Goal: Task Accomplishment & Management: Use online tool/utility

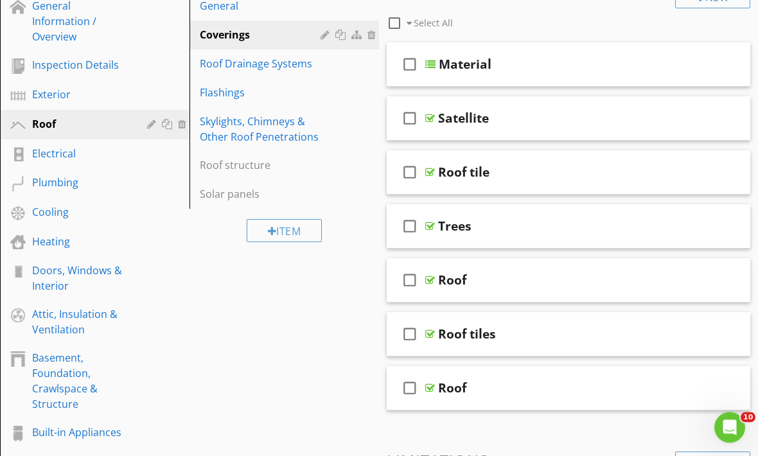
scroll to position [179, 0]
click at [68, 161] on div "Electrical" at bounding box center [104, 154] width 145 height 17
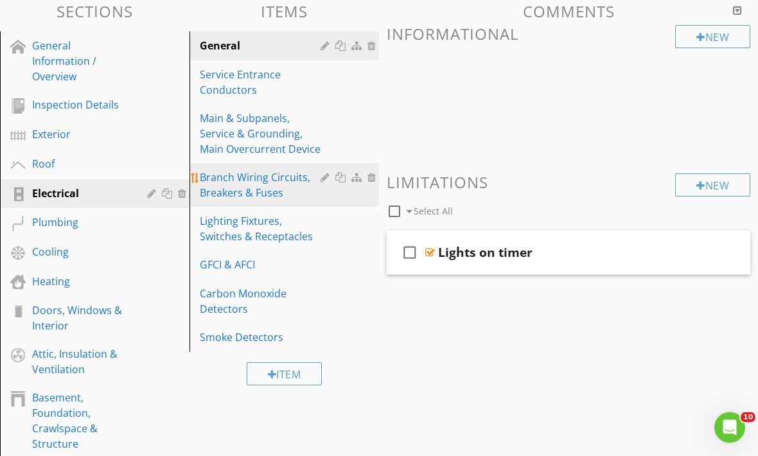
scroll to position [139, 0]
click at [271, 186] on div "Branch Wiring Circuits, Breakers & Fuses" at bounding box center [262, 185] width 125 height 31
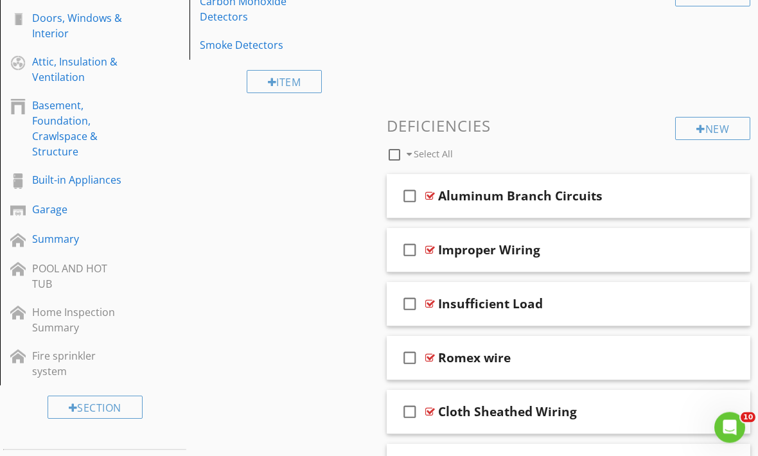
scroll to position [437, 0]
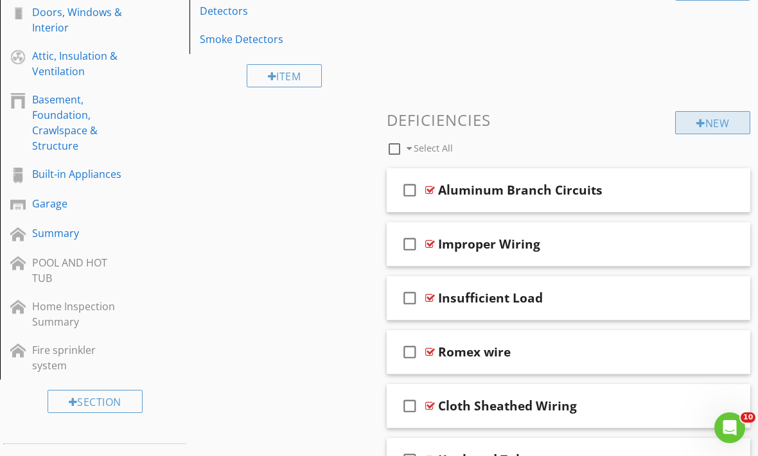
click at [704, 123] on div "New" at bounding box center [712, 122] width 75 height 23
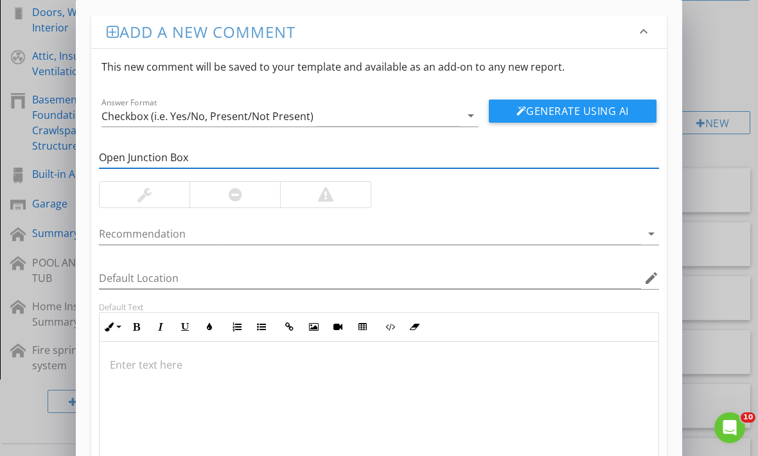
type input "Open Junction Box"
click at [227, 202] on div at bounding box center [235, 195] width 91 height 26
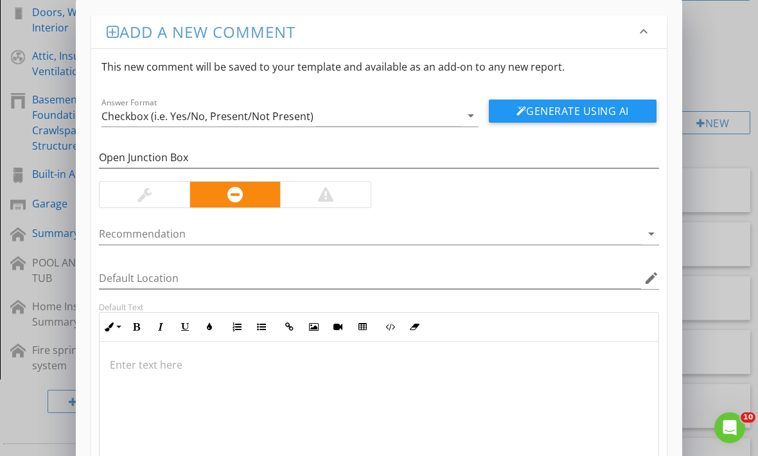
click at [143, 364] on p at bounding box center [379, 364] width 538 height 15
click at [145, 372] on p at bounding box center [379, 364] width 538 height 15
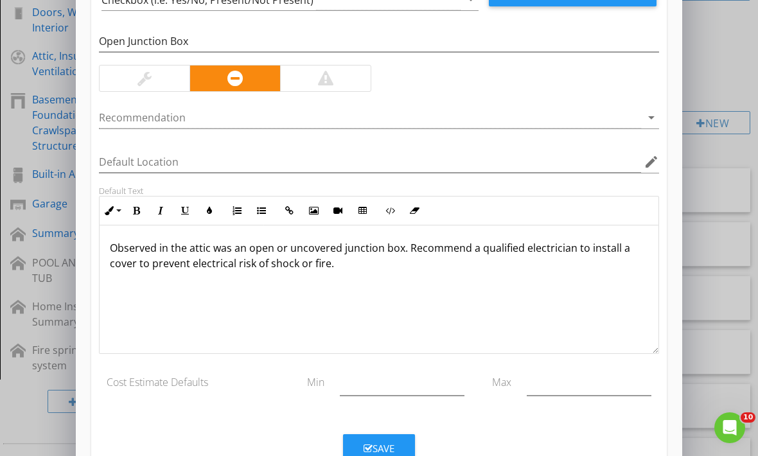
scroll to position [1, 0]
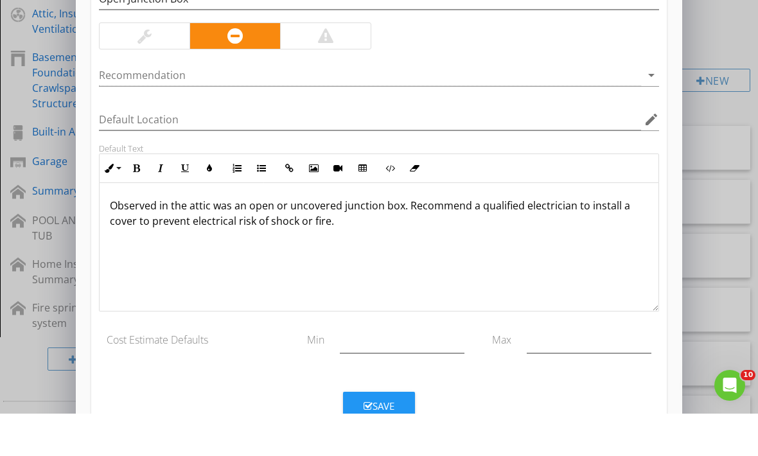
click at [398, 434] on button "Save" at bounding box center [379, 448] width 72 height 28
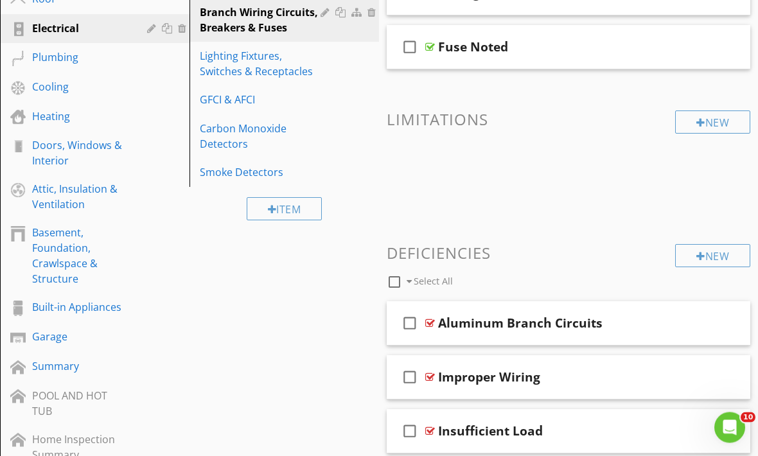
scroll to position [304, 0]
click at [240, 172] on div "Smoke Detectors" at bounding box center [262, 171] width 125 height 15
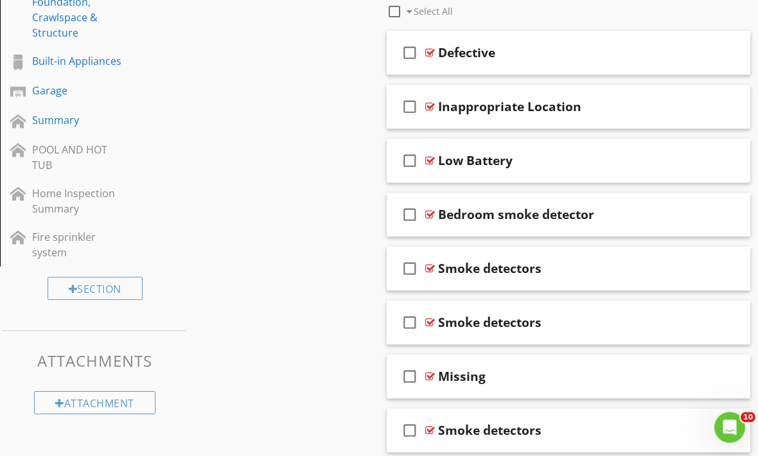
scroll to position [557, 0]
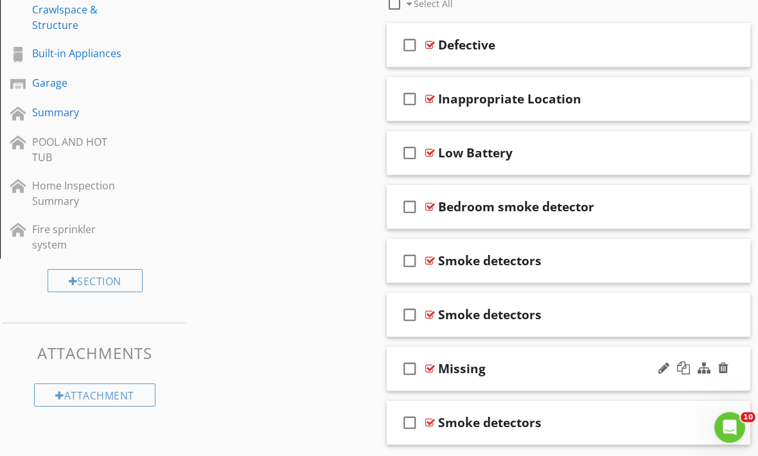
click at [548, 363] on div "Missing" at bounding box center [565, 369] width 254 height 15
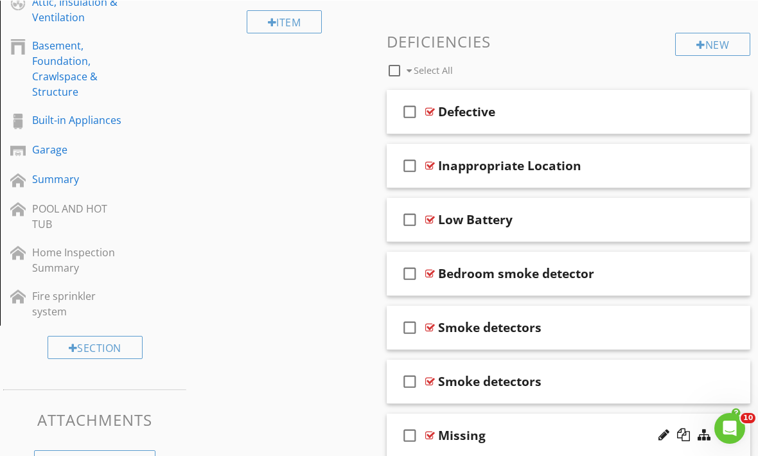
scroll to position [491, 0]
click at [631, 269] on div "Bedroom smoke detector" at bounding box center [565, 273] width 254 height 15
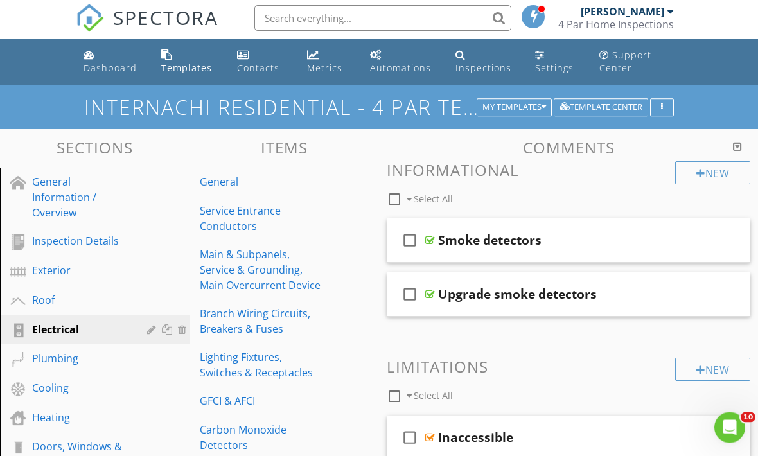
scroll to position [0, 0]
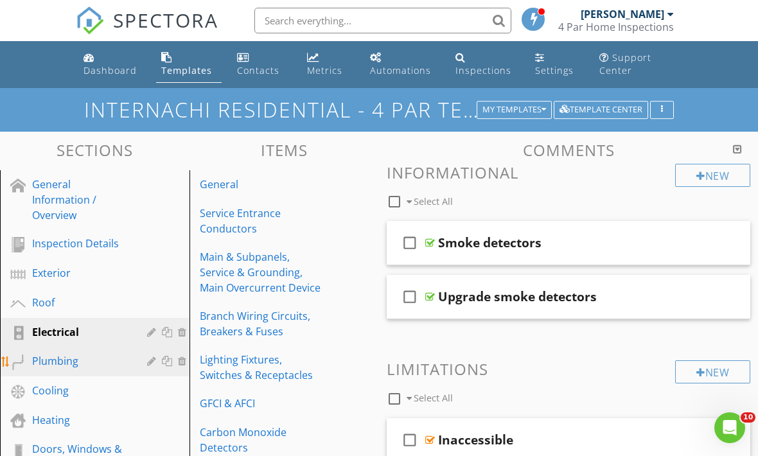
click at [91, 364] on div "Plumbing" at bounding box center [80, 360] width 96 height 15
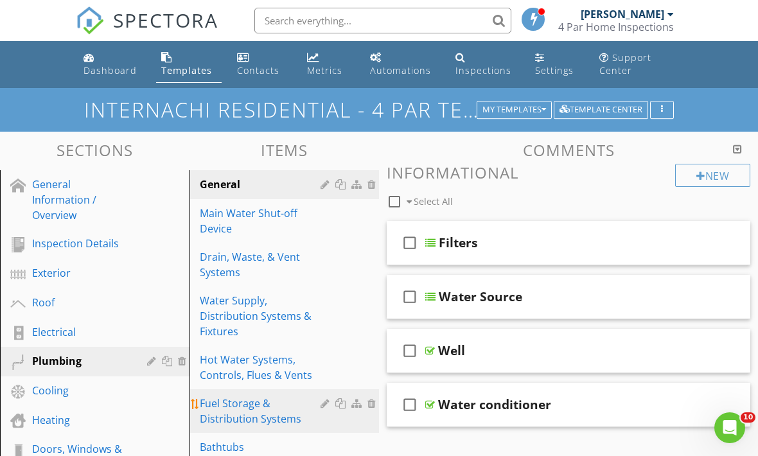
click at [279, 413] on div "Fuel Storage & Distribution Systems" at bounding box center [262, 411] width 125 height 31
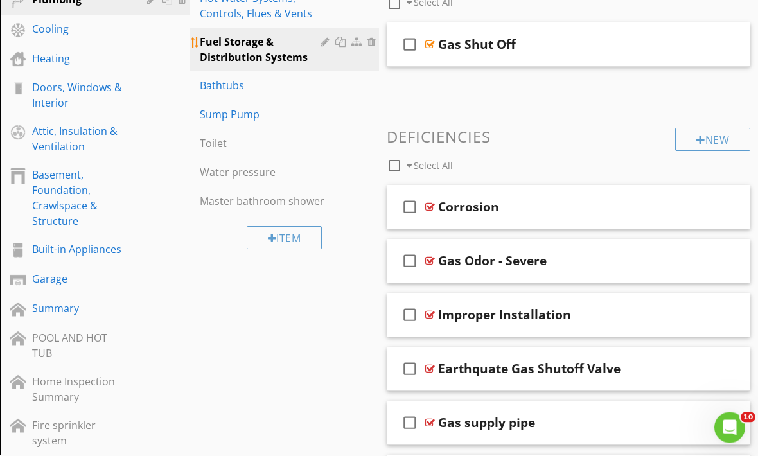
scroll to position [362, 0]
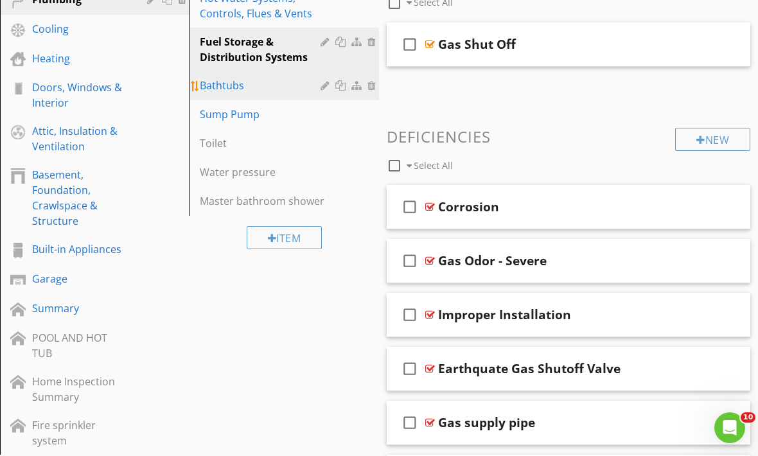
click at [270, 90] on div "Bathtubs" at bounding box center [262, 85] width 125 height 15
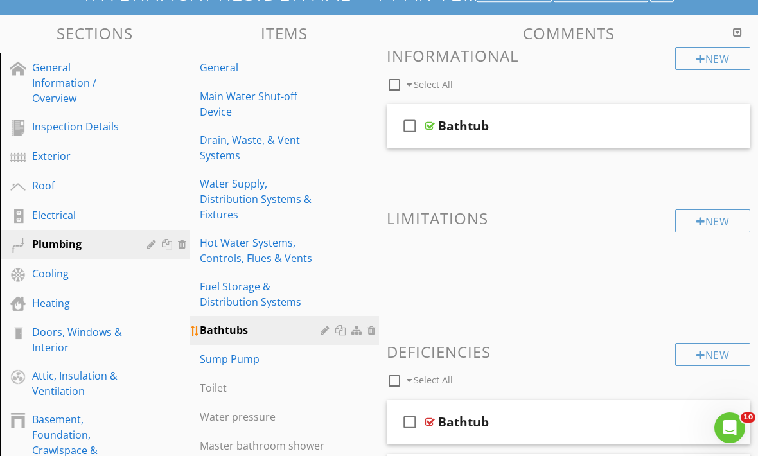
scroll to position [116, 0]
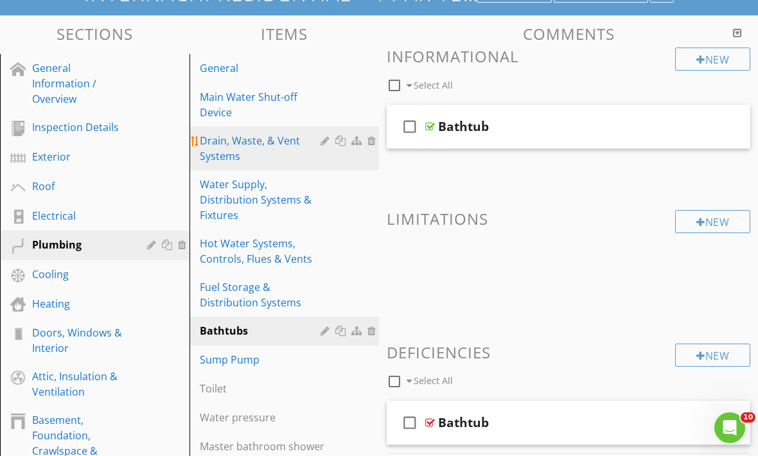
click at [296, 154] on div "Drain, Waste, & Vent Systems" at bounding box center [262, 148] width 125 height 31
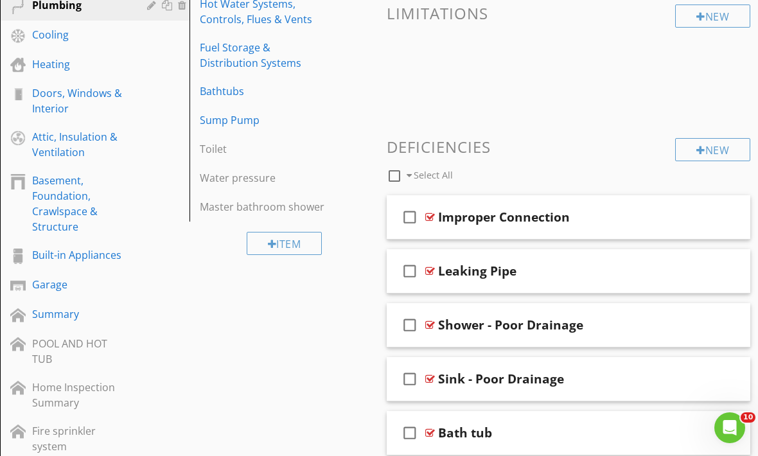
scroll to position [323, 0]
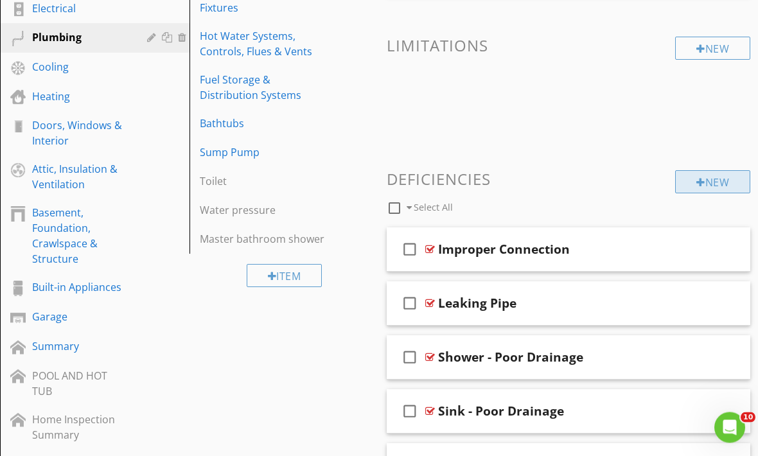
click at [720, 183] on div "New" at bounding box center [712, 182] width 75 height 23
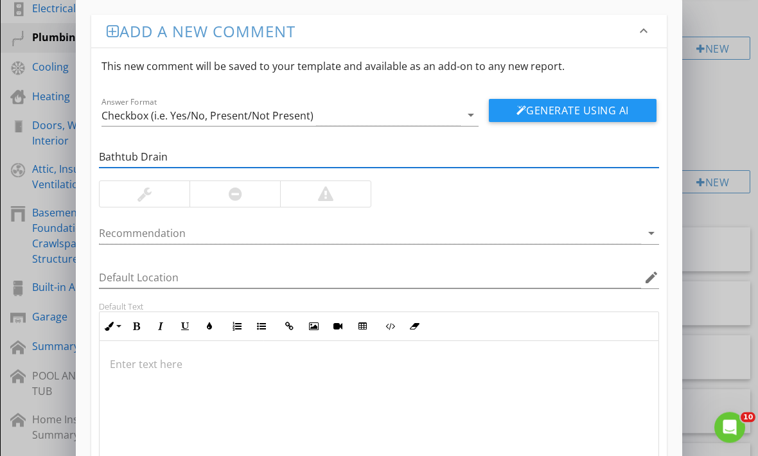
type input "Bathtub Drain"
click at [222, 194] on div at bounding box center [235, 195] width 91 height 26
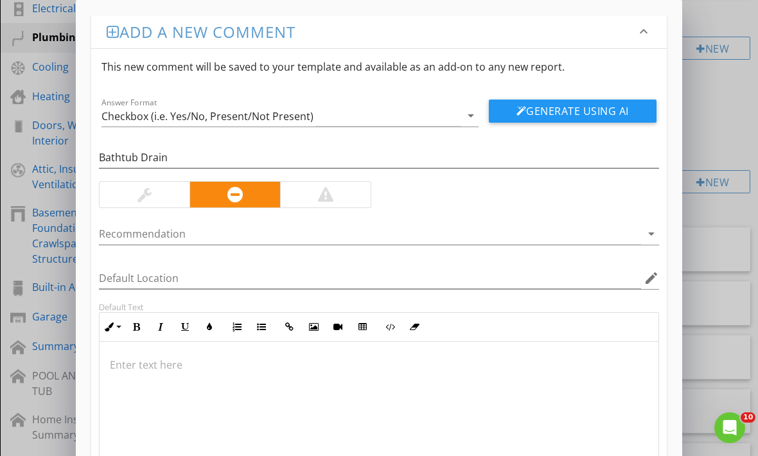
click at [133, 369] on p at bounding box center [379, 364] width 538 height 15
click at [136, 371] on p at bounding box center [379, 364] width 538 height 15
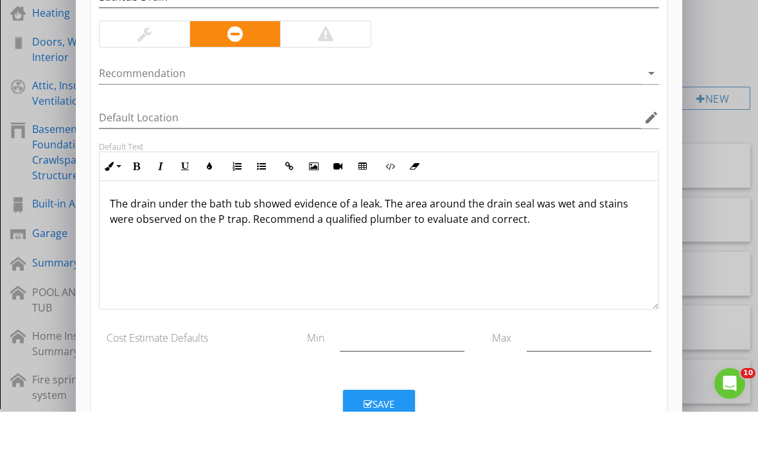
scroll to position [365, 0]
click at [381, 441] on div "Save" at bounding box center [379, 448] width 31 height 15
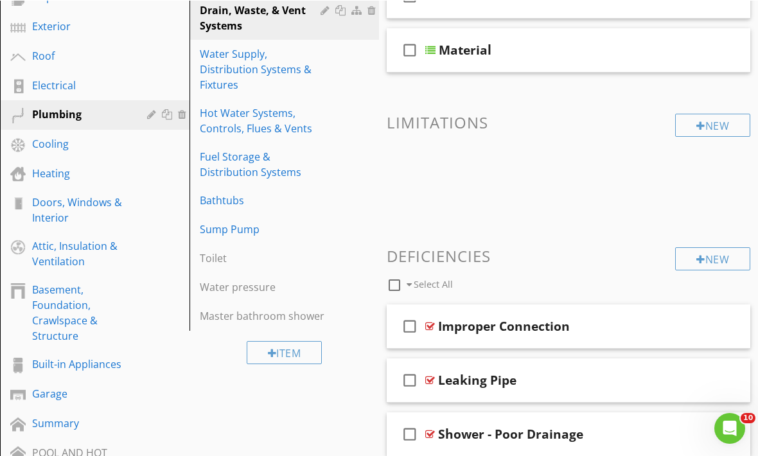
scroll to position [247, 0]
click at [52, 150] on div "Cooling" at bounding box center [80, 143] width 96 height 15
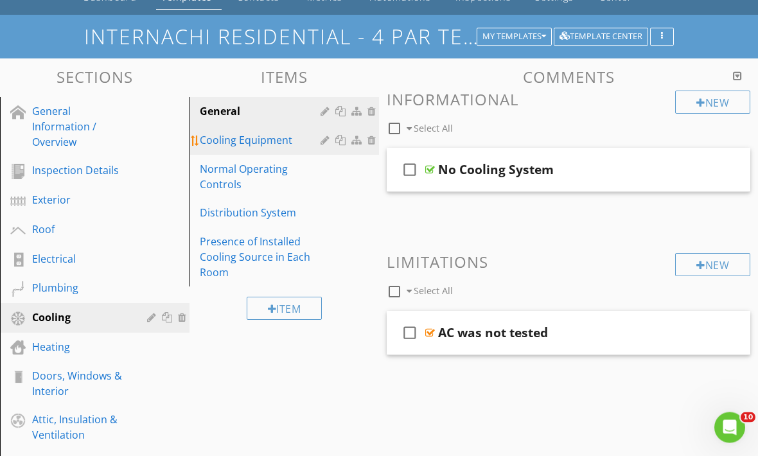
scroll to position [73, 0]
click at [272, 139] on div "Cooling Equipment" at bounding box center [262, 139] width 125 height 15
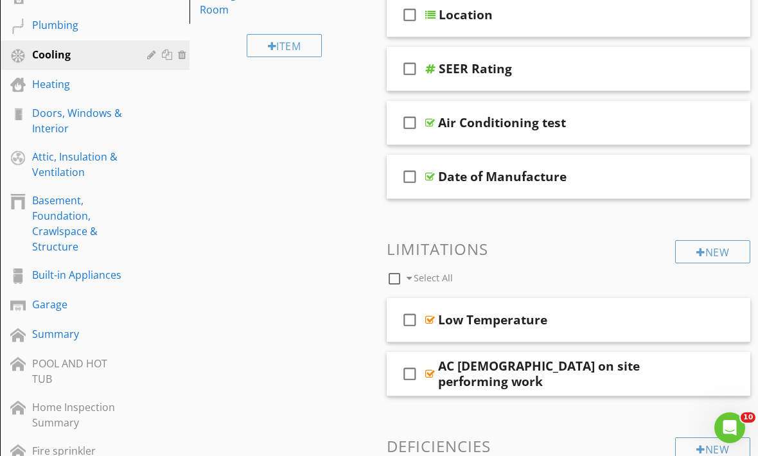
scroll to position [335, 0]
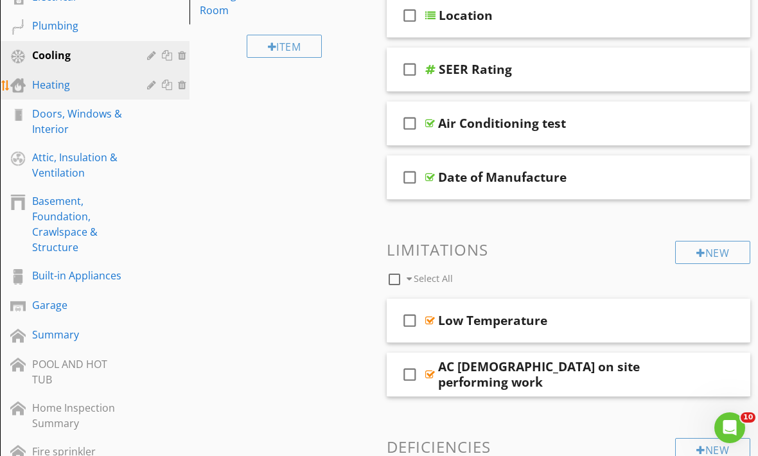
click at [53, 85] on div "Heating" at bounding box center [80, 84] width 96 height 15
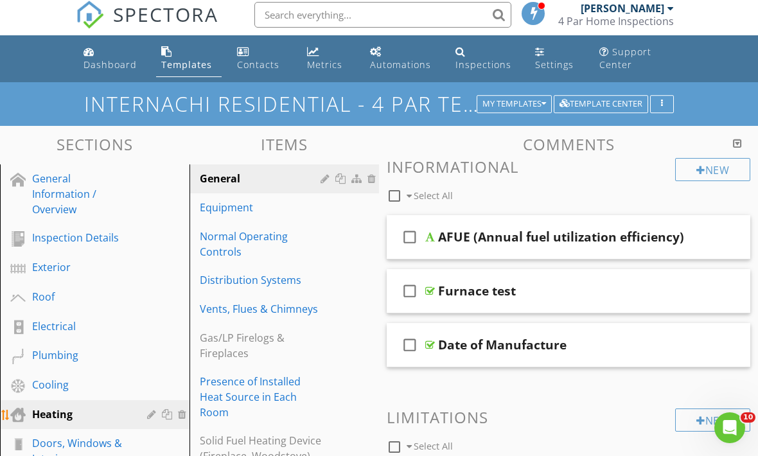
scroll to position [0, 0]
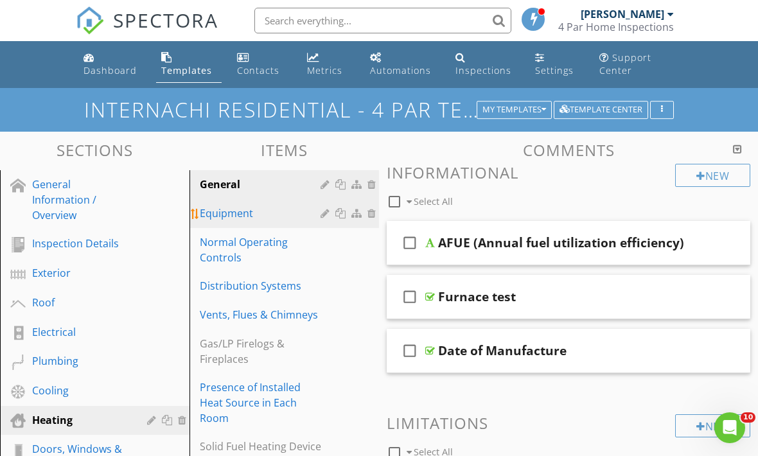
click at [262, 217] on div "Equipment" at bounding box center [262, 213] width 125 height 15
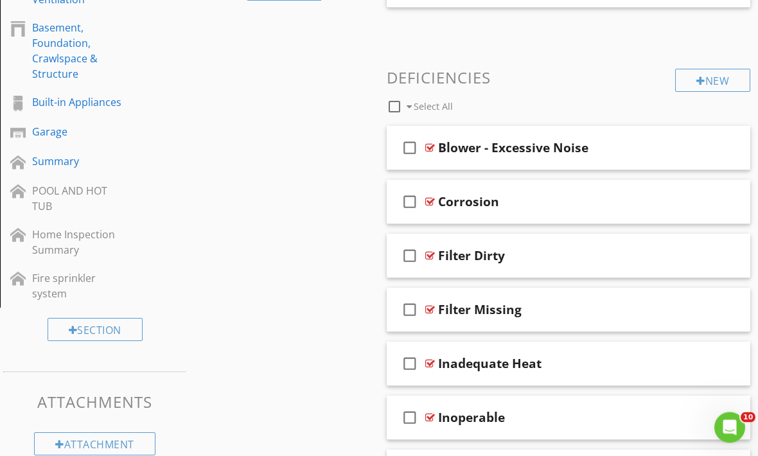
scroll to position [508, 0]
click at [703, 80] on div "New" at bounding box center [712, 80] width 75 height 23
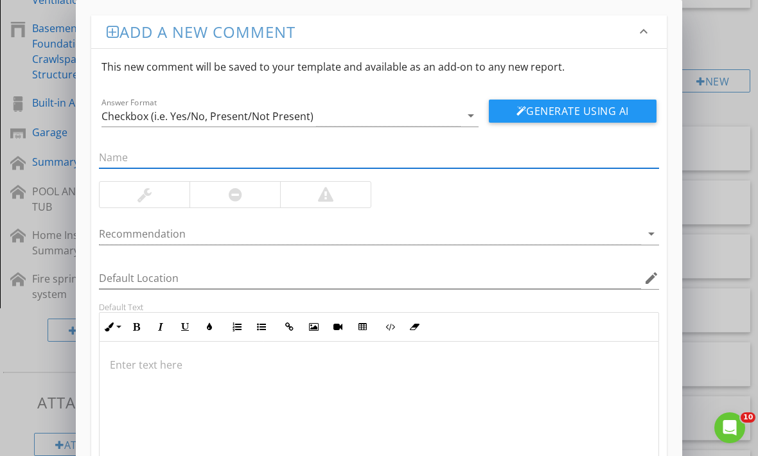
click at [340, 376] on div at bounding box center [379, 406] width 559 height 128
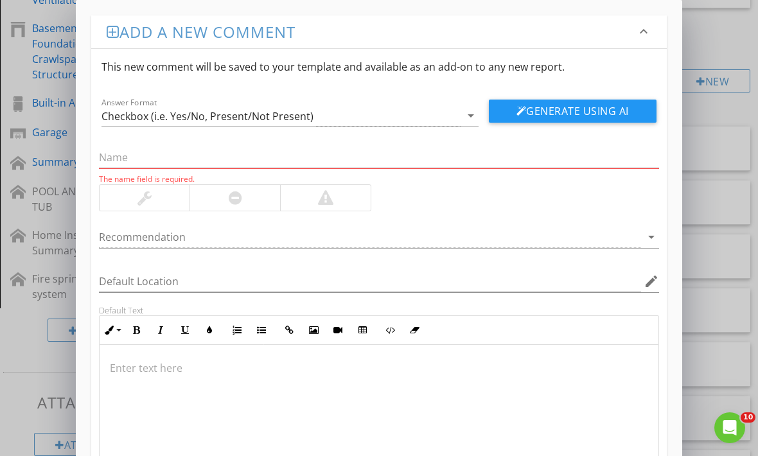
click at [335, 366] on p at bounding box center [379, 367] width 538 height 15
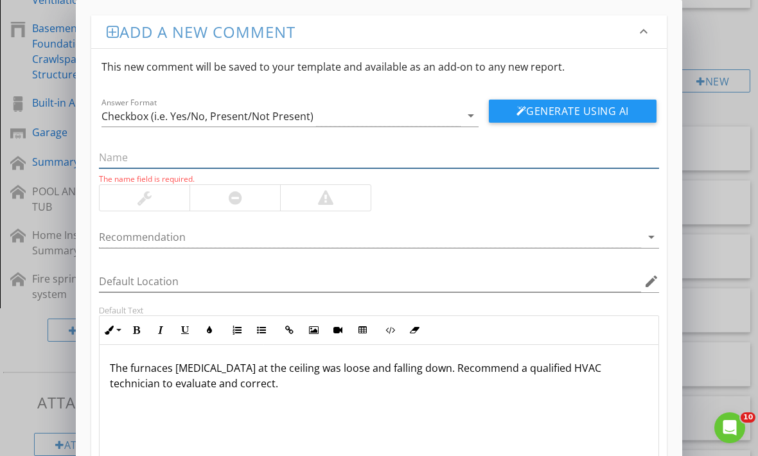
click at [278, 154] on input "text" at bounding box center [379, 157] width 560 height 21
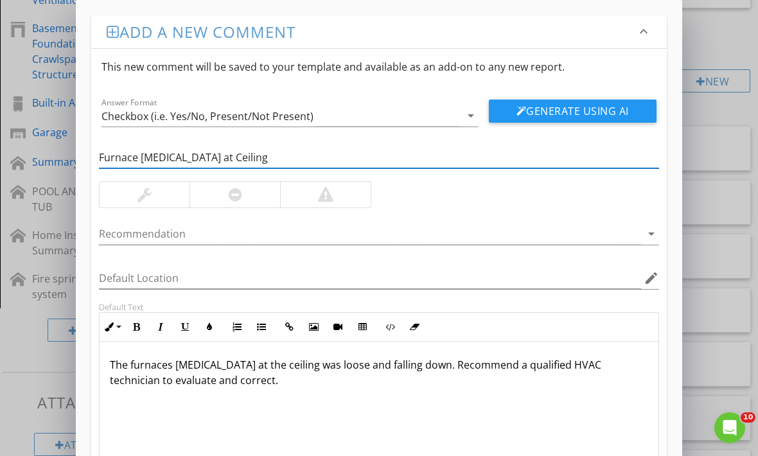
type input "Furnace Flashing at Ceiling"
click at [225, 190] on div at bounding box center [235, 195] width 91 height 26
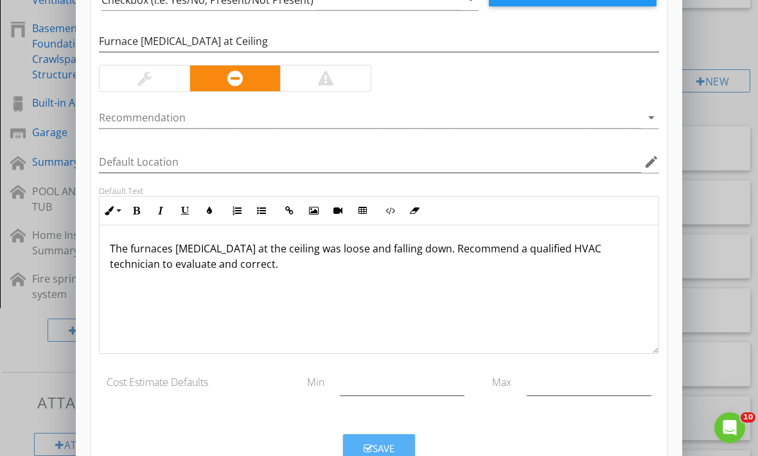
click at [388, 435] on button "Save" at bounding box center [379, 448] width 72 height 28
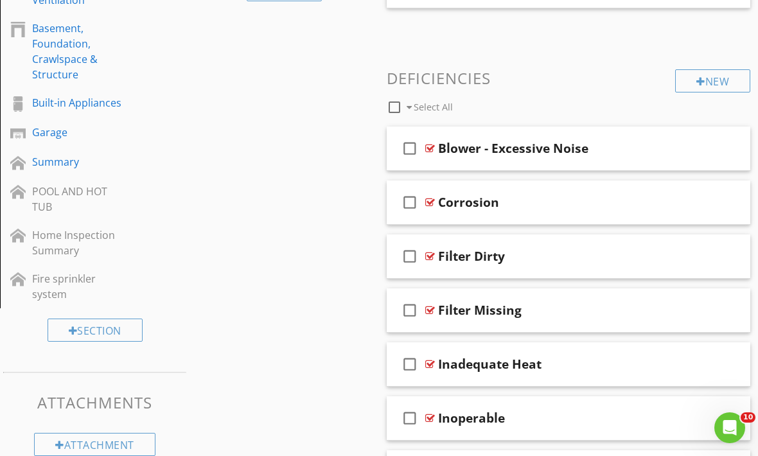
scroll to position [54, 0]
click at [715, 75] on div "New" at bounding box center [712, 80] width 75 height 23
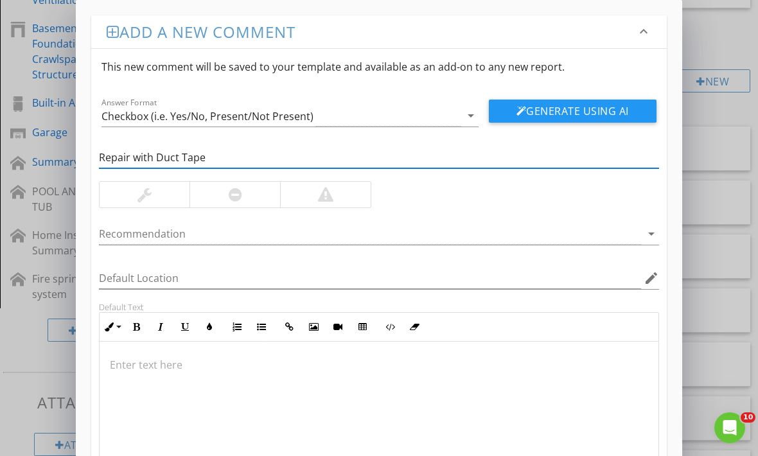
type input "Repair with Duct Tape"
click at [227, 197] on div at bounding box center [235, 195] width 91 height 26
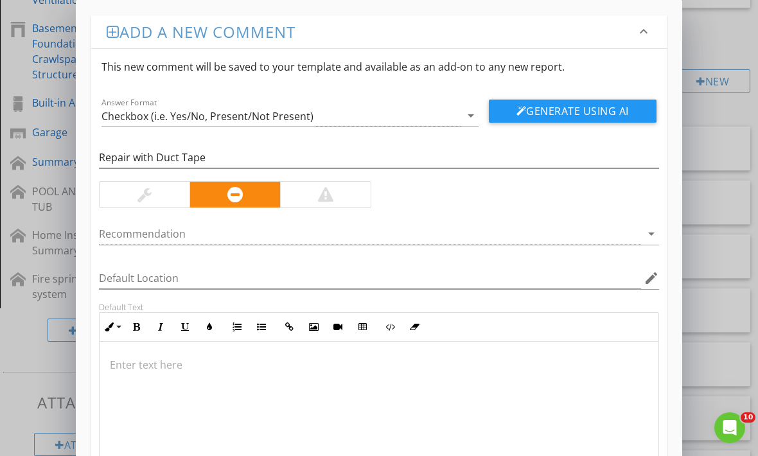
click at [182, 356] on div at bounding box center [379, 406] width 559 height 128
click at [148, 369] on p at bounding box center [379, 364] width 538 height 15
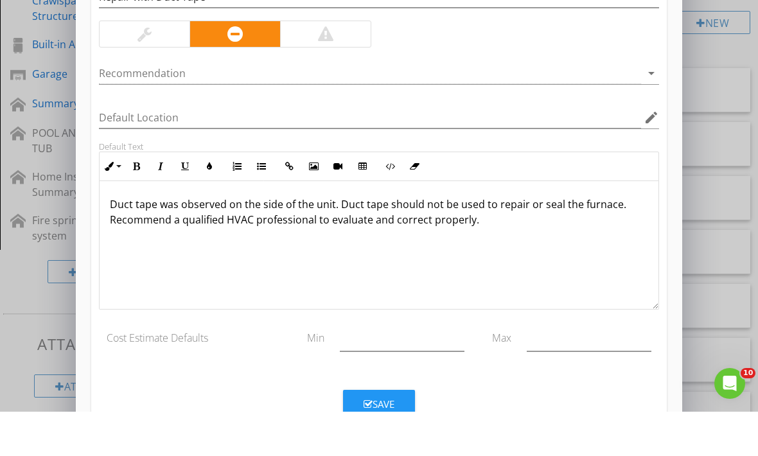
scroll to position [534, 0]
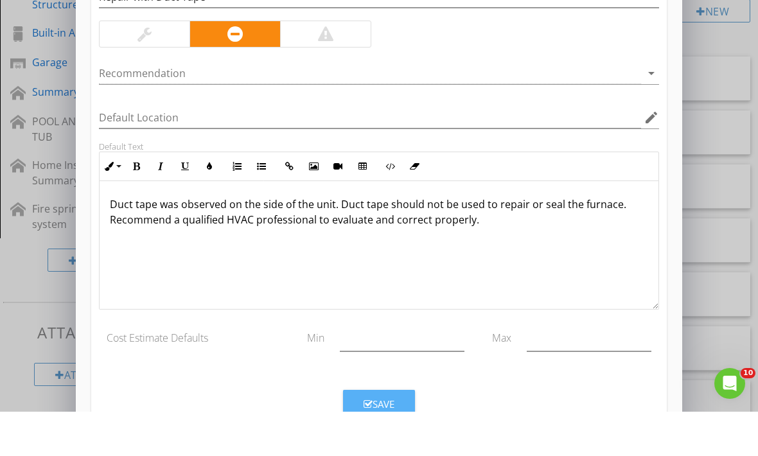
click at [393, 441] on div "Save" at bounding box center [379, 448] width 31 height 15
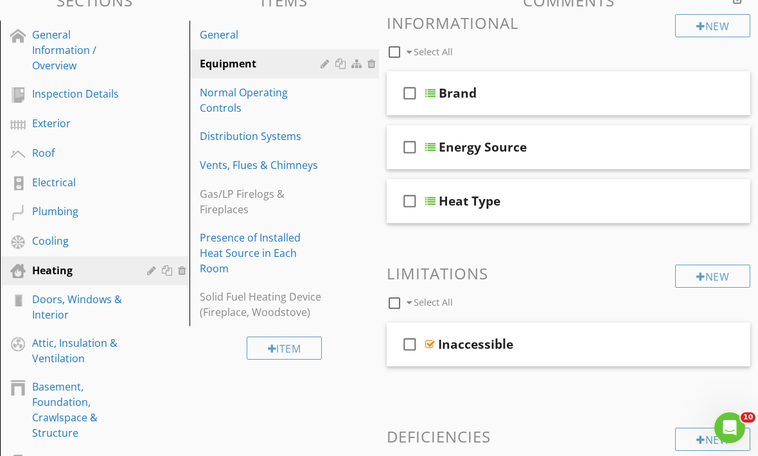
scroll to position [149, 0]
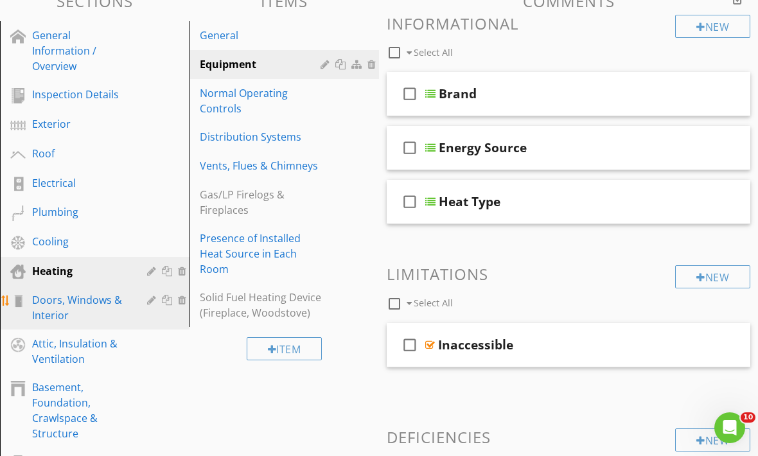
click at [92, 312] on div "Doors, Windows & Interior" at bounding box center [80, 307] width 96 height 31
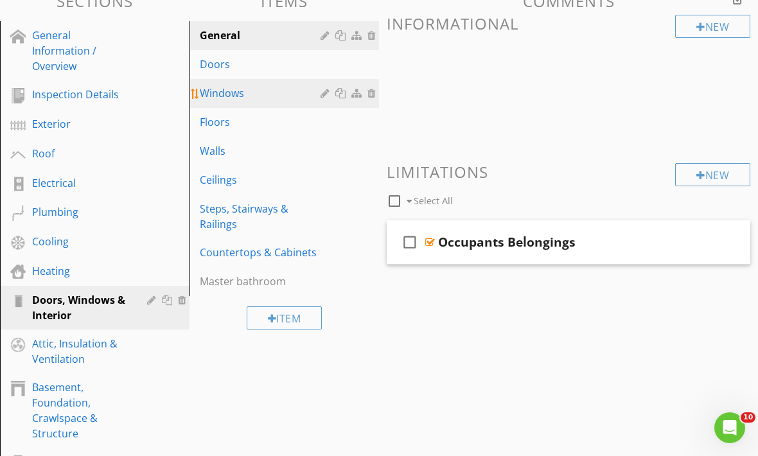
click at [245, 99] on div "Windows" at bounding box center [262, 92] width 125 height 15
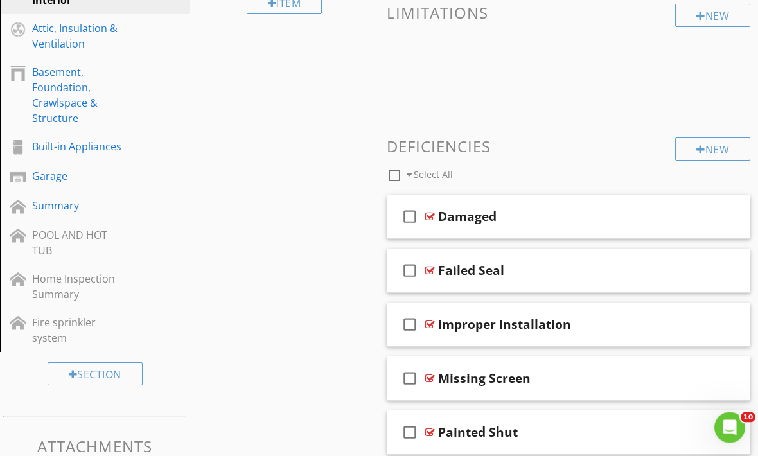
scroll to position [465, 0]
click at [713, 152] on div "New" at bounding box center [712, 148] width 75 height 23
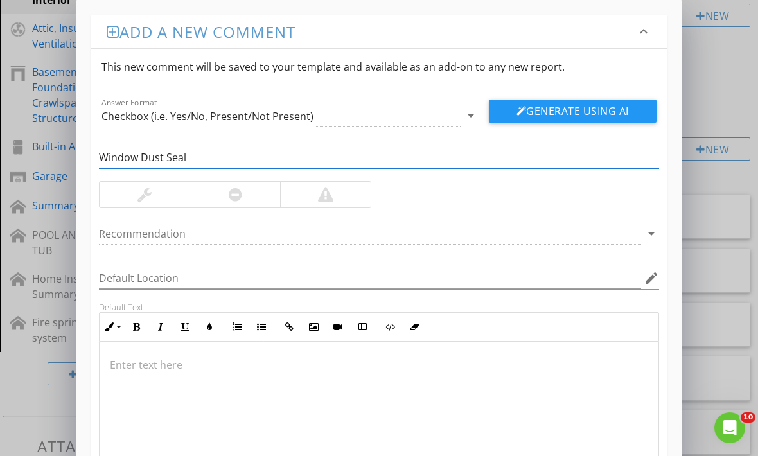
type input "Window Dust Seal"
click at [238, 187] on div at bounding box center [235, 194] width 13 height 15
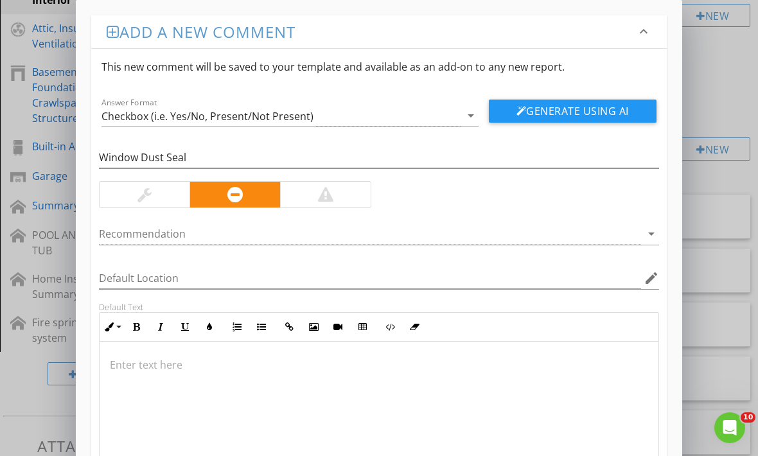
click at [197, 366] on p at bounding box center [379, 364] width 538 height 15
click at [154, 364] on p at bounding box center [379, 364] width 538 height 15
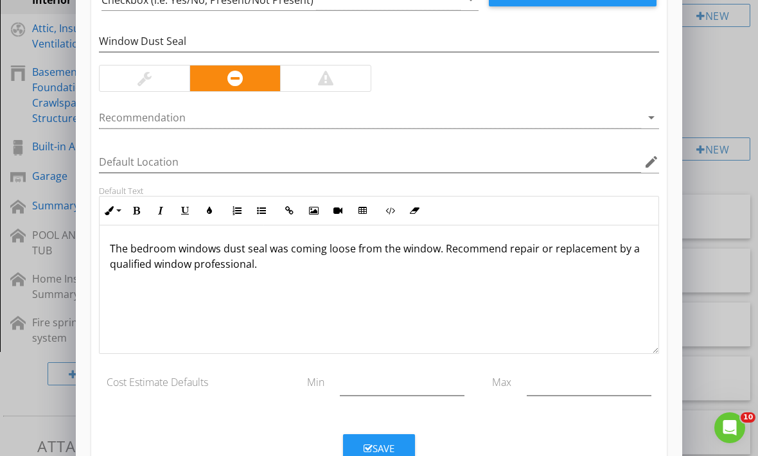
click at [380, 437] on button "Save" at bounding box center [379, 448] width 72 height 28
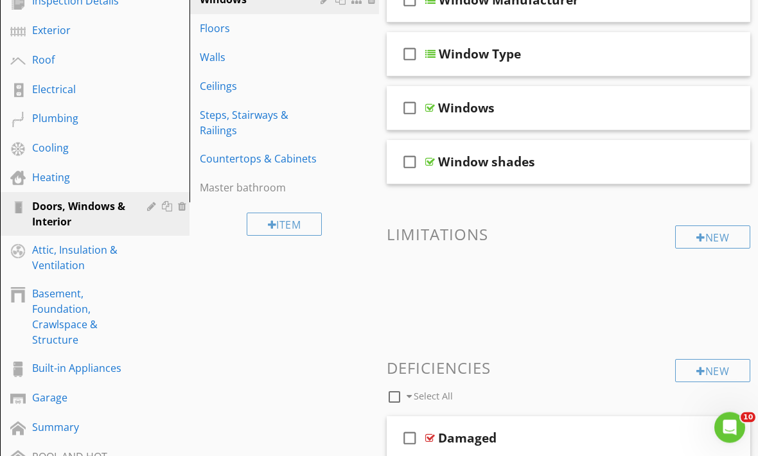
scroll to position [243, 0]
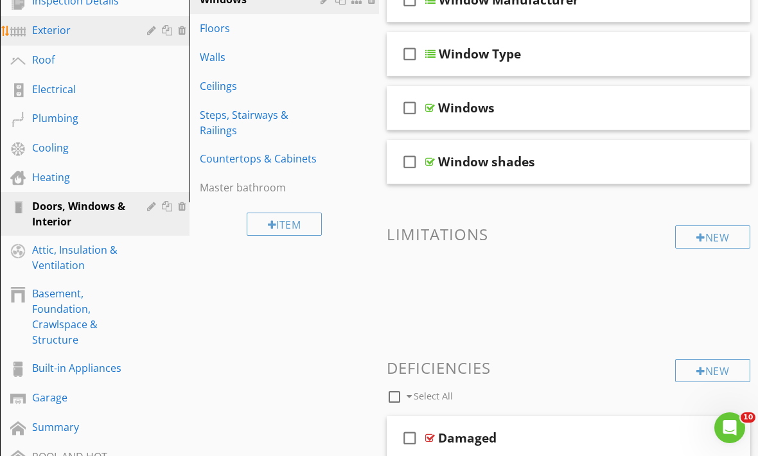
click at [66, 33] on div "Exterior" at bounding box center [80, 29] width 96 height 15
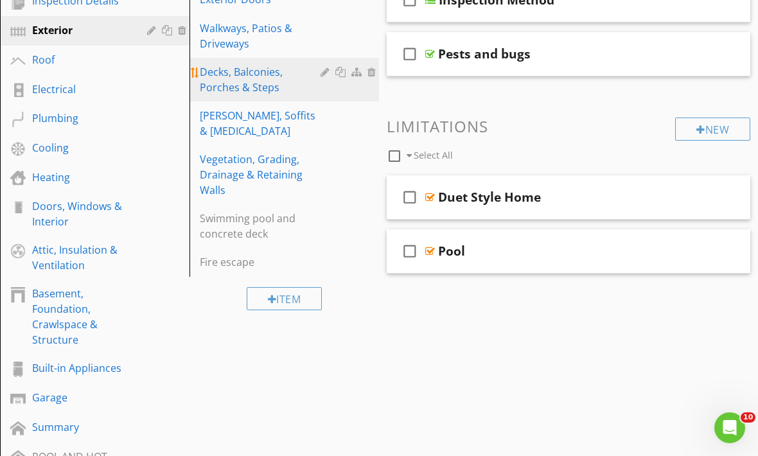
click at [301, 75] on div "Decks, Balconies, Porches & Steps" at bounding box center [262, 79] width 125 height 31
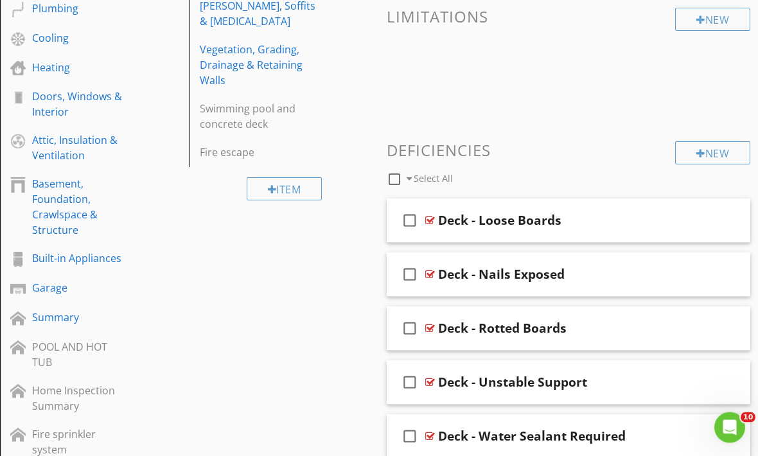
scroll to position [348, 0]
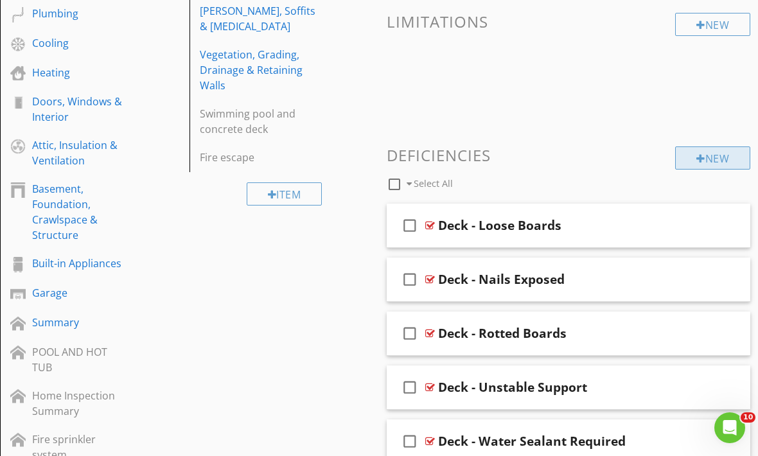
click at [700, 155] on div at bounding box center [700, 159] width 9 height 10
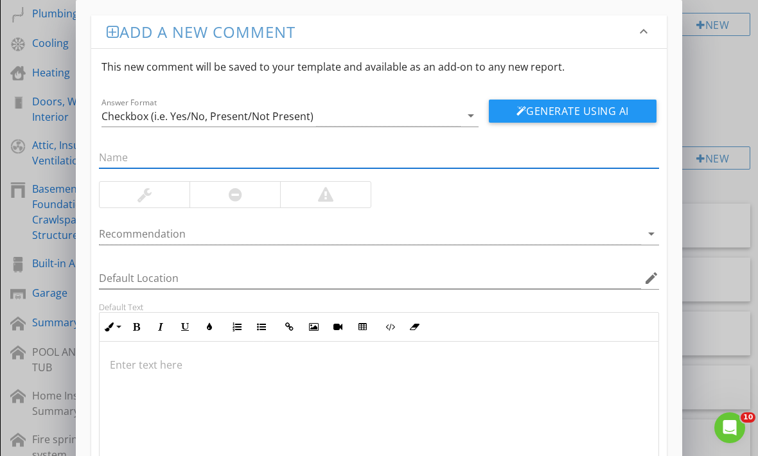
click at [278, 358] on div at bounding box center [379, 406] width 559 height 128
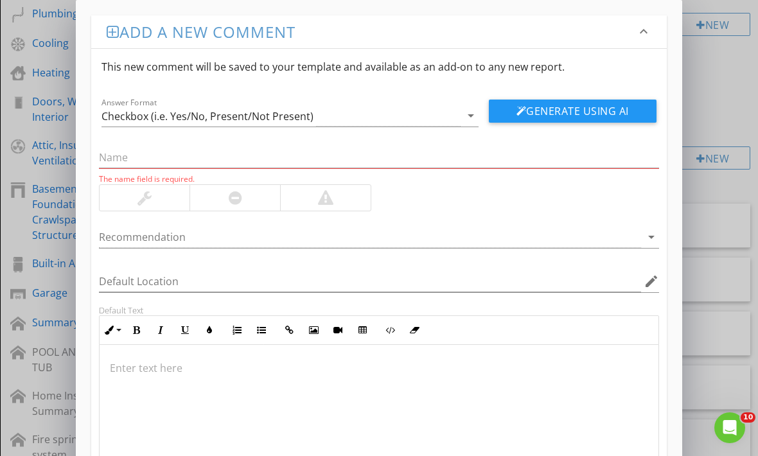
click at [171, 369] on p at bounding box center [379, 367] width 538 height 15
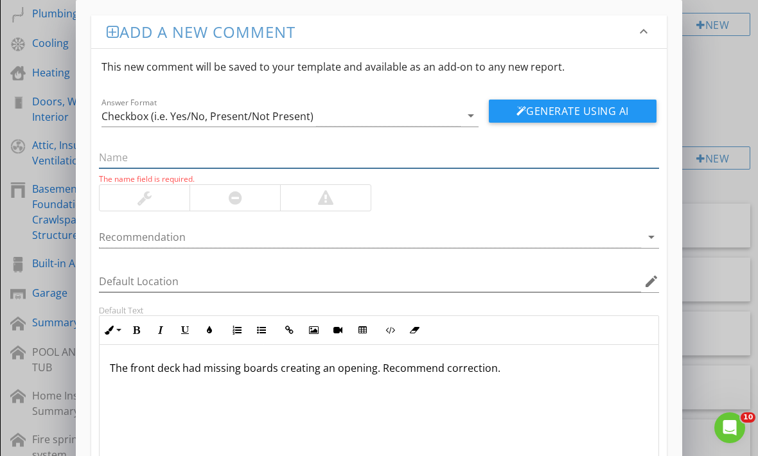
click at [322, 156] on input "text" at bounding box center [379, 157] width 560 height 21
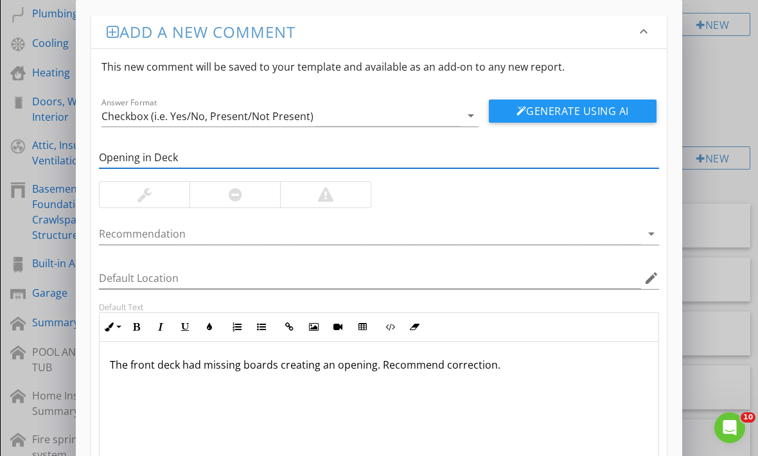
type input "Opening in Deck"
click at [224, 200] on div at bounding box center [235, 195] width 91 height 26
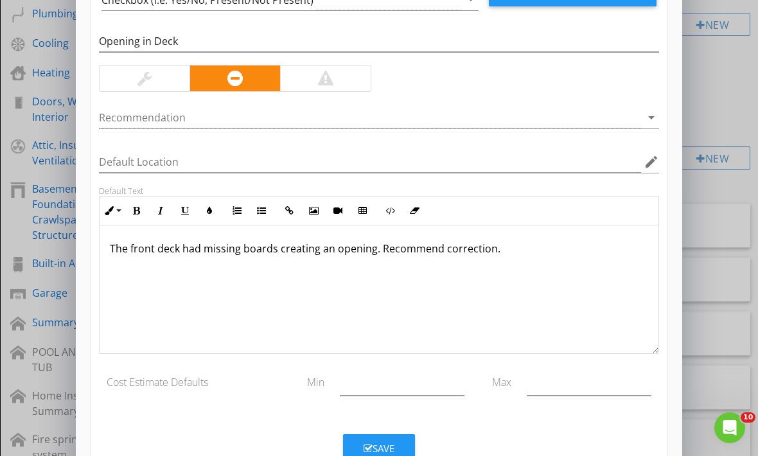
scroll to position [116, 0]
click at [382, 434] on button "Save" at bounding box center [379, 448] width 72 height 28
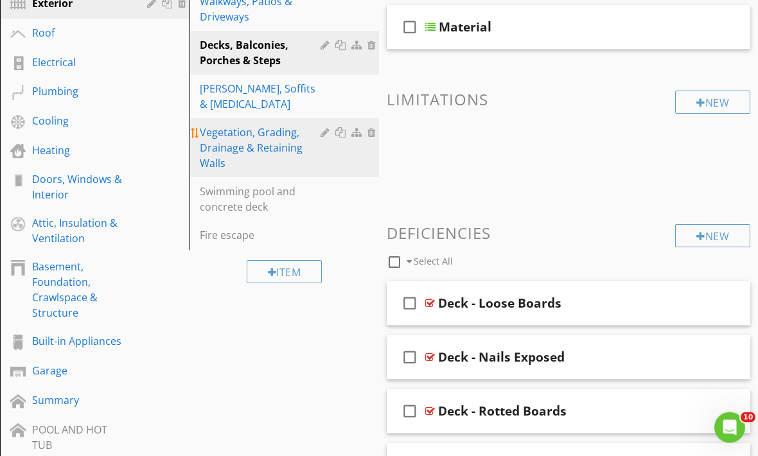
scroll to position [270, 0]
click at [272, 131] on div "Vegetation, Grading, Drainage & Retaining Walls" at bounding box center [262, 148] width 125 height 46
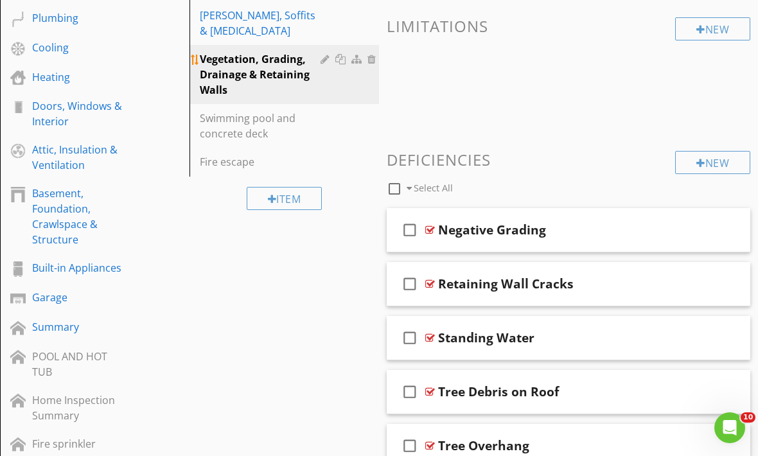
scroll to position [342, 0]
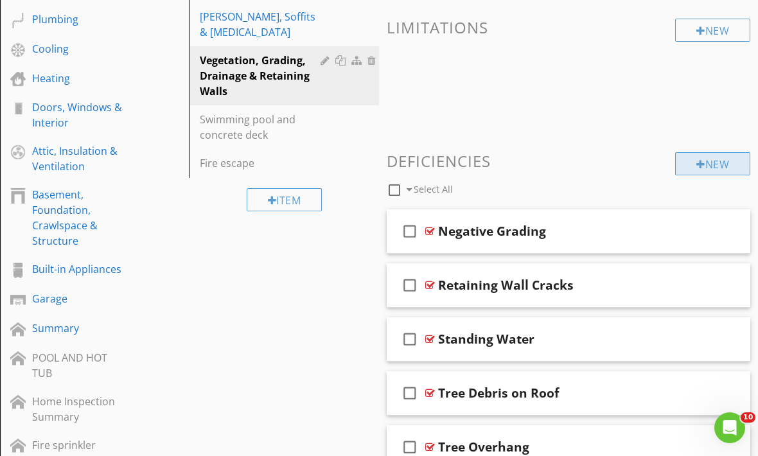
click at [720, 159] on div "New" at bounding box center [712, 163] width 75 height 23
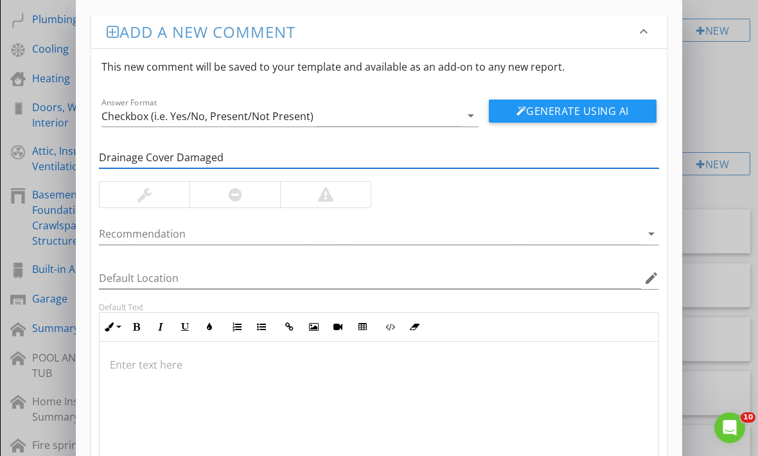
type input "Drainage Cover Damaged"
click at [376, 360] on p at bounding box center [379, 364] width 538 height 15
click at [332, 367] on p at bounding box center [379, 364] width 538 height 15
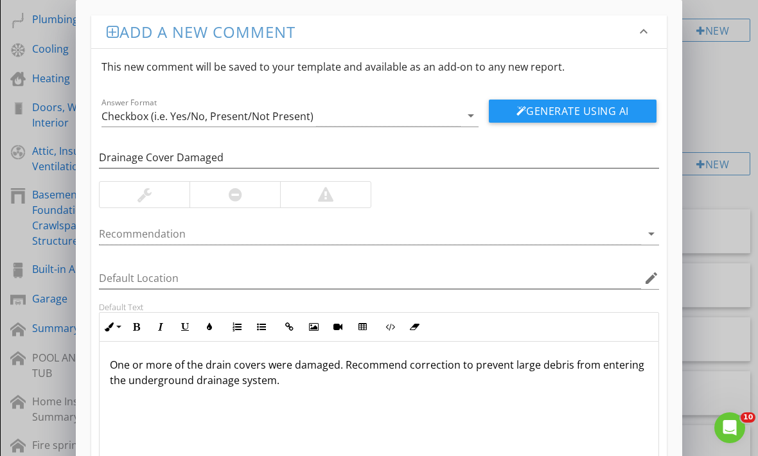
click at [244, 191] on div at bounding box center [235, 195] width 91 height 26
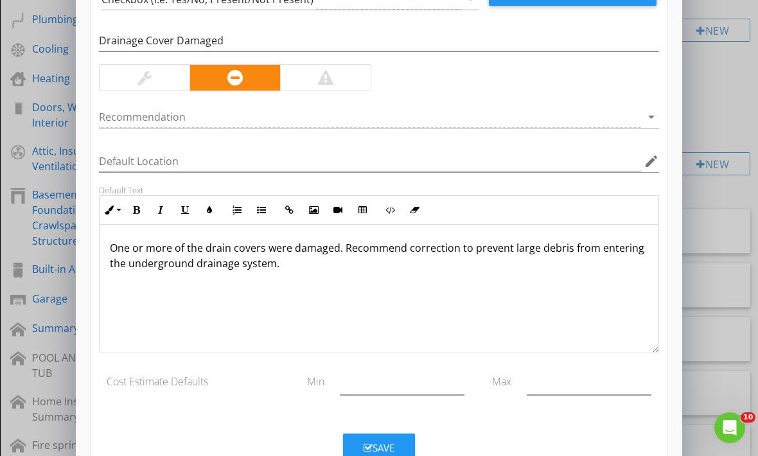
scroll to position [116, 0]
click at [382, 443] on div "Save" at bounding box center [379, 448] width 31 height 15
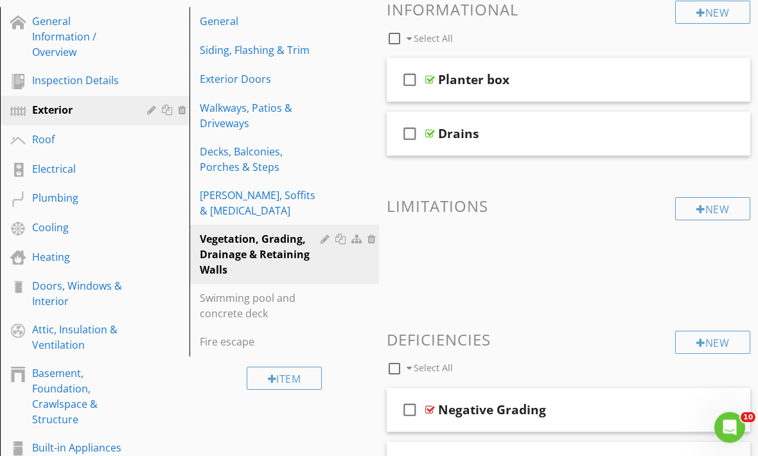
scroll to position [163, 0]
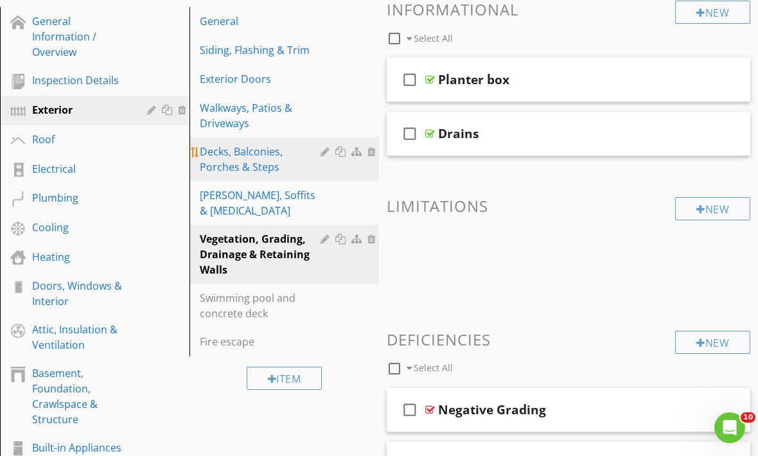
click at [298, 155] on div "Decks, Balconies, Porches & Steps" at bounding box center [262, 159] width 125 height 31
click at [297, 158] on div "Decks, Balconies, Porches & Steps" at bounding box center [262, 159] width 125 height 31
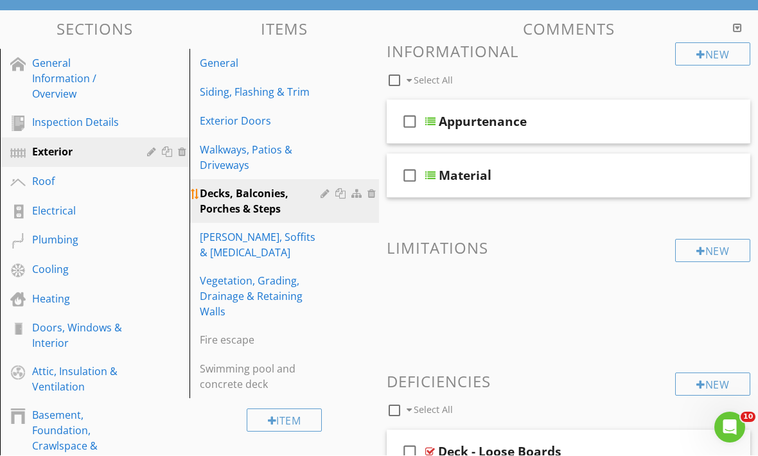
scroll to position [121, 0]
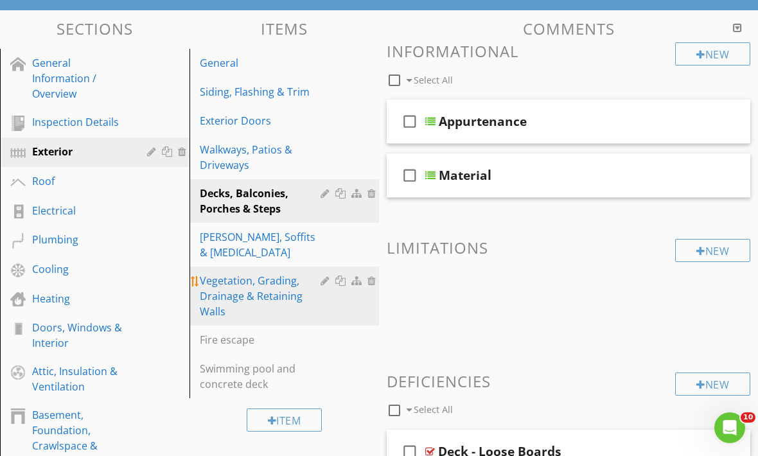
click at [232, 284] on div "Vegetation, Grading, Drainage & Retaining Walls" at bounding box center [262, 296] width 125 height 46
click at [269, 288] on div "Vegetation, Grading, Drainage & Retaining Walls" at bounding box center [262, 296] width 125 height 46
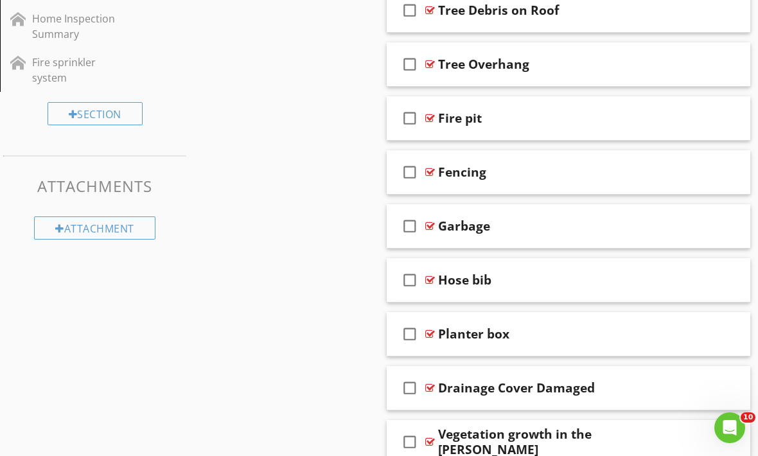
scroll to position [724, 0]
click at [536, 173] on div "Fencing" at bounding box center [565, 172] width 254 height 15
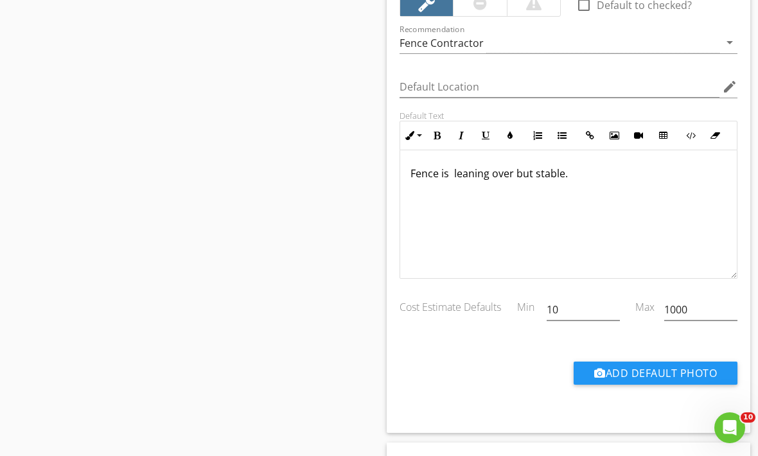
scroll to position [975, 0]
click at [319, 298] on div "Sections General Information / Overview Inspection Details Exterior Roof Electr…" at bounding box center [379, 85] width 758 height 1859
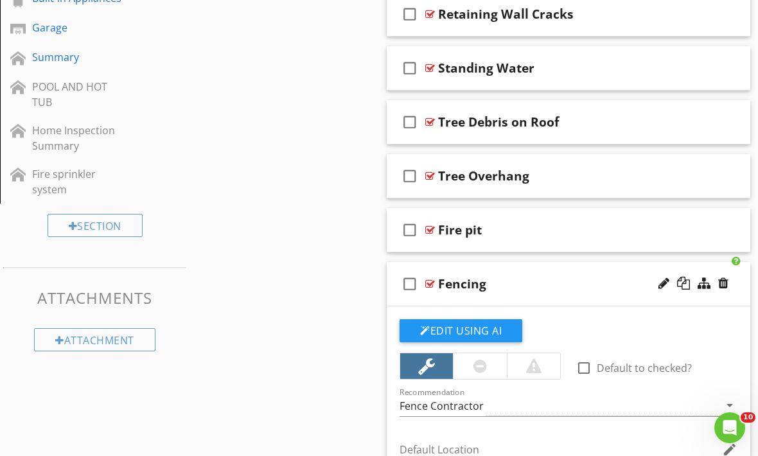
scroll to position [616, 0]
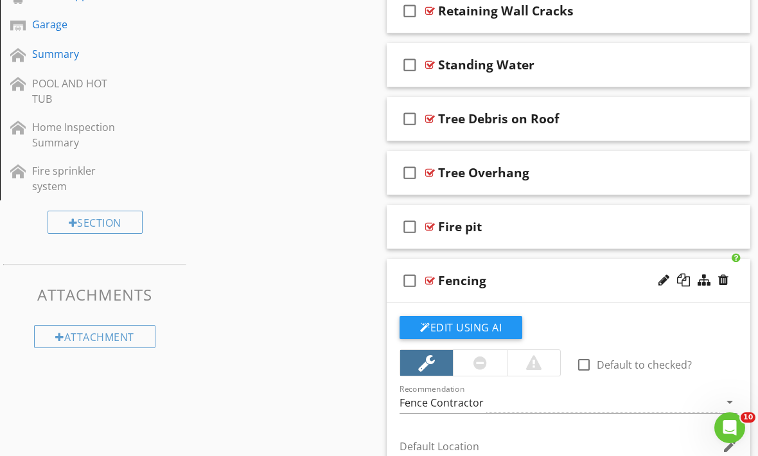
click at [538, 273] on div "Fencing" at bounding box center [565, 280] width 254 height 15
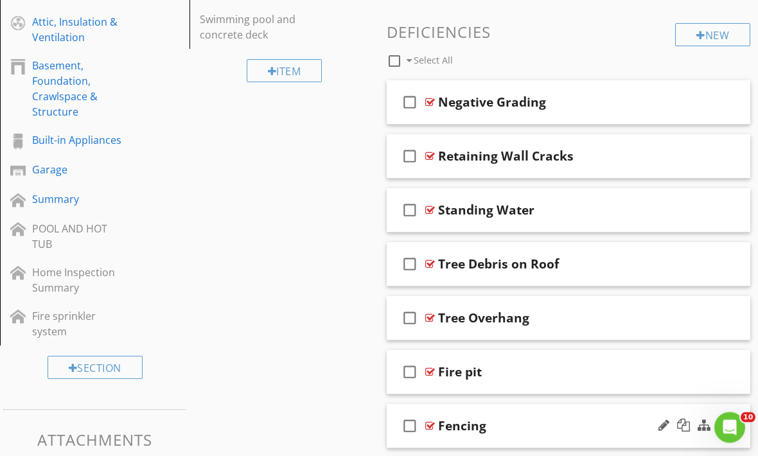
scroll to position [468, 0]
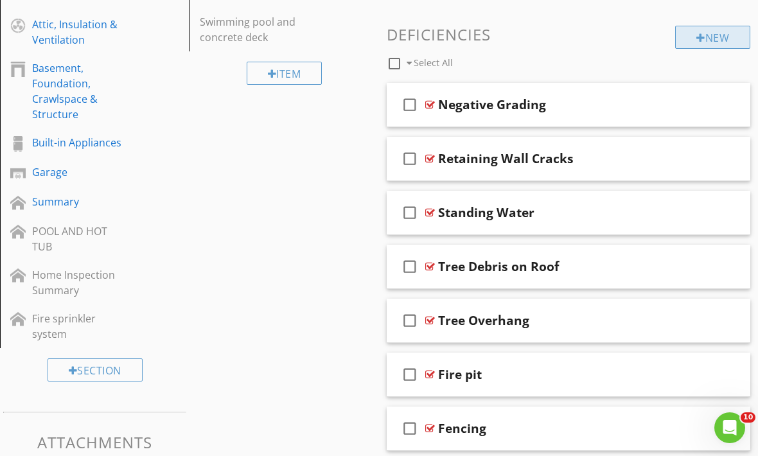
click at [716, 33] on div "New" at bounding box center [712, 37] width 75 height 23
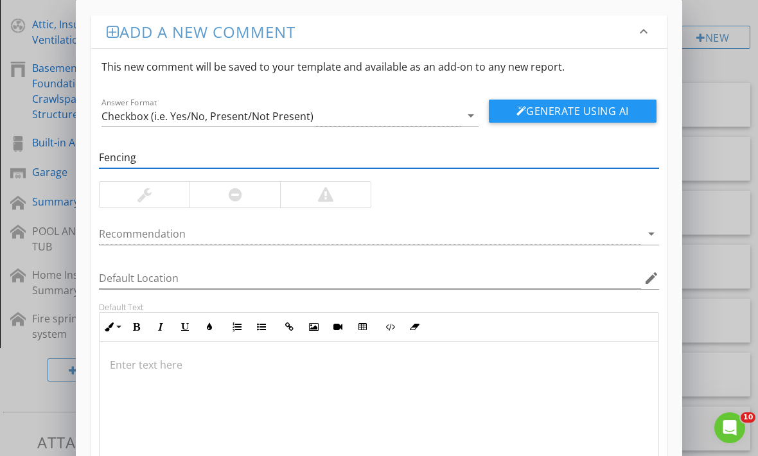
type input "Fencing"
click at [261, 191] on div at bounding box center [235, 195] width 91 height 26
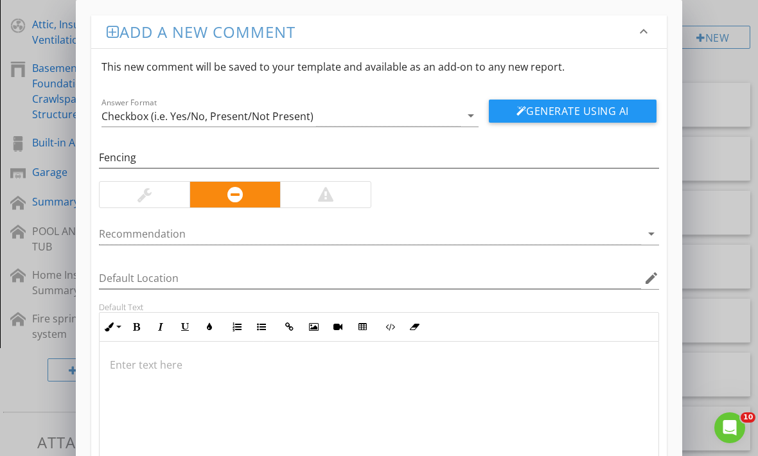
click at [210, 385] on div at bounding box center [379, 406] width 559 height 128
click at [172, 378] on div at bounding box center [379, 406] width 559 height 128
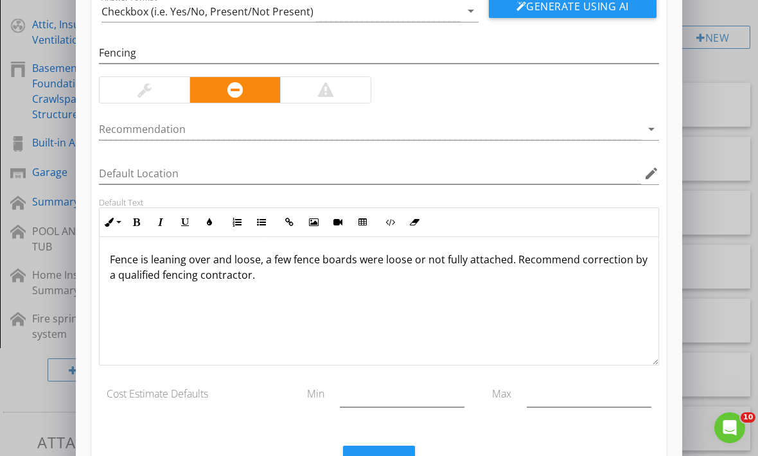
scroll to position [1, 0]
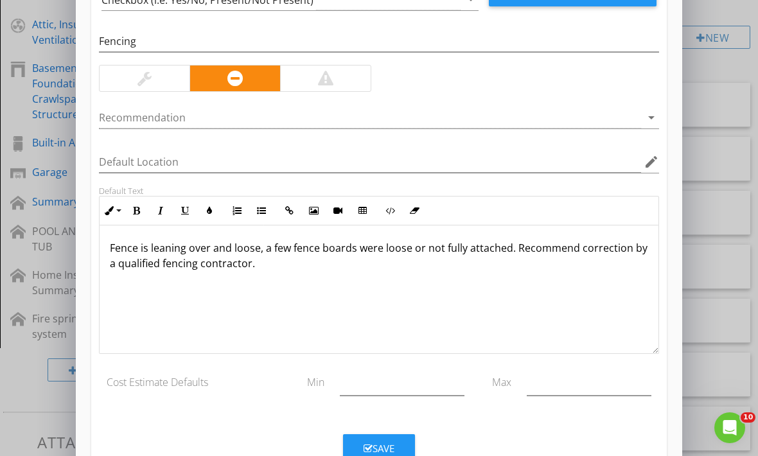
click at [393, 444] on div "Save" at bounding box center [379, 448] width 31 height 15
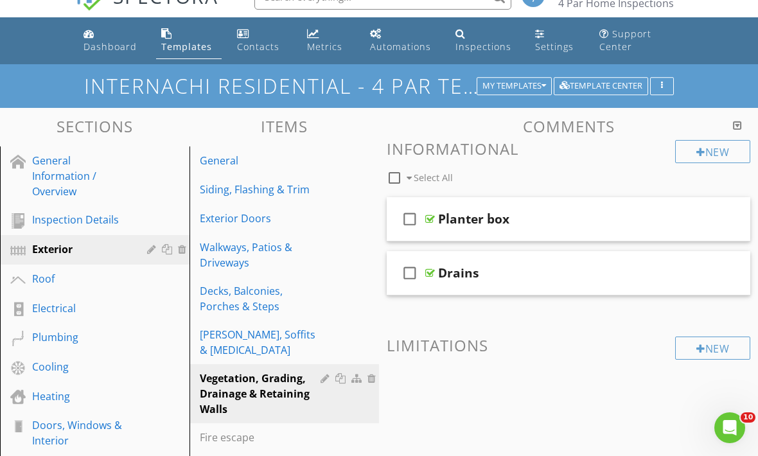
scroll to position [0, 0]
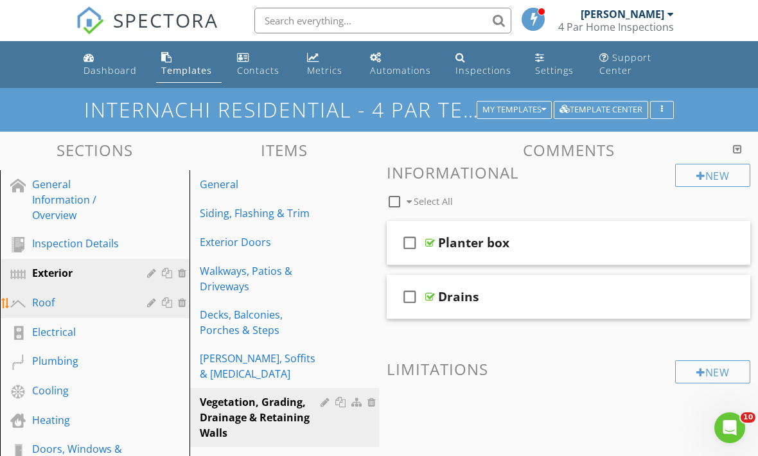
click at [113, 310] on div "Roof" at bounding box center [80, 302] width 96 height 15
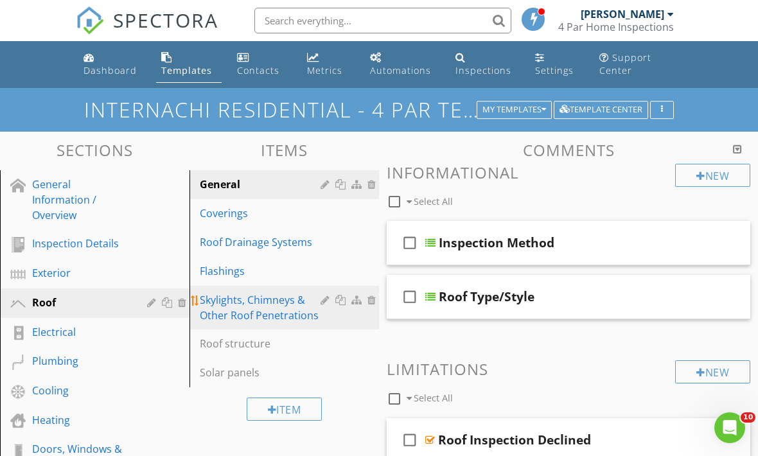
click at [261, 310] on div "Skylights, Chimneys & Other Roof Penetrations" at bounding box center [262, 307] width 125 height 31
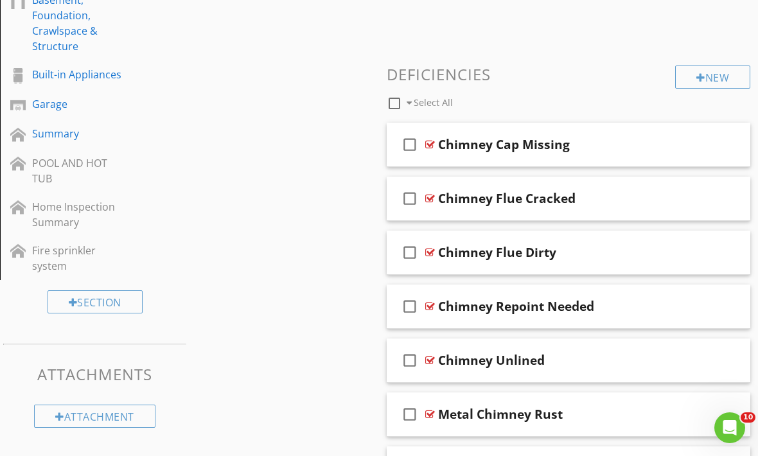
scroll to position [499, 0]
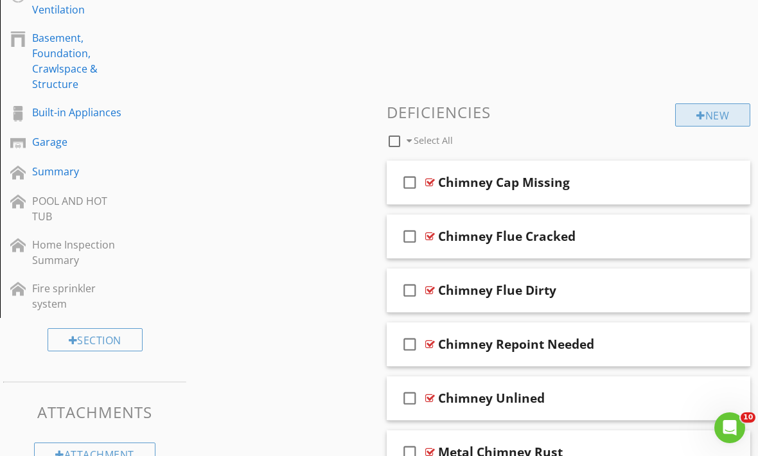
click at [702, 118] on div "New" at bounding box center [712, 114] width 75 height 23
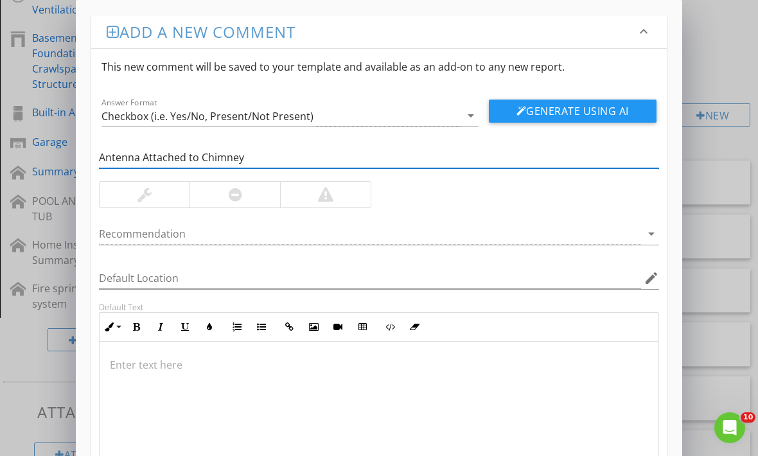
type input "Antenna Attached to Chimney"
click at [141, 358] on p at bounding box center [379, 364] width 538 height 15
click at [136, 369] on p at bounding box center [379, 364] width 538 height 15
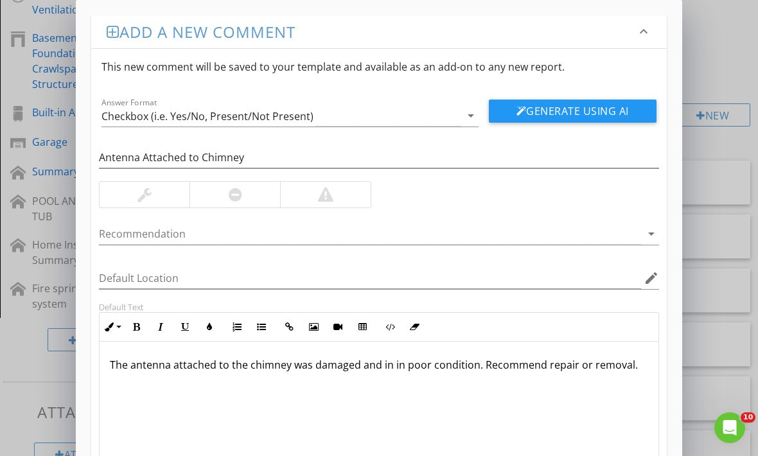
click at [225, 202] on div at bounding box center [235, 195] width 91 height 26
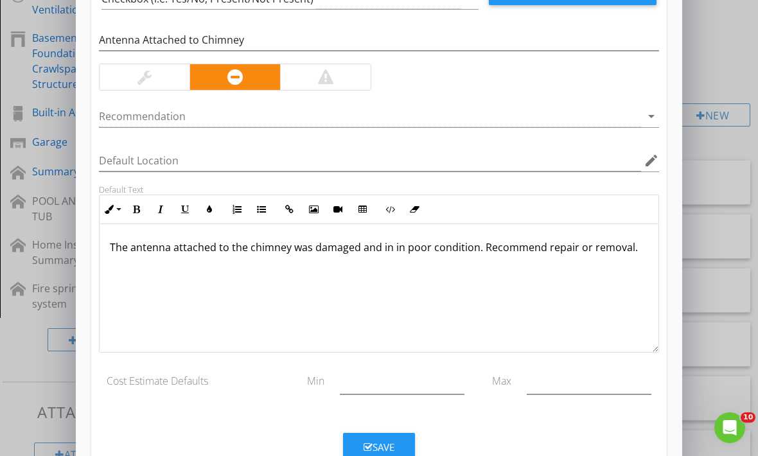
scroll to position [116, 0]
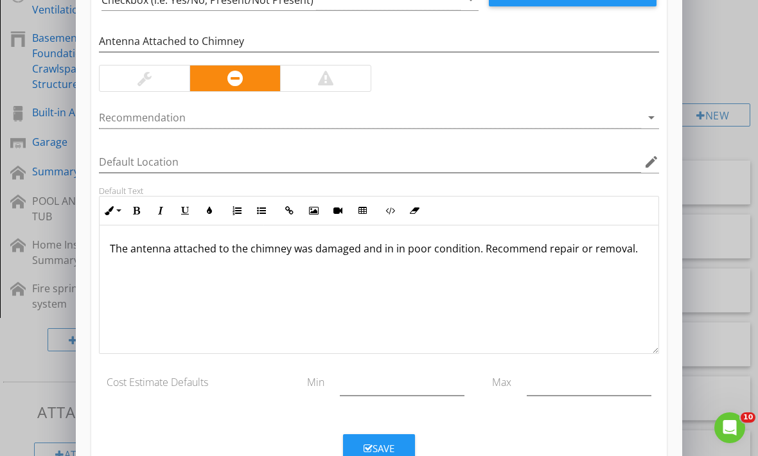
click at [369, 438] on button "Save" at bounding box center [379, 448] width 72 height 28
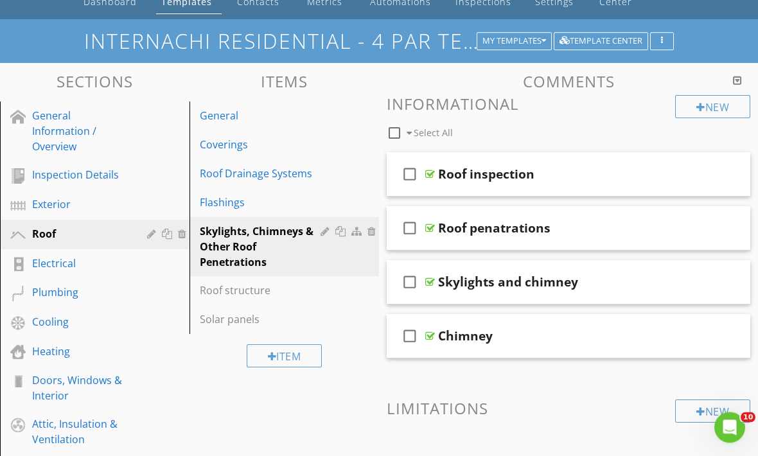
scroll to position [0, 0]
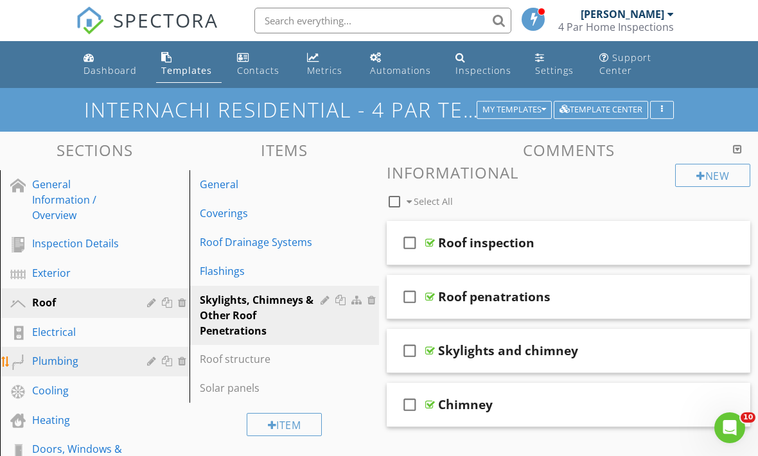
click at [73, 364] on div "Plumbing" at bounding box center [80, 360] width 96 height 15
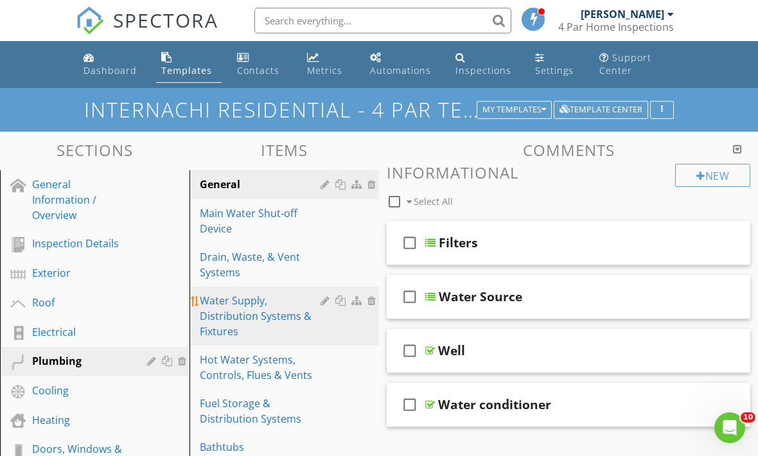
click at [228, 322] on div "Water Supply, Distribution Systems & Fixtures" at bounding box center [262, 316] width 125 height 46
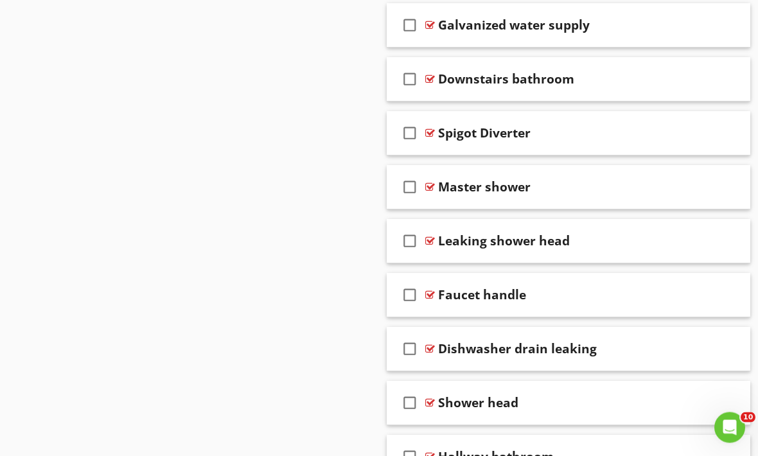
scroll to position [2352, 0]
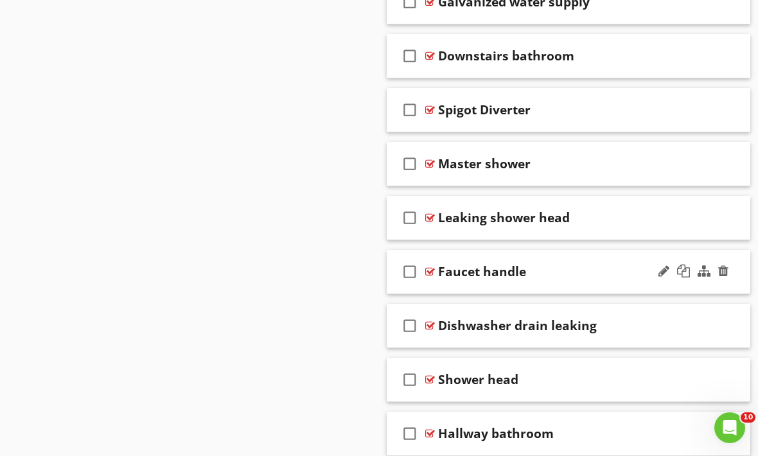
click at [537, 276] on div "Faucet handle" at bounding box center [565, 271] width 254 height 15
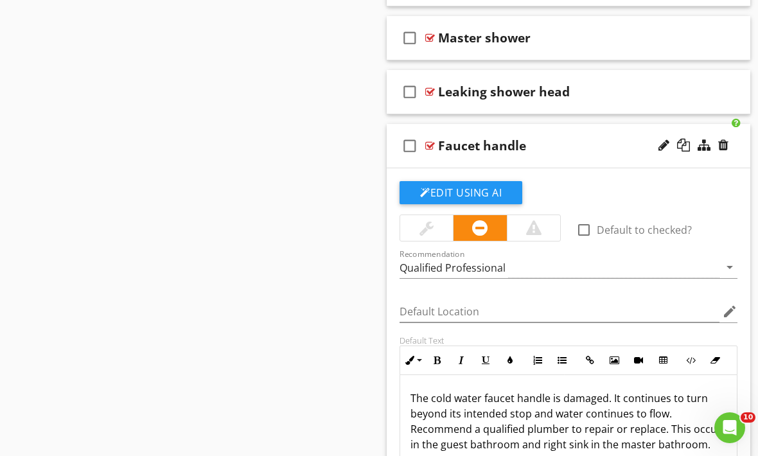
scroll to position [2348, 0]
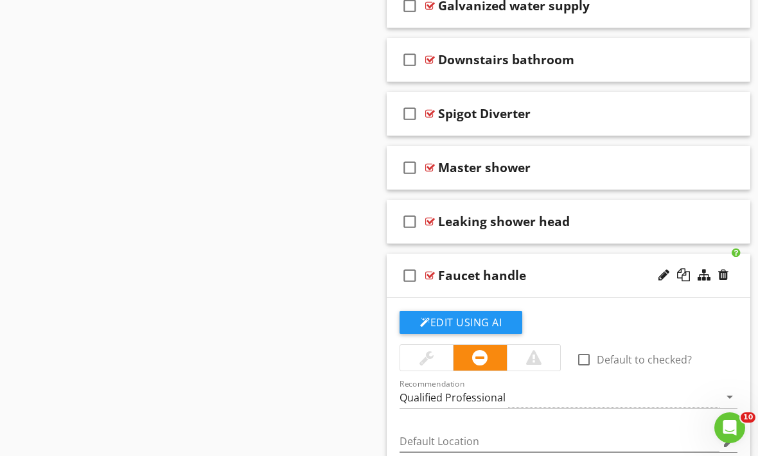
click at [595, 269] on div "Faucet handle" at bounding box center [565, 275] width 254 height 15
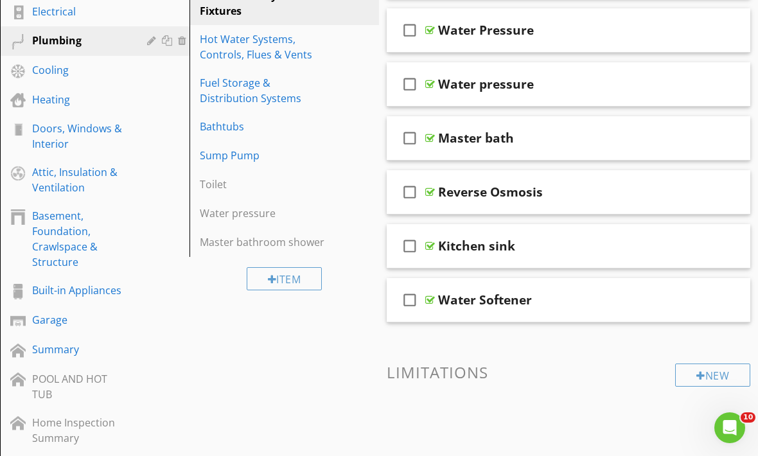
scroll to position [320, 0]
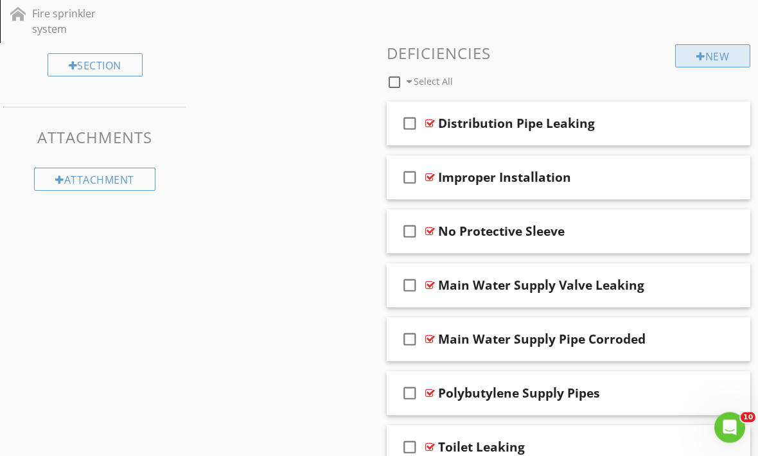
click at [721, 58] on div "New" at bounding box center [712, 56] width 75 height 23
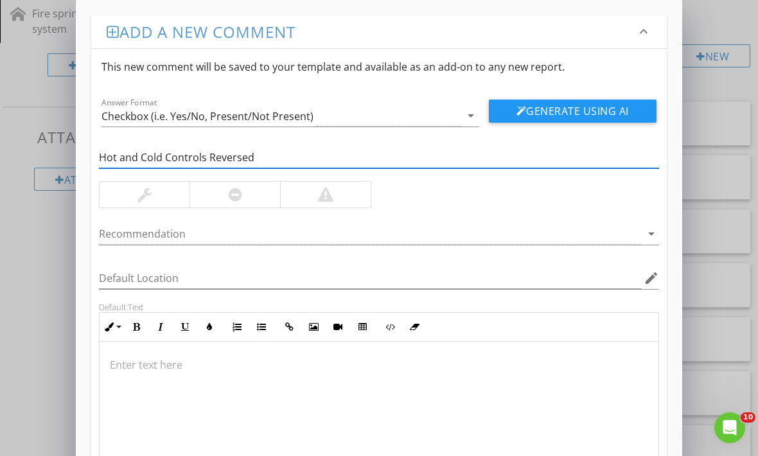
type input "Hot and Cold Controls Reversed"
click at [226, 200] on div at bounding box center [235, 195] width 91 height 26
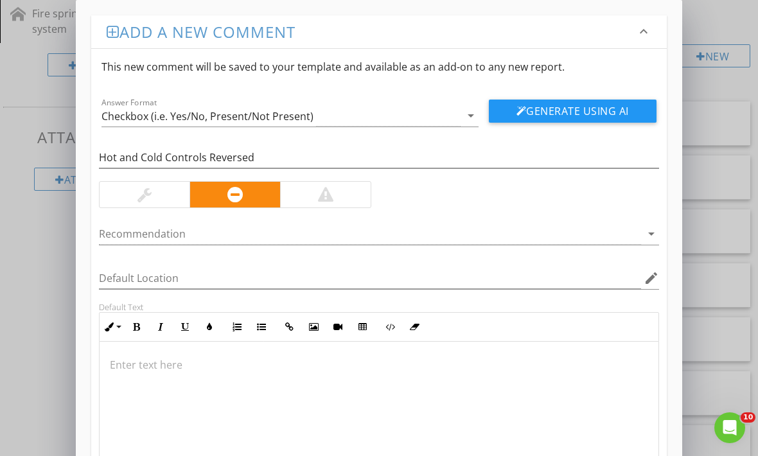
click at [139, 375] on div at bounding box center [379, 406] width 559 height 128
click at [130, 380] on div at bounding box center [379, 406] width 559 height 128
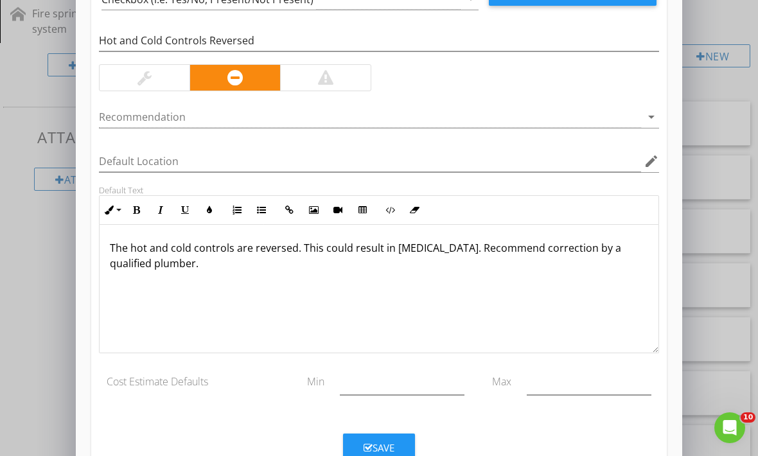
scroll to position [116, 0]
click at [389, 438] on button "Save" at bounding box center [379, 448] width 72 height 28
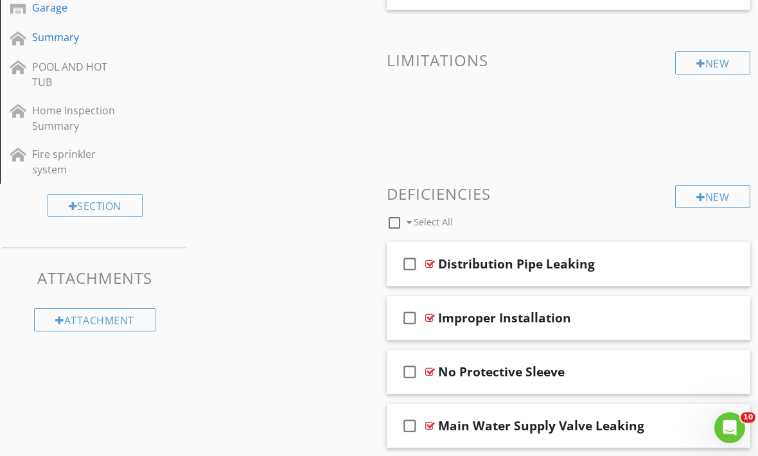
scroll to position [632, 0]
click at [695, 188] on div "New" at bounding box center [712, 197] width 75 height 23
click at [706, 193] on div "New" at bounding box center [712, 197] width 75 height 23
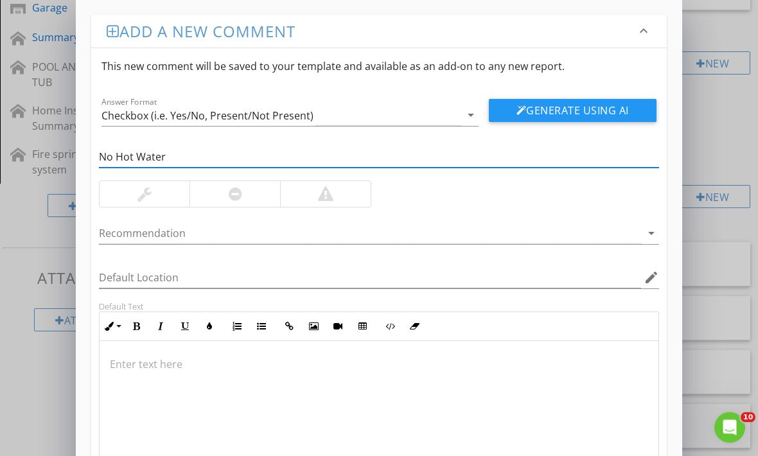
type input "No Hot Water"
click at [254, 197] on div at bounding box center [235, 195] width 91 height 26
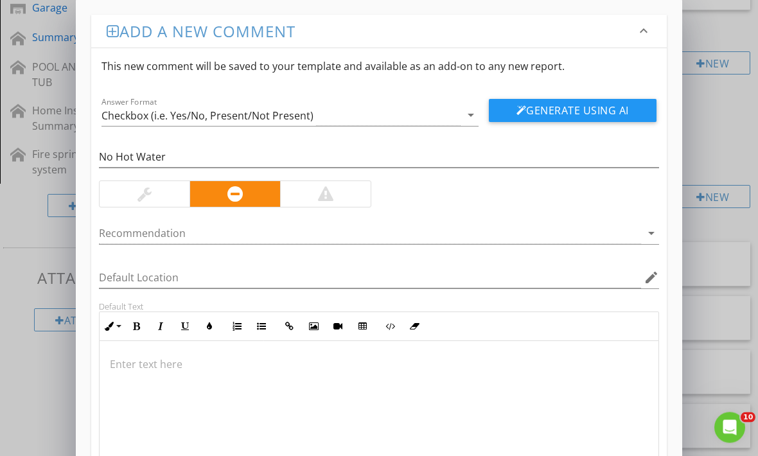
scroll to position [633, 0]
click at [231, 369] on p at bounding box center [379, 364] width 538 height 15
click at [223, 364] on p at bounding box center [379, 364] width 538 height 15
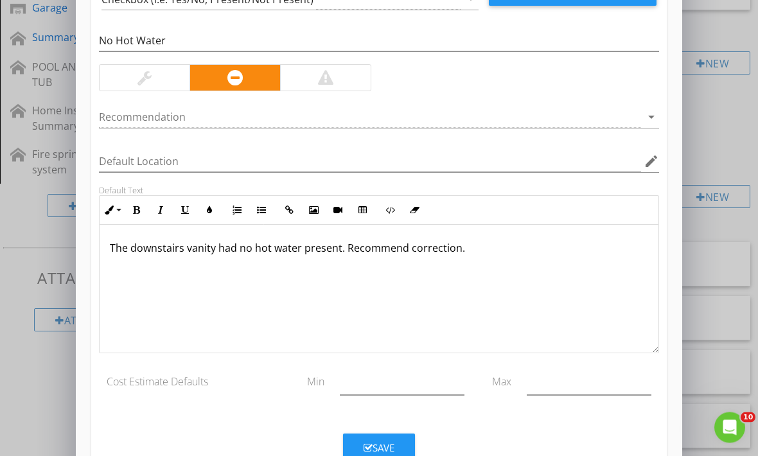
scroll to position [116, 0]
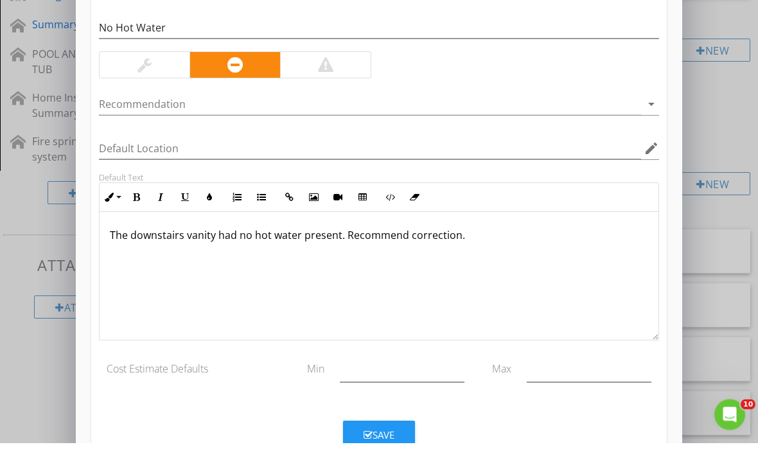
click at [398, 434] on button "Save" at bounding box center [379, 448] width 72 height 28
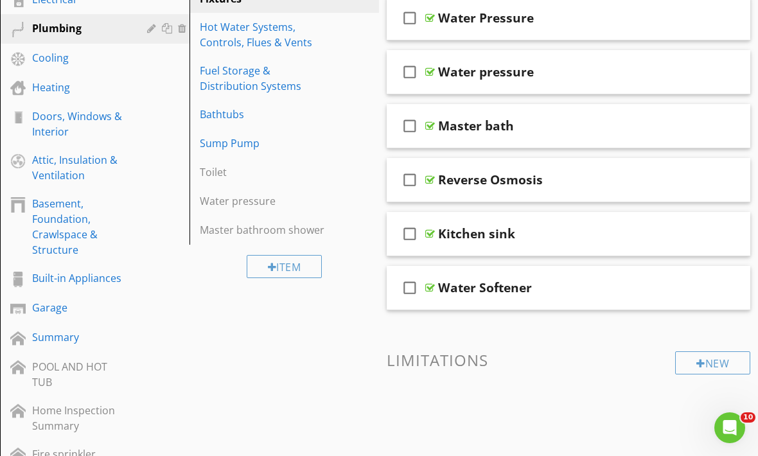
scroll to position [330, 0]
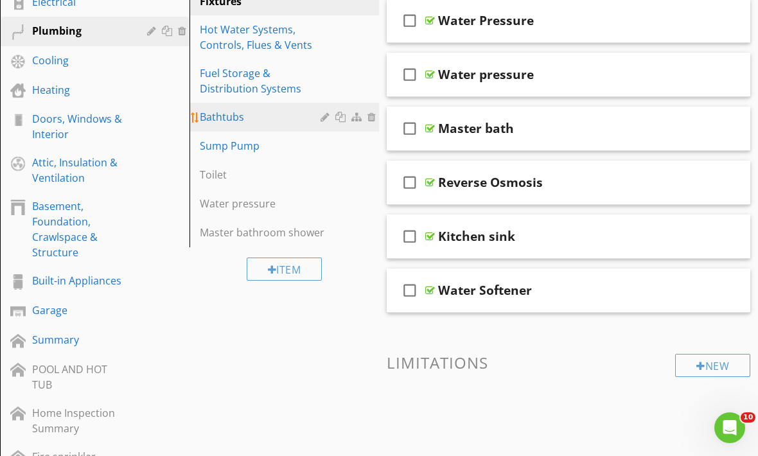
click at [292, 119] on div "Bathtubs" at bounding box center [262, 116] width 125 height 15
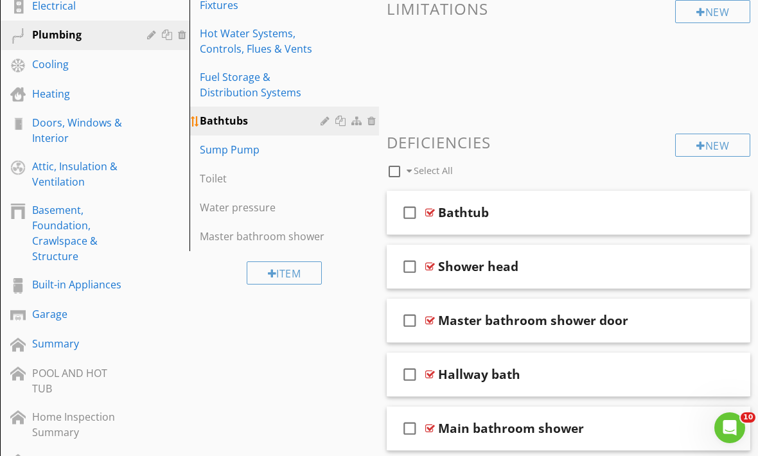
scroll to position [321, 0]
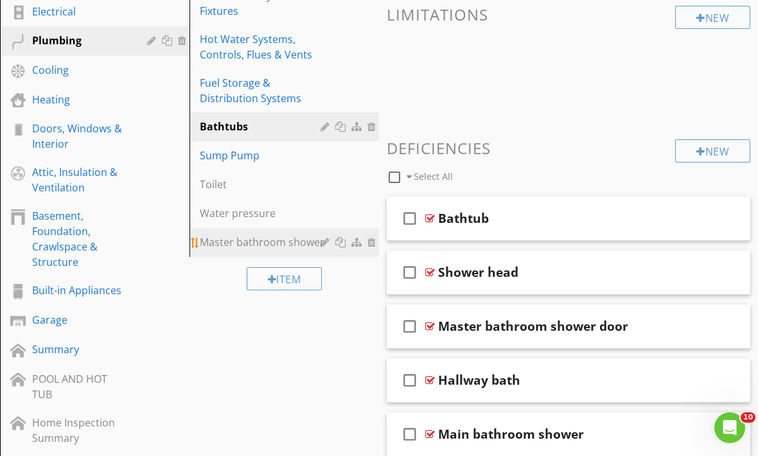
click at [274, 242] on div "Master bathroom shower" at bounding box center [262, 242] width 125 height 15
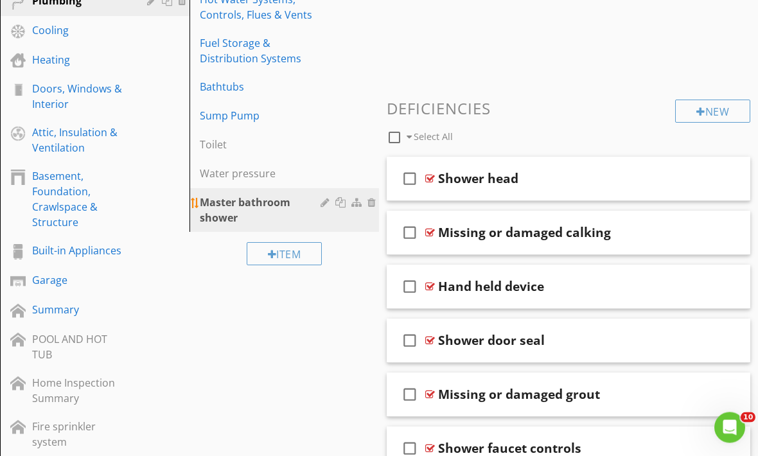
scroll to position [355, 0]
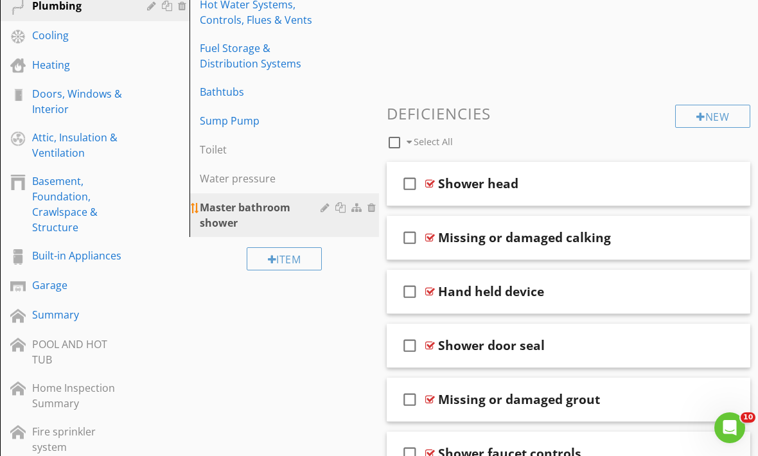
click at [240, 211] on div "Master bathroom shower" at bounding box center [262, 215] width 125 height 31
click at [196, 208] on div at bounding box center [195, 208] width 10 height 10
click at [330, 286] on div "Sections General Information / Overview Inspection Details Exterior Roof Electr…" at bounding box center [379, 197] width 758 height 843
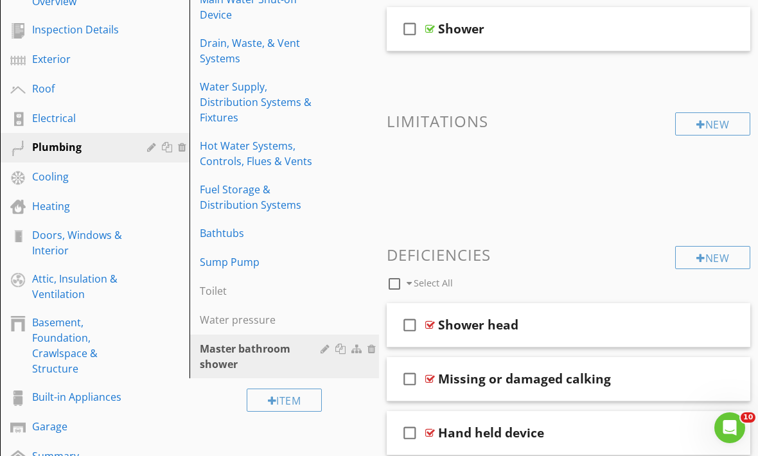
scroll to position [213, 0]
click at [709, 258] on div "New" at bounding box center [712, 258] width 75 height 23
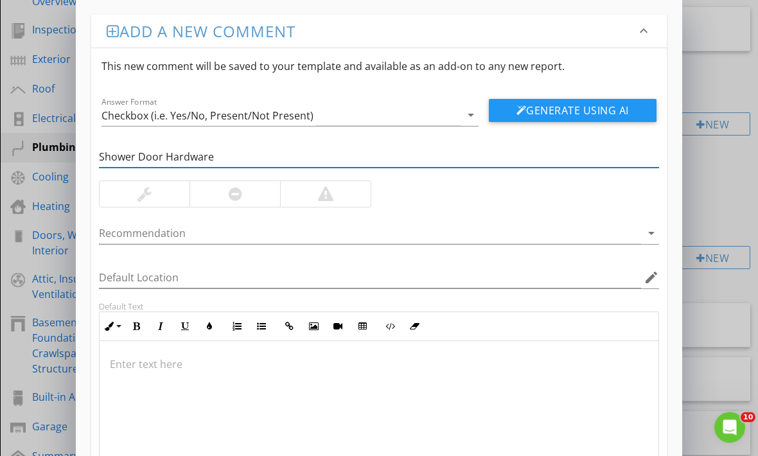
type input "Shower Door Hardware"
click at [231, 193] on div at bounding box center [235, 194] width 13 height 15
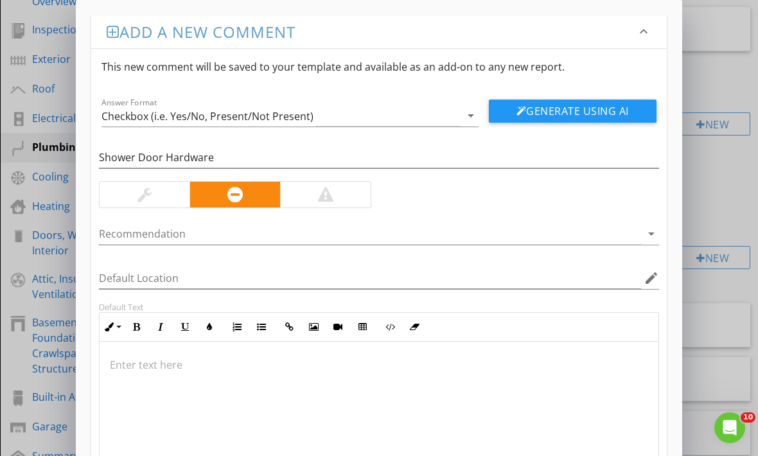
click at [133, 364] on p at bounding box center [379, 364] width 538 height 15
click at [132, 366] on p at bounding box center [379, 364] width 538 height 15
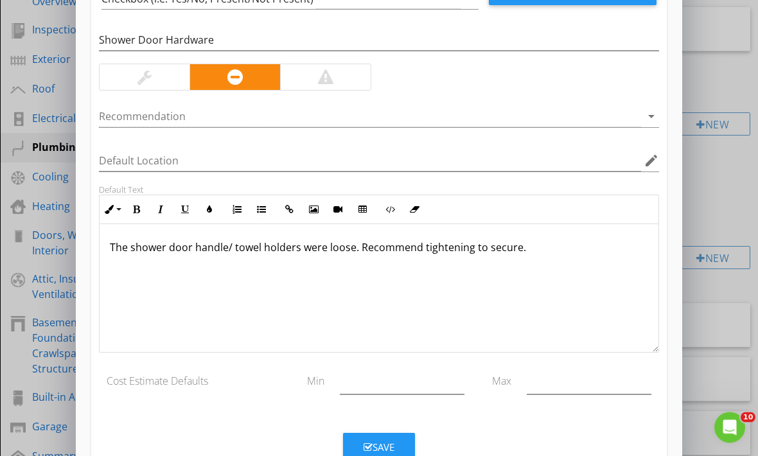
scroll to position [116, 0]
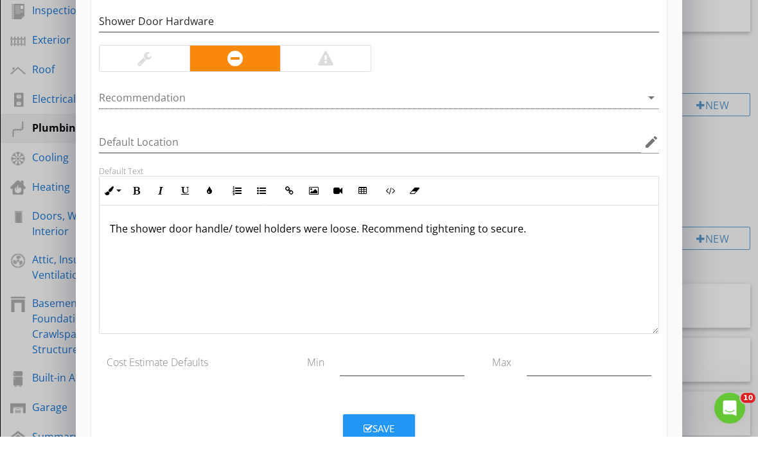
click at [398, 434] on button "Save" at bounding box center [379, 448] width 72 height 28
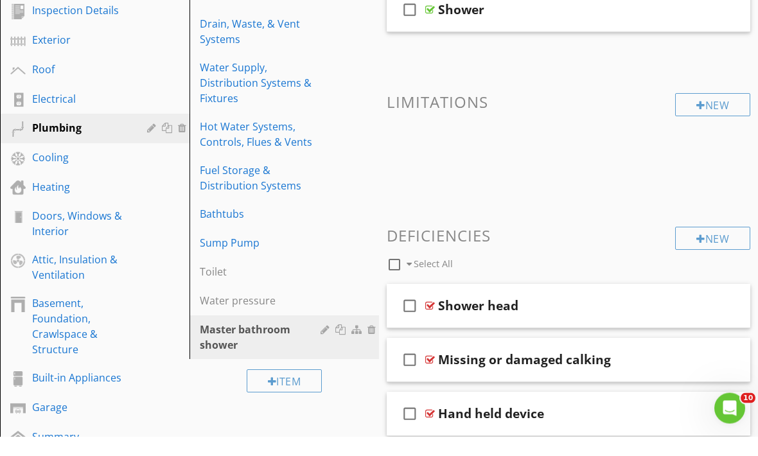
scroll to position [233, 0]
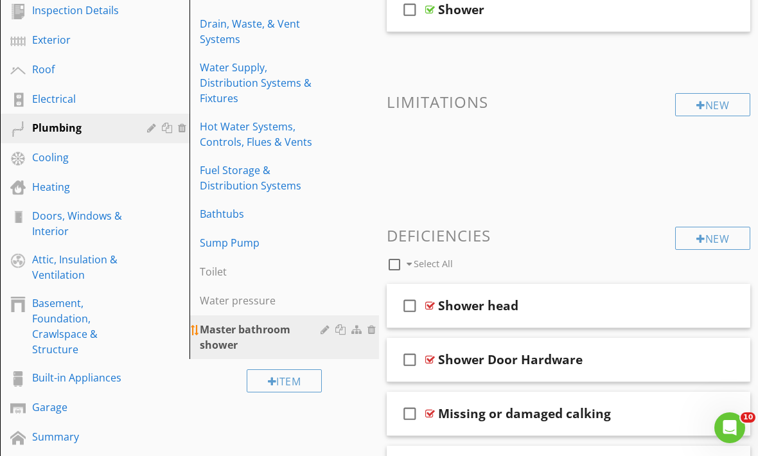
click at [265, 331] on div "Master bathroom shower" at bounding box center [262, 337] width 125 height 31
click at [260, 333] on div "Master bathroom shower" at bounding box center [262, 337] width 125 height 31
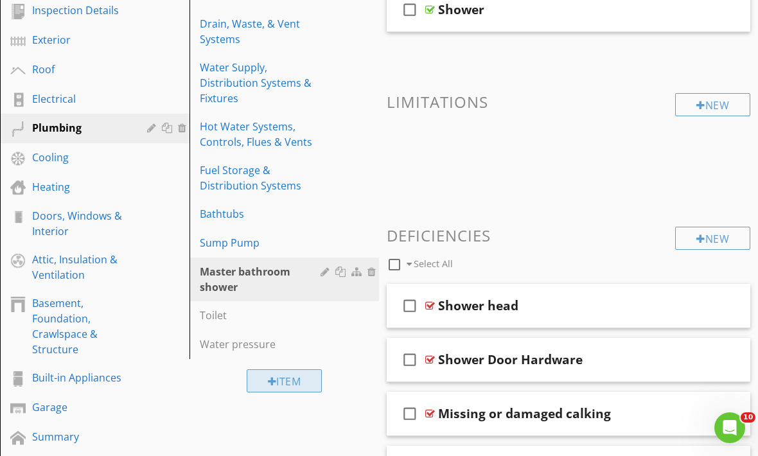
click at [265, 386] on div "Item" at bounding box center [285, 380] width 76 height 23
click at [747, 263] on div "Add a new item keyboard_arrow_down This new item will be saved to your template…" at bounding box center [379, 271] width 758 height 542
click at [259, 276] on div "Master bathroom shower" at bounding box center [262, 279] width 125 height 31
click at [196, 270] on div at bounding box center [195, 272] width 10 height 10
click at [218, 276] on div "Master bathroom shower" at bounding box center [262, 279] width 125 height 31
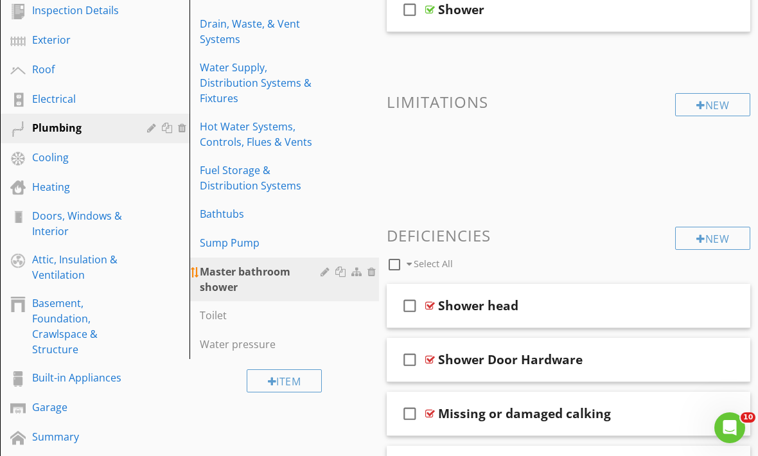
click at [218, 276] on div "Master bathroom shower" at bounding box center [262, 279] width 125 height 31
click at [292, 279] on div "Master bathroom shower" at bounding box center [262, 279] width 125 height 31
click at [357, 271] on div at bounding box center [357, 272] width 13 height 10
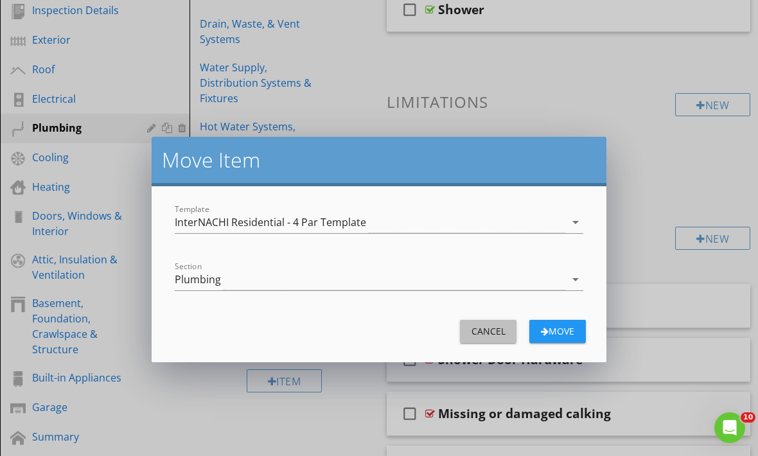
click at [488, 324] on div "Cancel" at bounding box center [488, 330] width 36 height 13
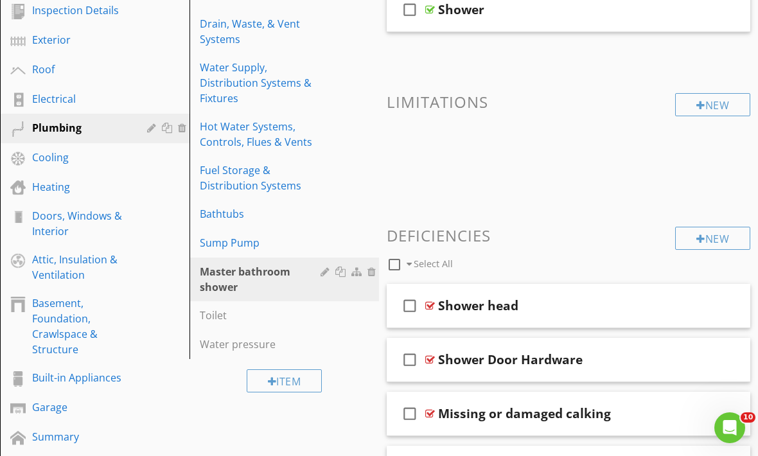
click at [486, 166] on span at bounding box center [569, 153] width 364 height 64
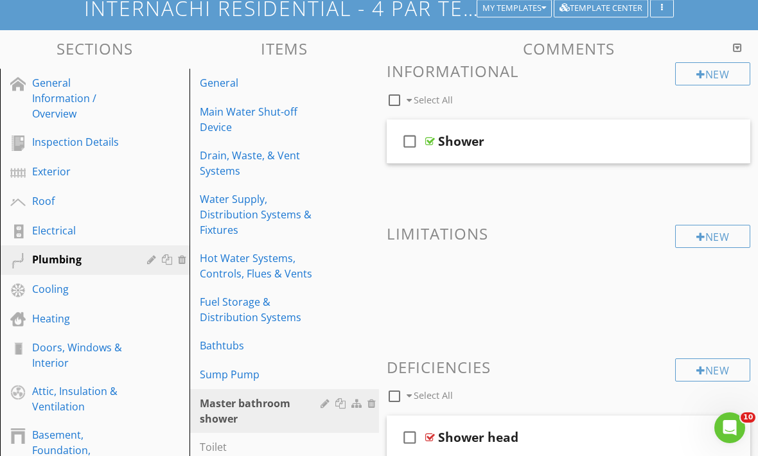
scroll to position [101, 0]
click at [292, 54] on h3 "Items" at bounding box center [285, 48] width 190 height 17
click at [281, 54] on h3 "Items" at bounding box center [285, 48] width 190 height 17
click at [343, 445] on div at bounding box center [341, 447] width 13 height 10
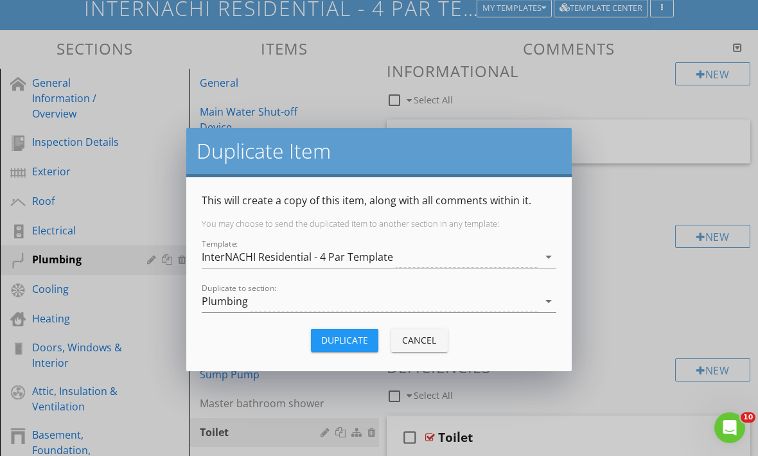
click at [427, 342] on div "Cancel" at bounding box center [420, 339] width 36 height 13
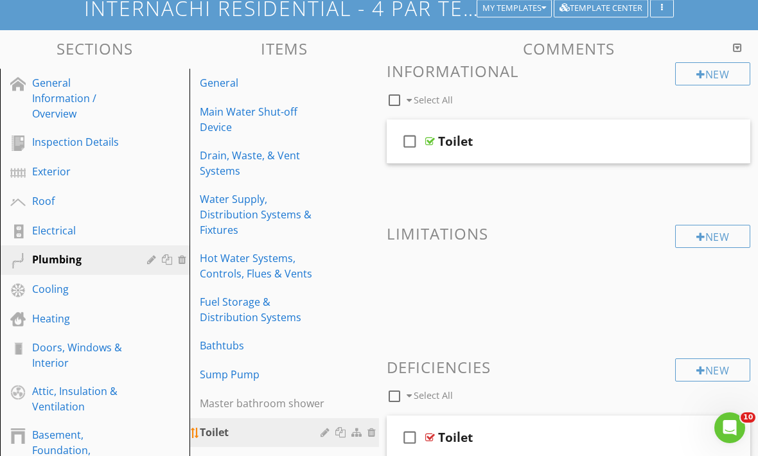
click at [358, 430] on div at bounding box center [357, 432] width 13 height 10
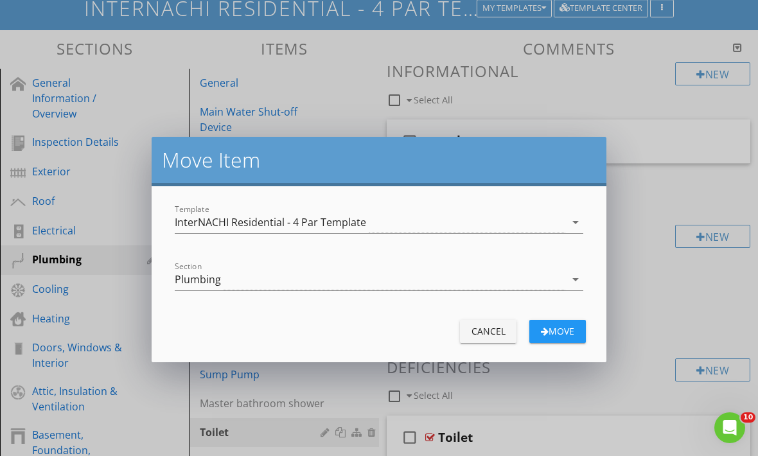
click at [474, 328] on div "Cancel" at bounding box center [488, 330] width 36 height 13
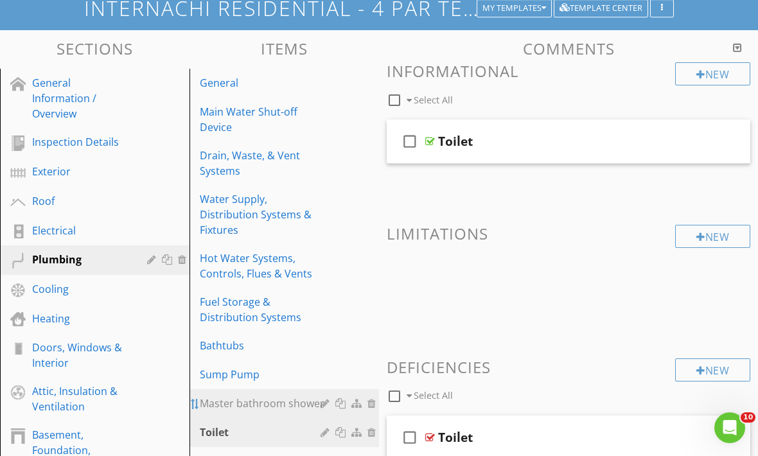
click at [193, 407] on div at bounding box center [195, 404] width 10 height 10
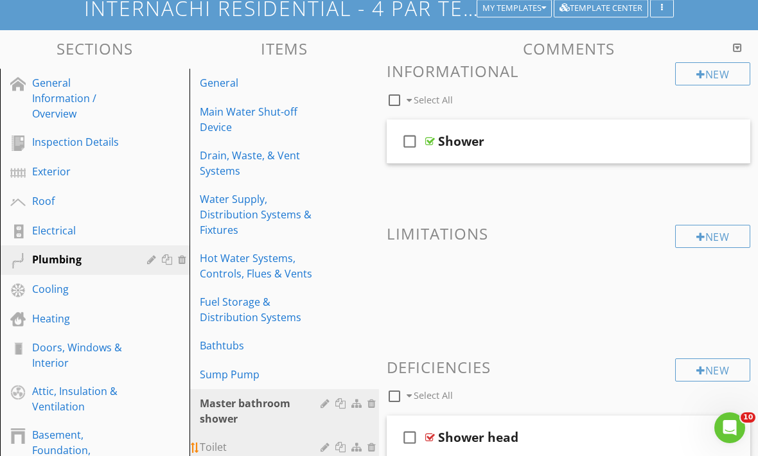
click at [197, 441] on link "Toilet" at bounding box center [286, 447] width 186 height 28
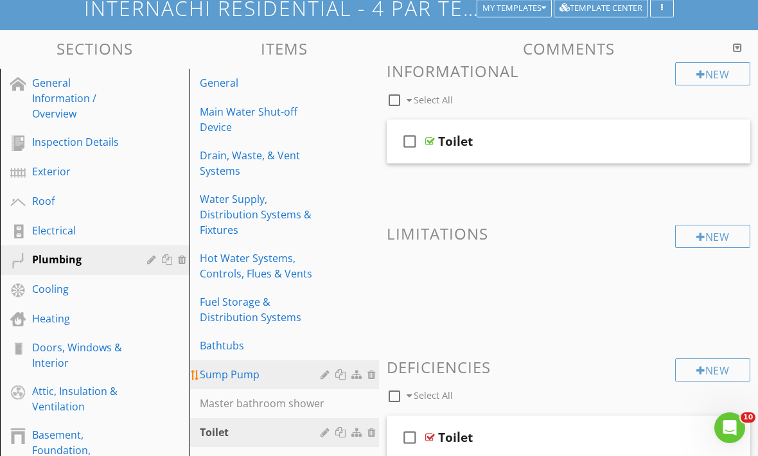
click at [211, 376] on div "Sump Pump" at bounding box center [262, 374] width 125 height 15
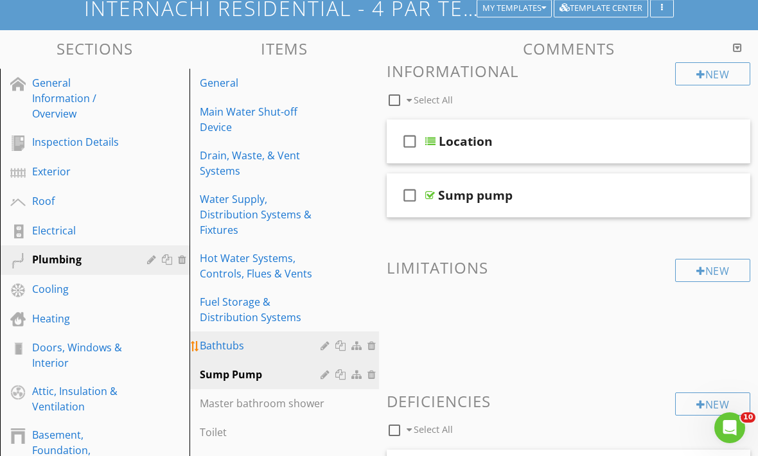
click at [218, 353] on link "Bathtubs" at bounding box center [286, 346] width 186 height 28
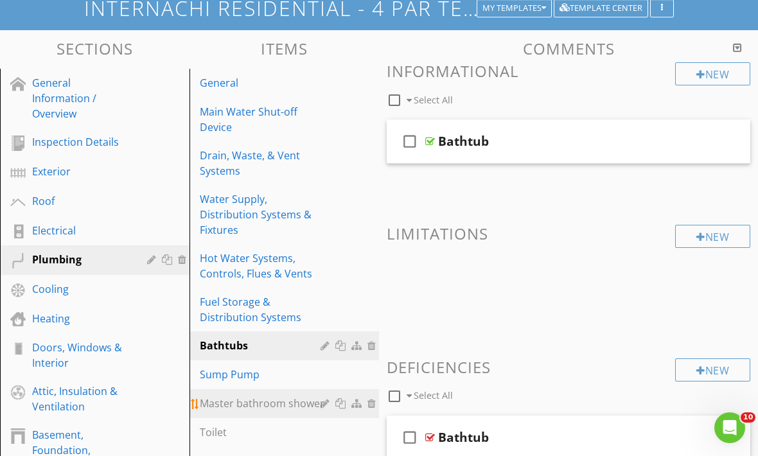
click at [232, 409] on div "Master bathroom shower" at bounding box center [262, 403] width 125 height 15
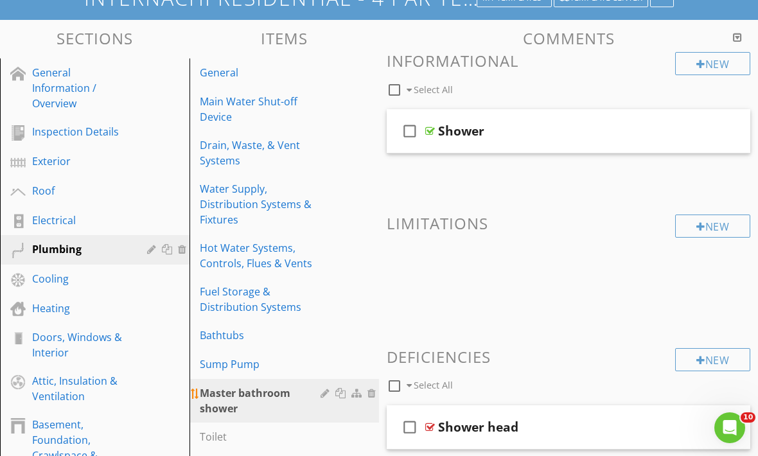
scroll to position [111, 0]
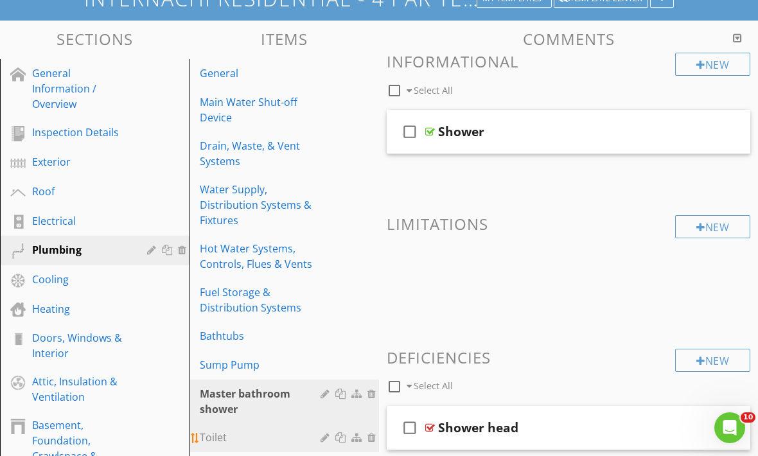
click at [265, 438] on div "Toilet" at bounding box center [262, 437] width 125 height 15
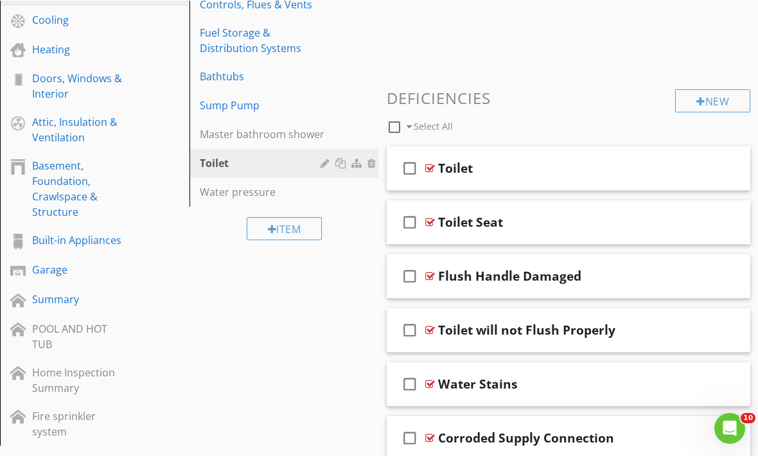
scroll to position [371, 0]
click at [292, 227] on div "Item" at bounding box center [285, 228] width 76 height 23
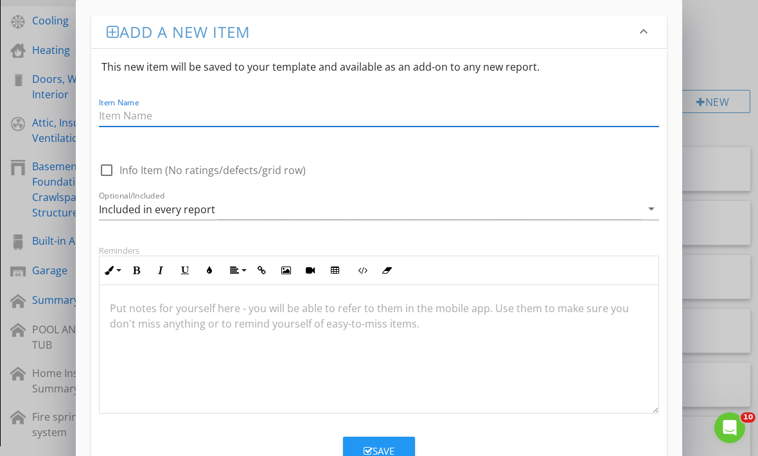
click at [716, 49] on div "Add a new item keyboard_arrow_down This new item will be saved to your template…" at bounding box center [379, 309] width 758 height 619
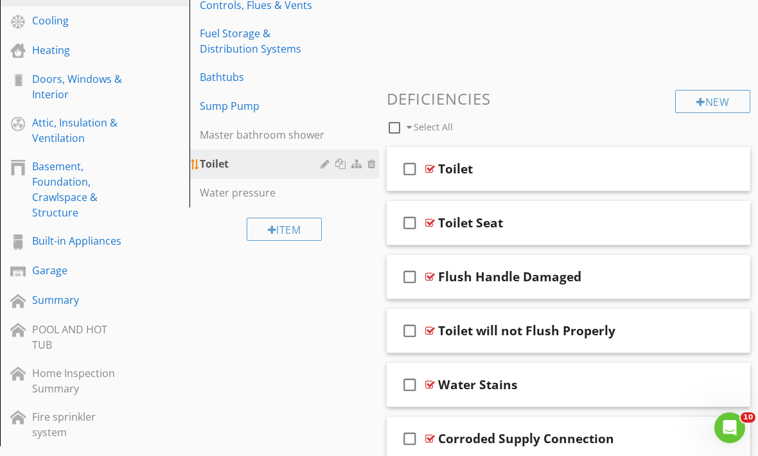
click at [245, 163] on div "Toilet" at bounding box center [262, 163] width 125 height 15
click at [301, 170] on div "Toilet" at bounding box center [262, 163] width 125 height 15
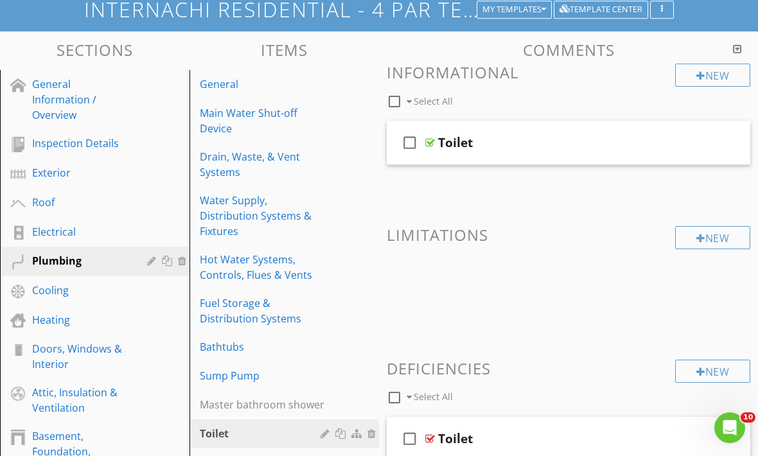
scroll to position [85, 0]
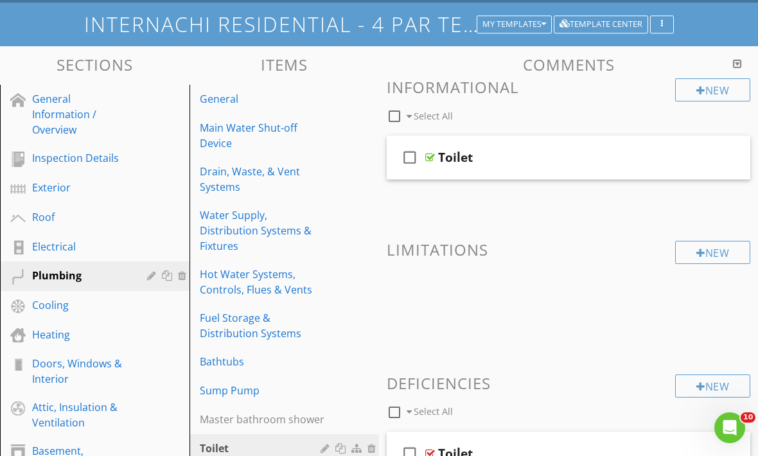
click at [736, 62] on div at bounding box center [737, 63] width 9 height 10
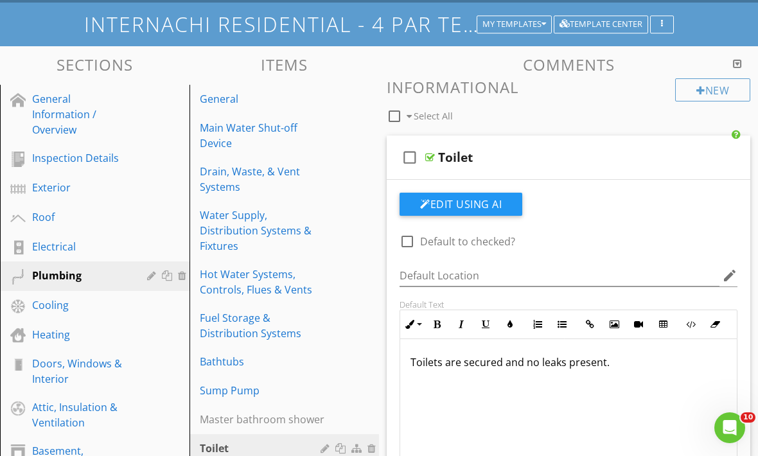
click at [738, 63] on div at bounding box center [737, 63] width 9 height 10
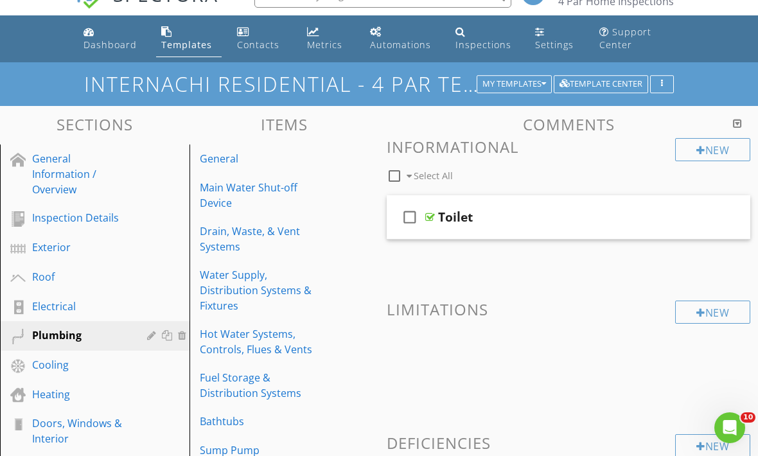
scroll to position [25, 0]
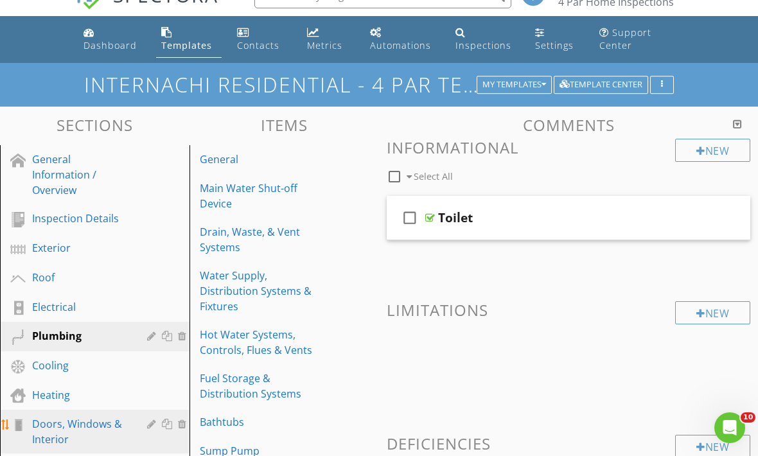
click at [93, 423] on div "Doors, Windows & Interior" at bounding box center [80, 431] width 96 height 31
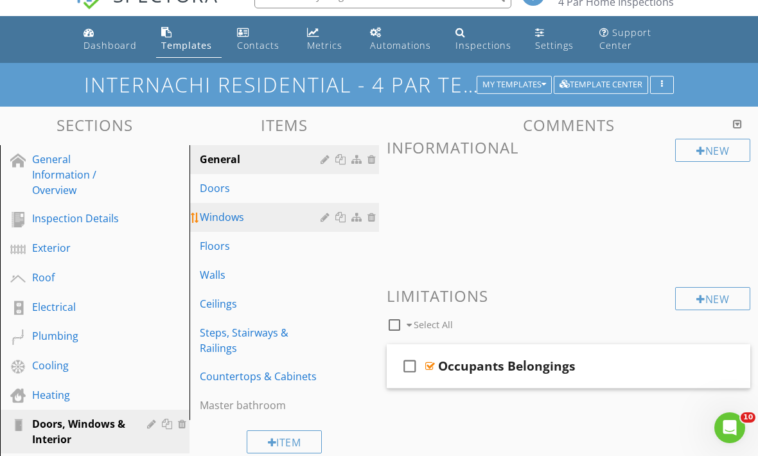
click at [245, 219] on div "Windows" at bounding box center [262, 216] width 125 height 15
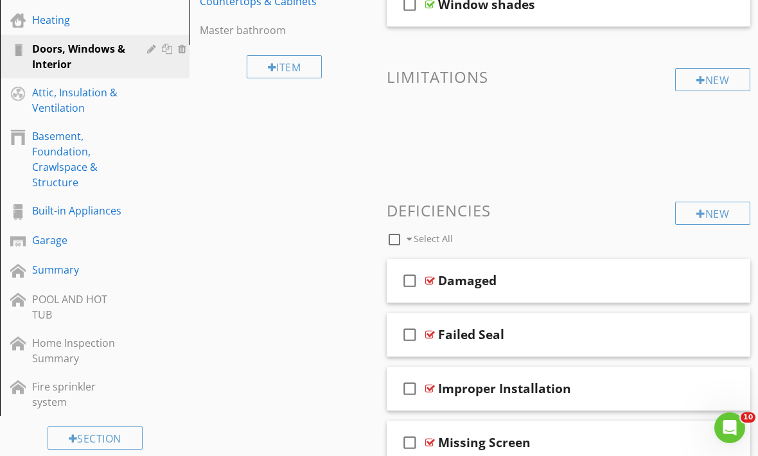
scroll to position [403, 0]
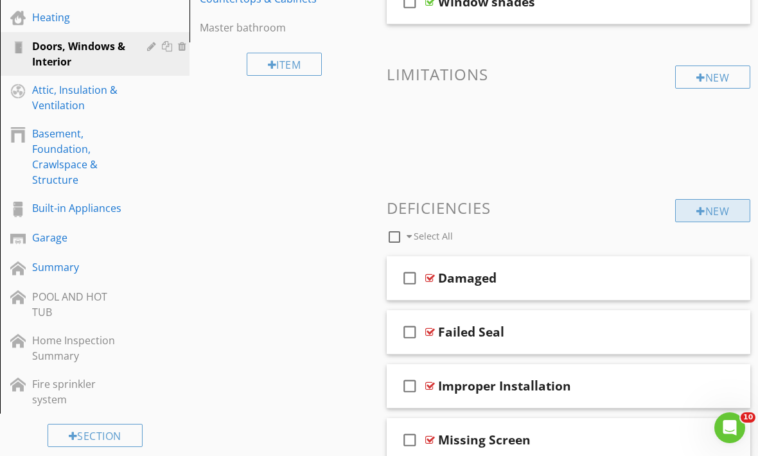
click at [707, 209] on div "New" at bounding box center [712, 210] width 75 height 23
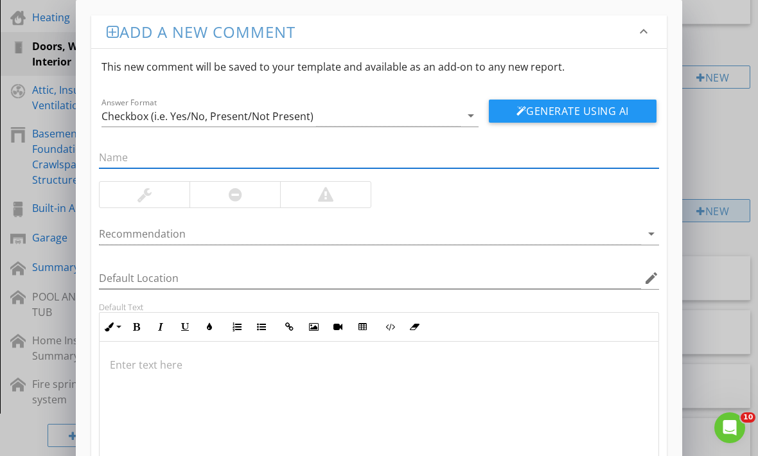
scroll to position [402, 0]
click at [280, 361] on p at bounding box center [379, 364] width 538 height 15
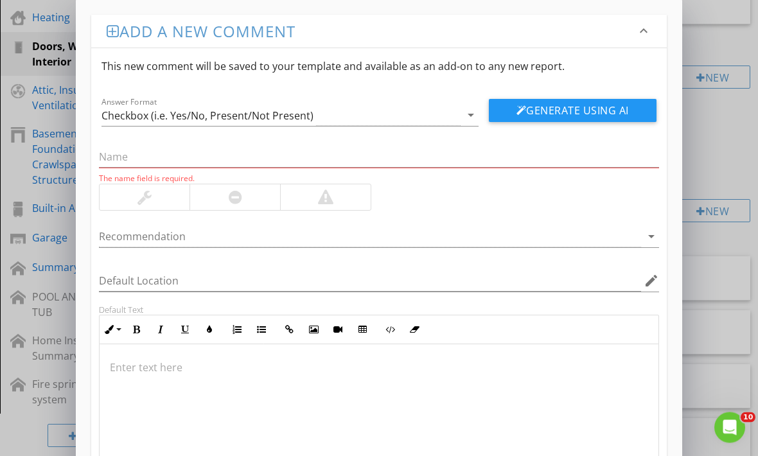
click at [149, 374] on p at bounding box center [379, 367] width 538 height 15
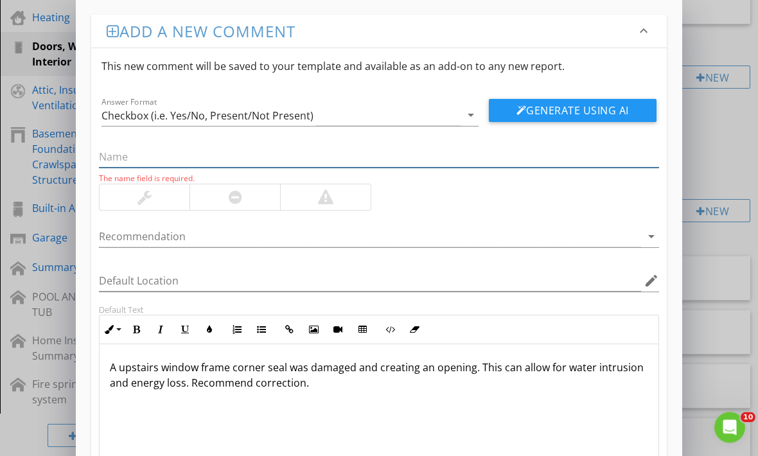
click at [238, 154] on input "text" at bounding box center [379, 157] width 560 height 21
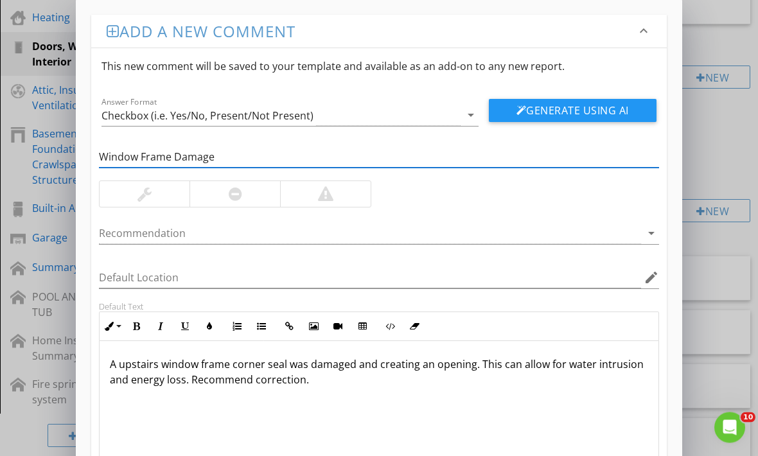
type input "Window Frame Damage"
click at [251, 191] on div at bounding box center [235, 195] width 91 height 26
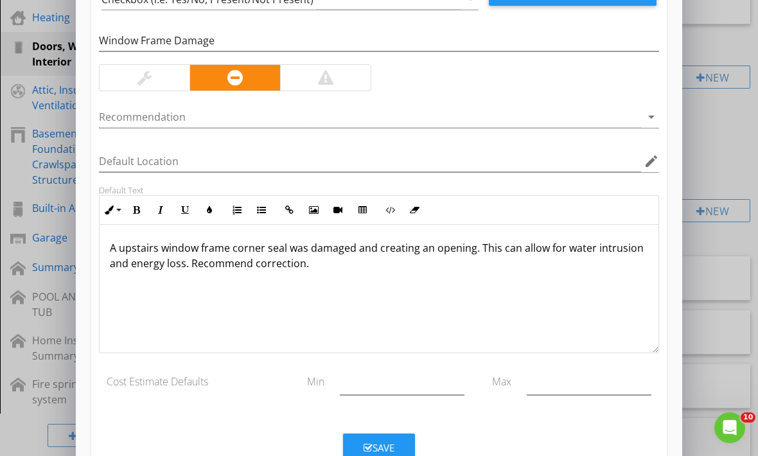
scroll to position [116, 0]
click at [390, 443] on div "Save" at bounding box center [379, 448] width 31 height 15
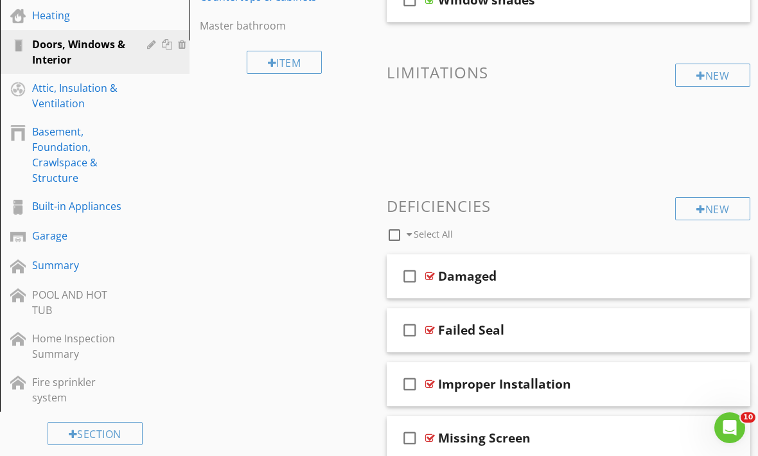
scroll to position [407, 0]
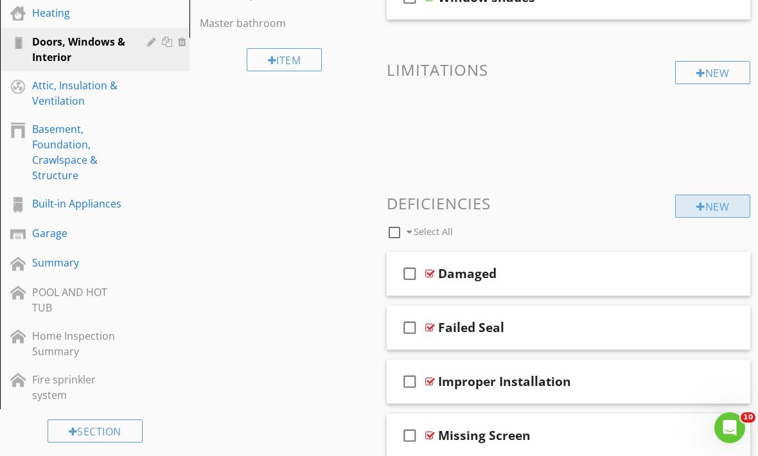
click at [711, 205] on div "New" at bounding box center [712, 206] width 75 height 23
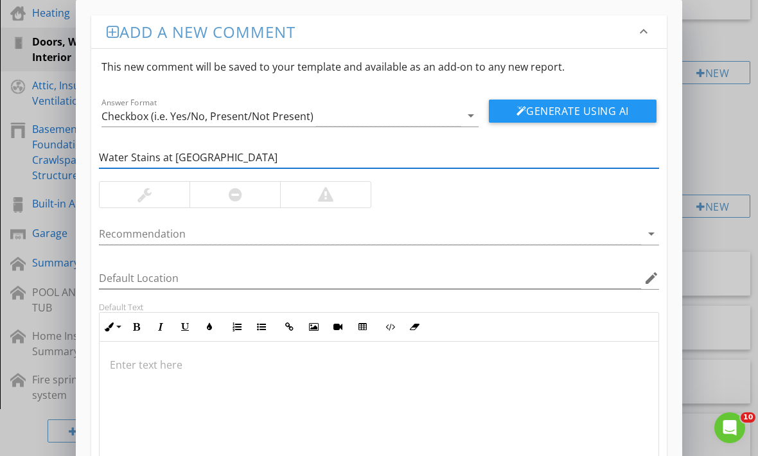
type input "Water Stains at Window Sill"
click at [225, 193] on div at bounding box center [235, 195] width 91 height 26
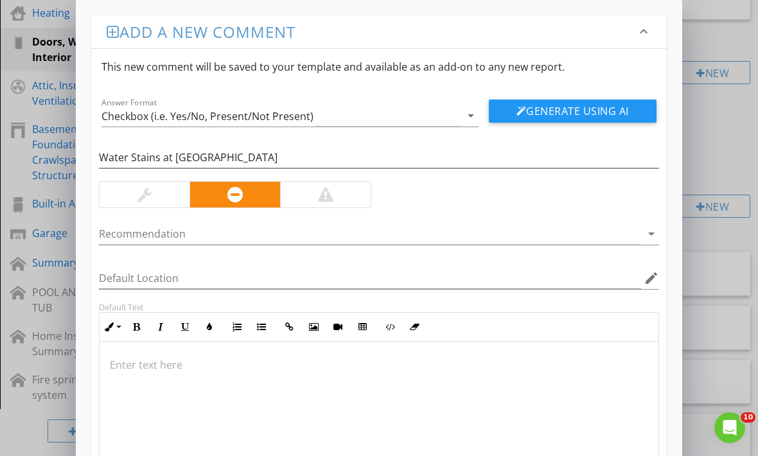
click at [133, 192] on div at bounding box center [145, 195] width 90 height 26
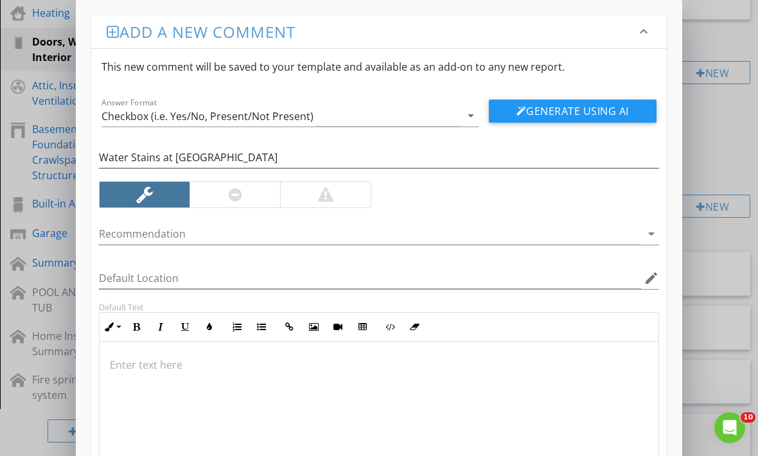
click at [123, 369] on p at bounding box center [379, 364] width 538 height 15
click at [128, 366] on p at bounding box center [379, 364] width 538 height 15
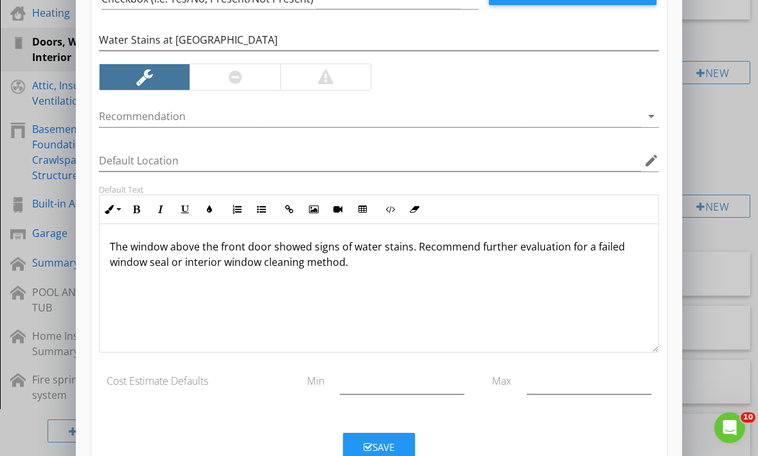
scroll to position [116, 0]
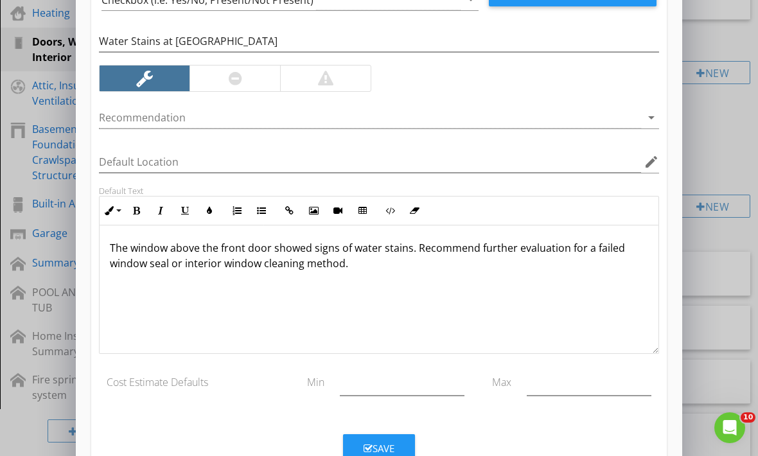
click at [245, 73] on div at bounding box center [235, 79] width 91 height 26
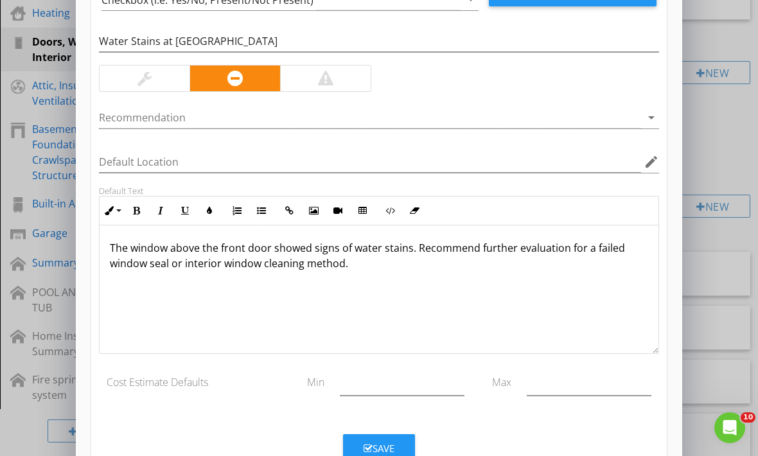
click at [382, 445] on div "Save" at bounding box center [379, 448] width 31 height 15
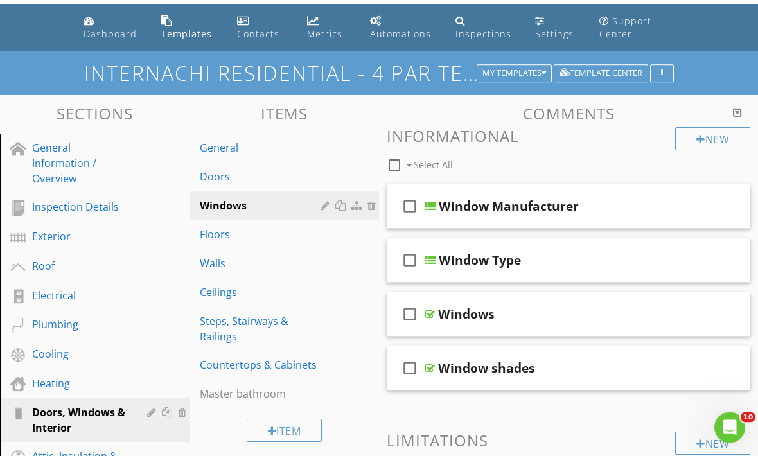
scroll to position [0, 0]
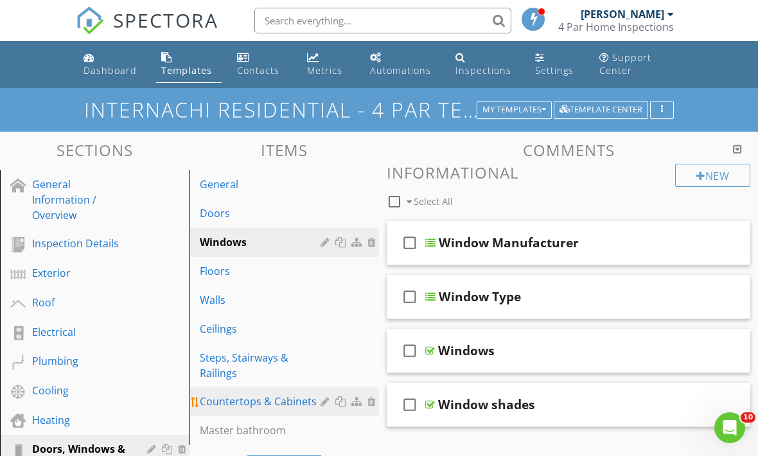
click at [301, 402] on div "Countertops & Cabinets" at bounding box center [262, 401] width 125 height 15
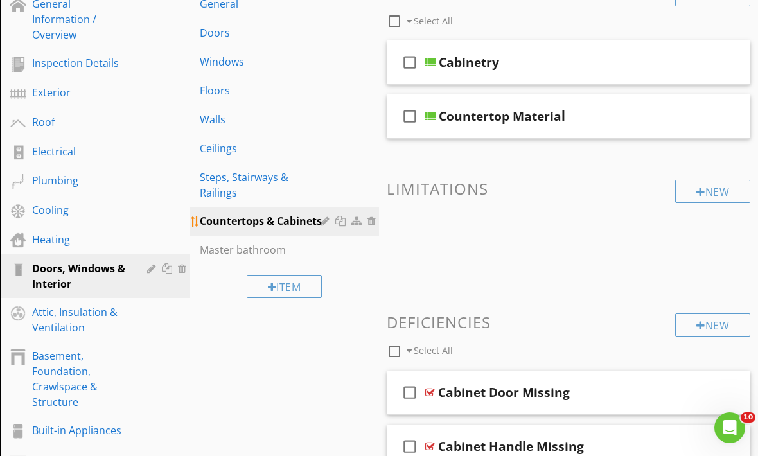
scroll to position [180, 0]
click at [713, 328] on div "New" at bounding box center [712, 325] width 75 height 23
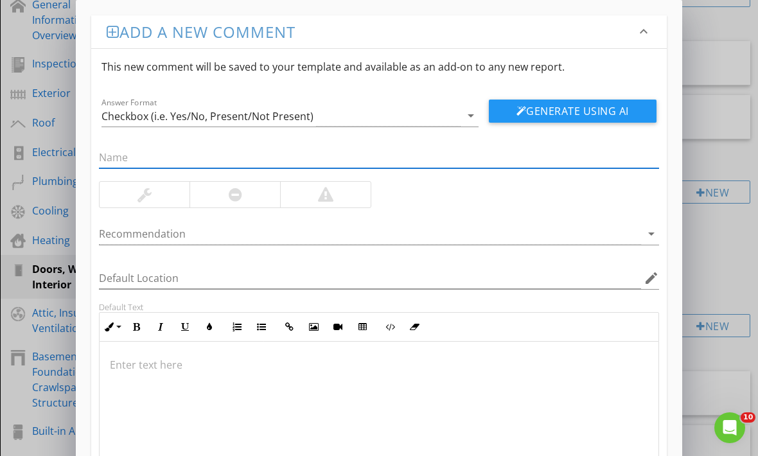
click at [454, 383] on div at bounding box center [379, 406] width 559 height 128
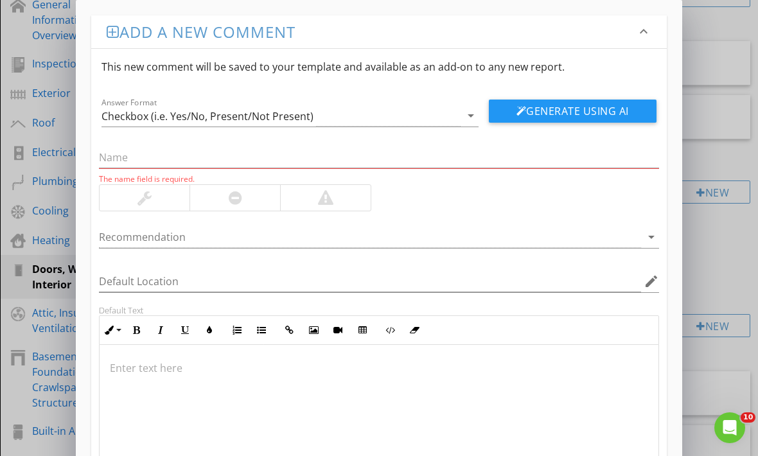
click at [151, 387] on div at bounding box center [379, 409] width 559 height 128
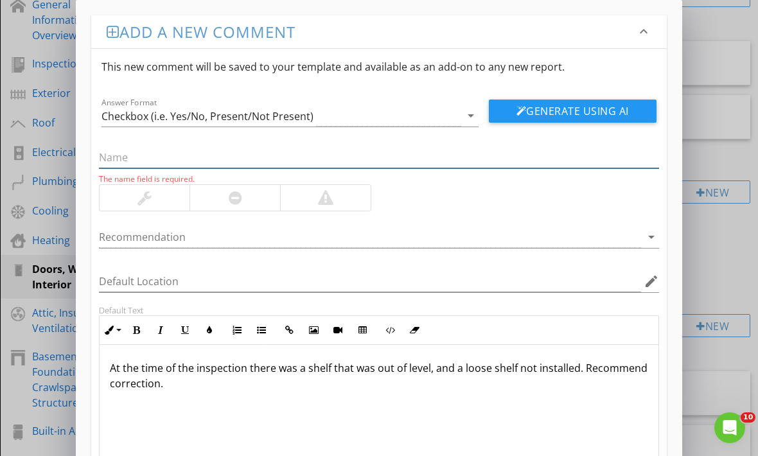
click at [362, 155] on input "text" at bounding box center [379, 157] width 560 height 21
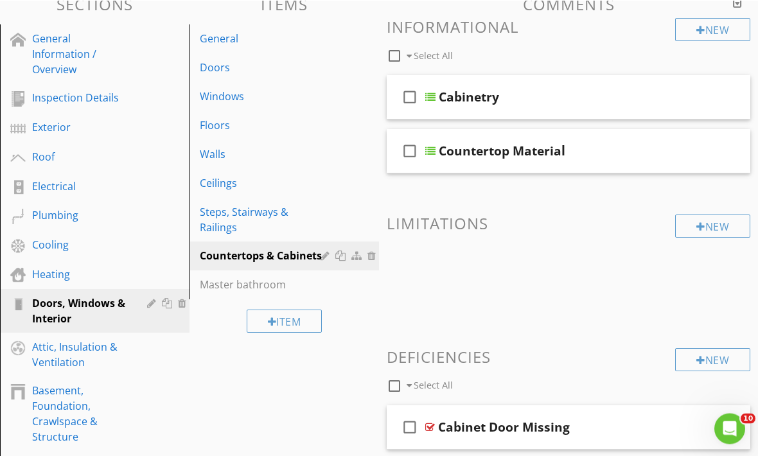
scroll to position [147, 0]
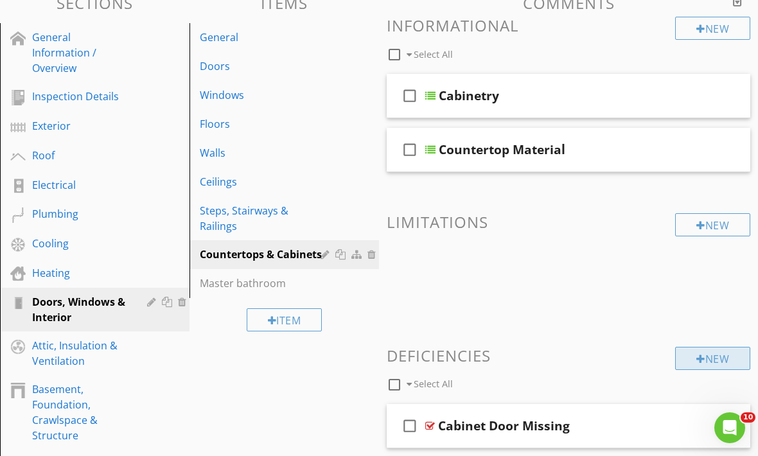
click at [715, 356] on div "New" at bounding box center [712, 358] width 75 height 23
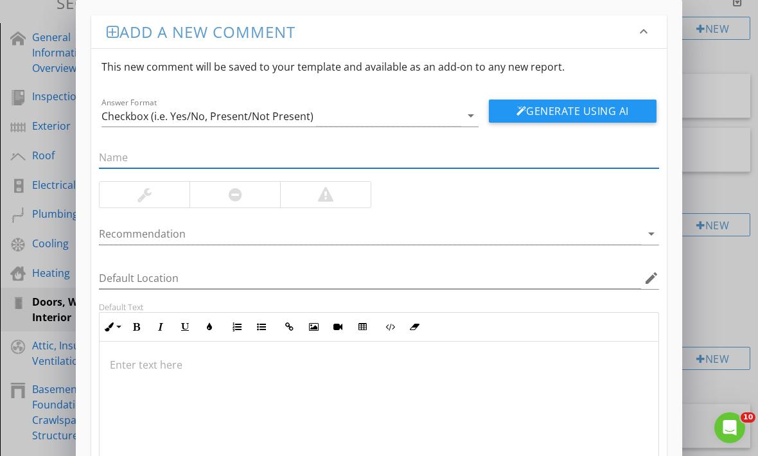
click at [558, 372] on p at bounding box center [379, 364] width 538 height 15
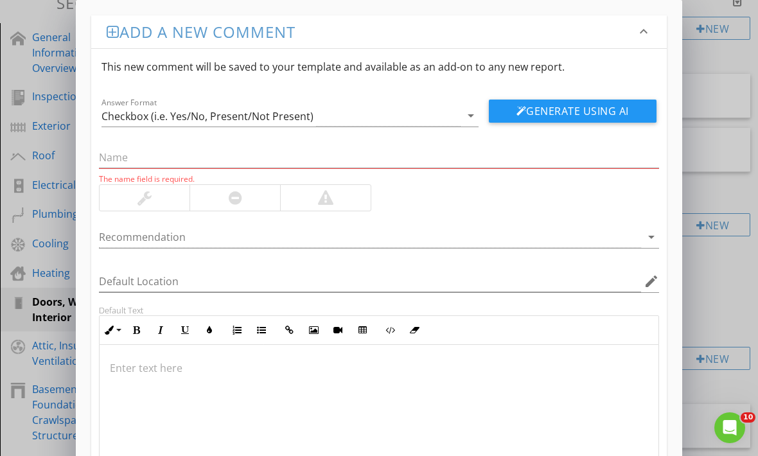
click at [197, 381] on div at bounding box center [379, 409] width 559 height 128
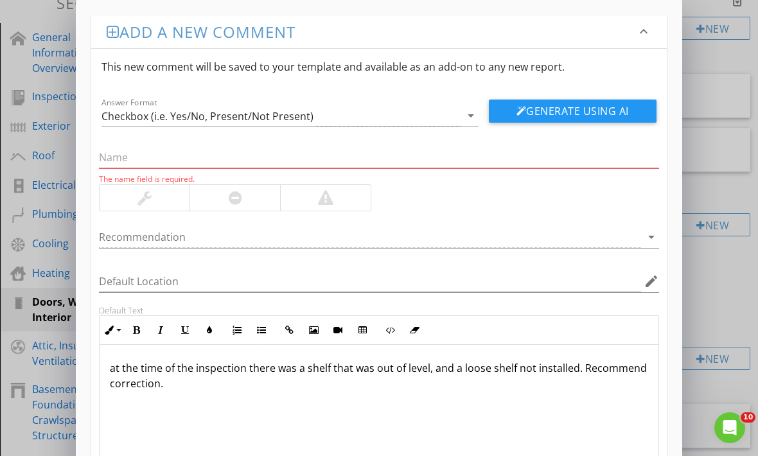
click at [109, 371] on div "at the time of the inspection there was a shelf that was out of level, and a lo…" at bounding box center [379, 409] width 559 height 128
click at [341, 154] on input "text" at bounding box center [379, 157] width 560 height 21
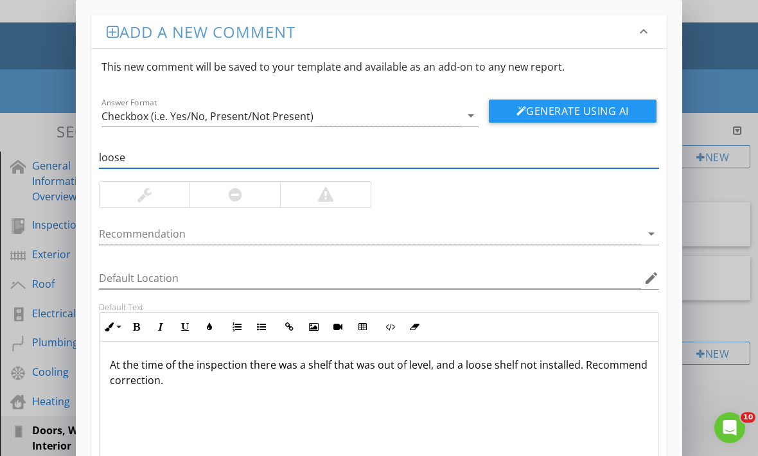
scroll to position [0, 0]
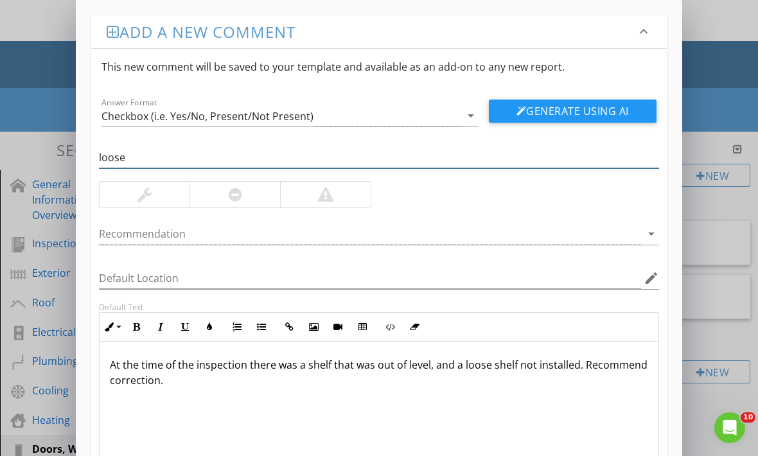
click at [182, 161] on input "loose" at bounding box center [379, 157] width 560 height 21
type input "Loose or Uneven Shelves"
click at [220, 205] on div at bounding box center [235, 195] width 91 height 26
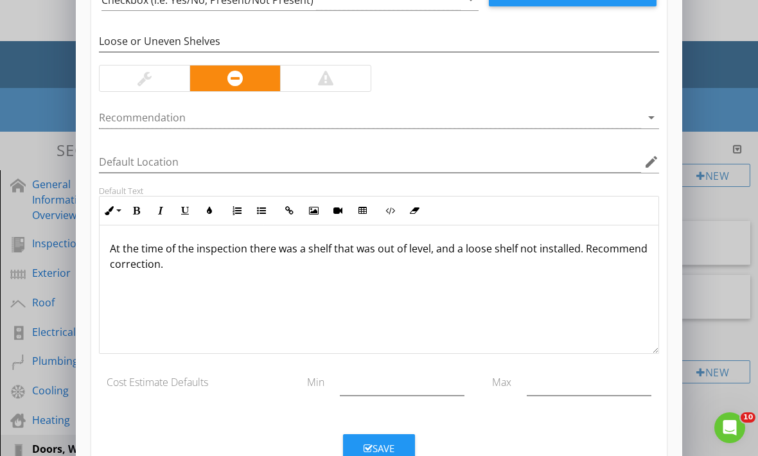
click at [391, 438] on button "Save" at bounding box center [379, 448] width 72 height 28
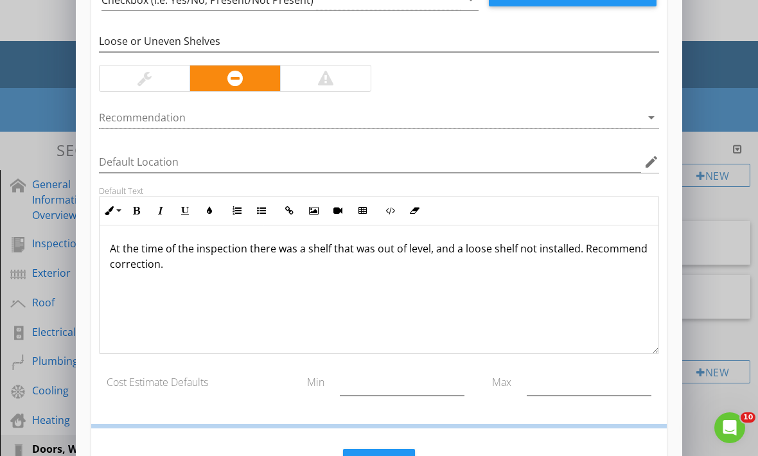
scroll to position [54, 0]
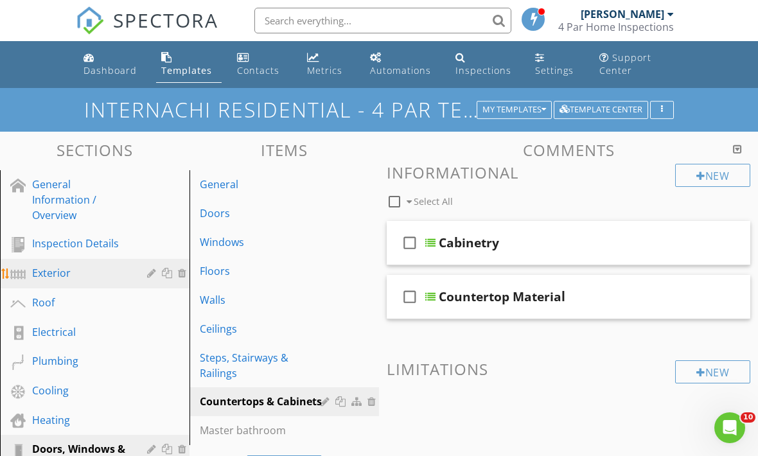
click at [75, 273] on div "Exterior" at bounding box center [80, 272] width 96 height 15
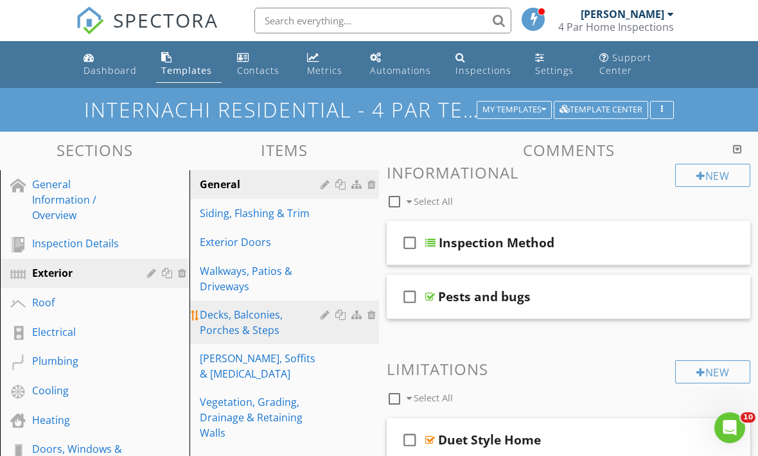
click at [282, 327] on div "Decks, Balconies, Porches & Steps" at bounding box center [262, 322] width 125 height 31
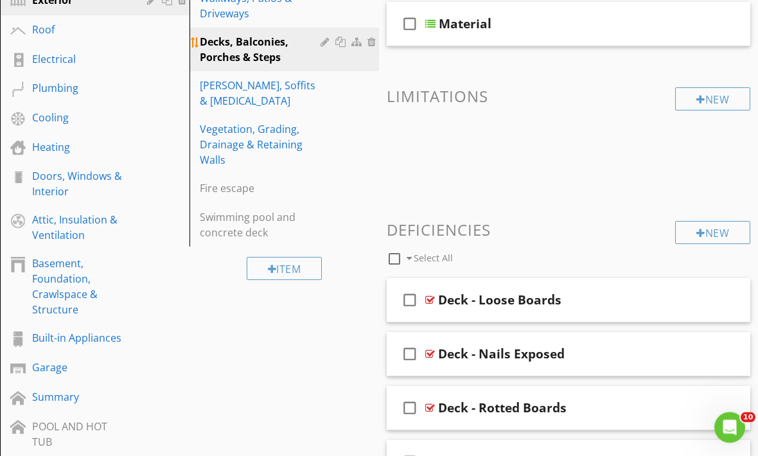
scroll to position [254, 0]
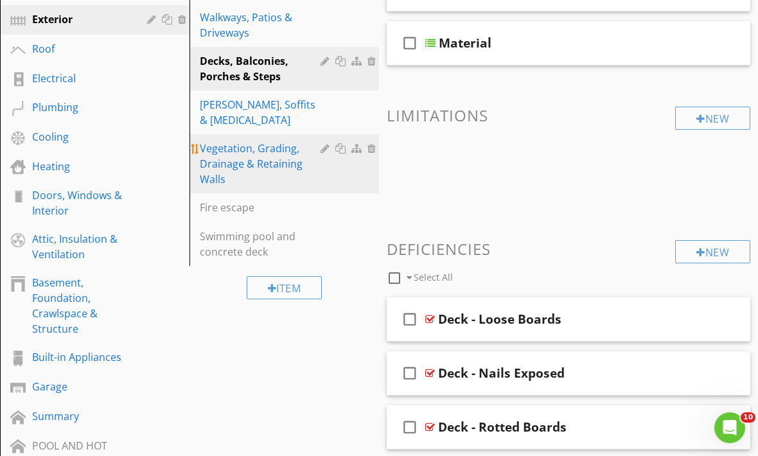
click at [270, 146] on div "Vegetation, Grading, Drainage & Retaining Walls" at bounding box center [262, 164] width 125 height 46
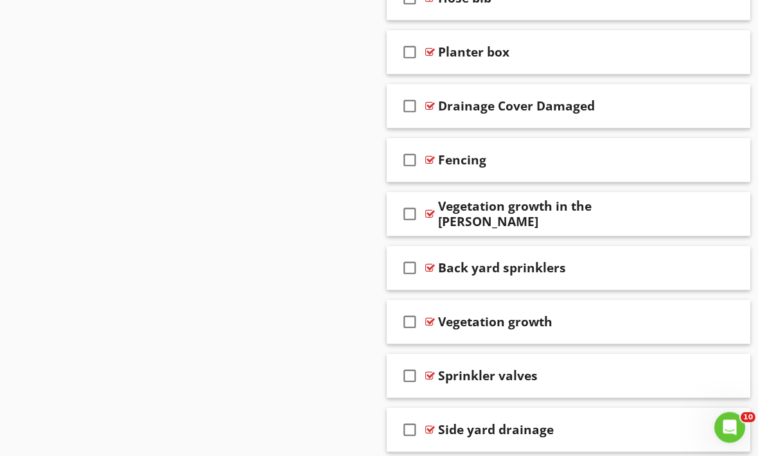
scroll to position [1067, 0]
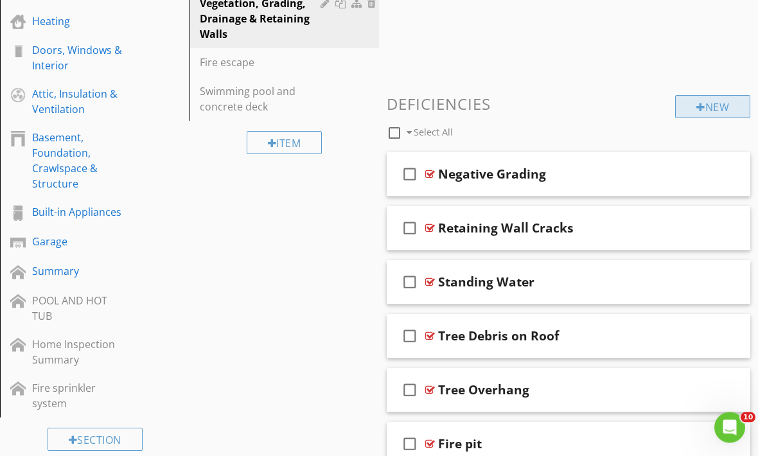
click at [707, 109] on div "New" at bounding box center [712, 107] width 75 height 23
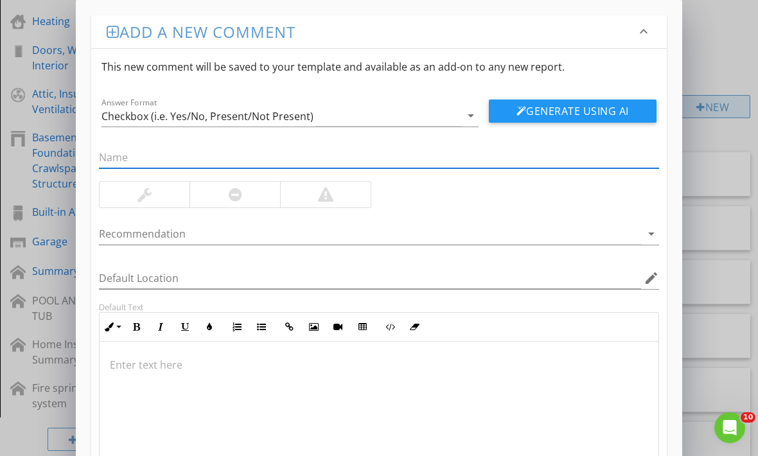
scroll to position [398, 0]
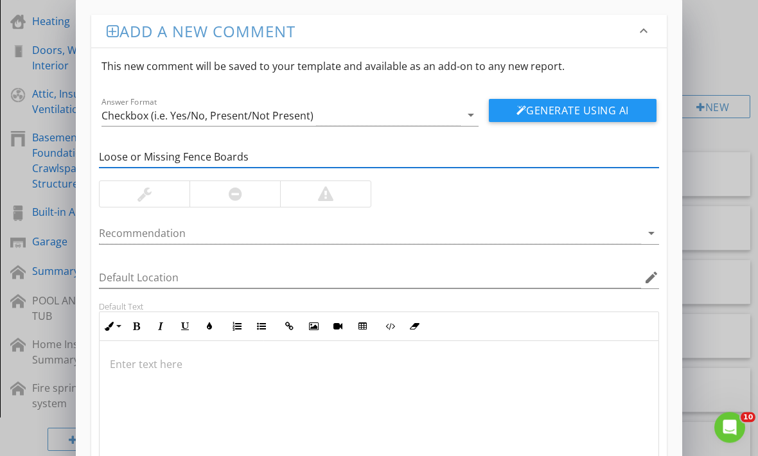
click at [222, 202] on div at bounding box center [235, 195] width 91 height 26
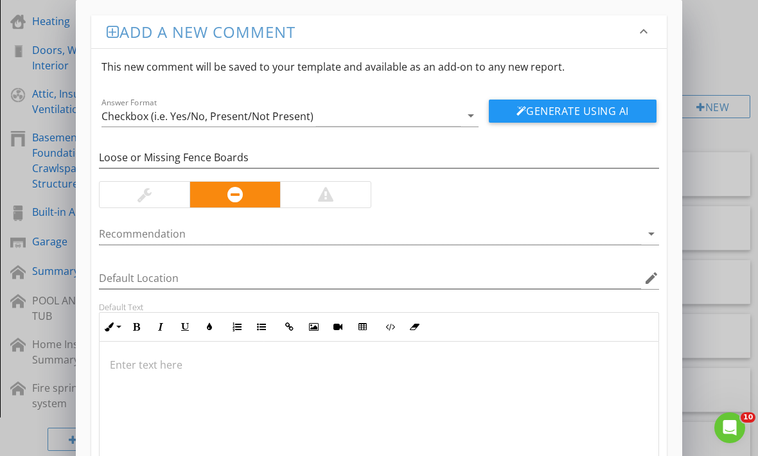
click at [402, 363] on p at bounding box center [379, 364] width 538 height 15
click at [414, 366] on p at bounding box center [379, 364] width 538 height 15
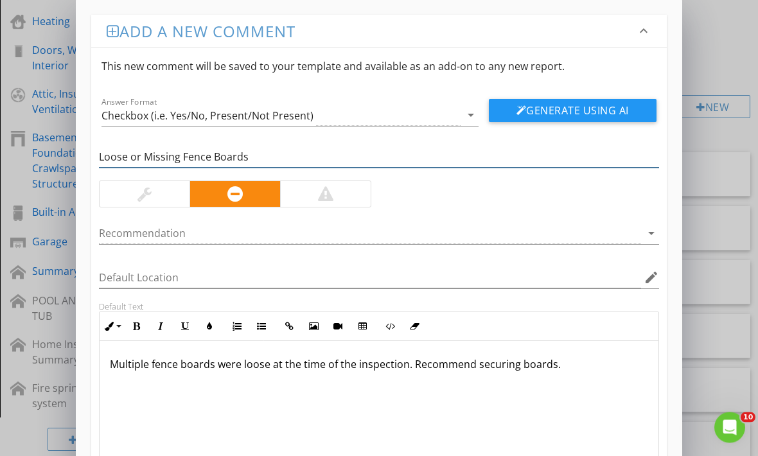
click at [181, 157] on input "Loose or Missing Fence Boards" at bounding box center [379, 157] width 560 height 21
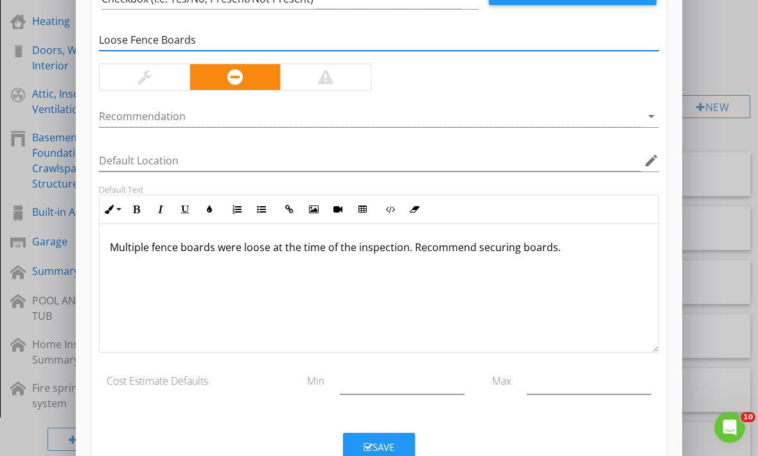
scroll to position [116, 0]
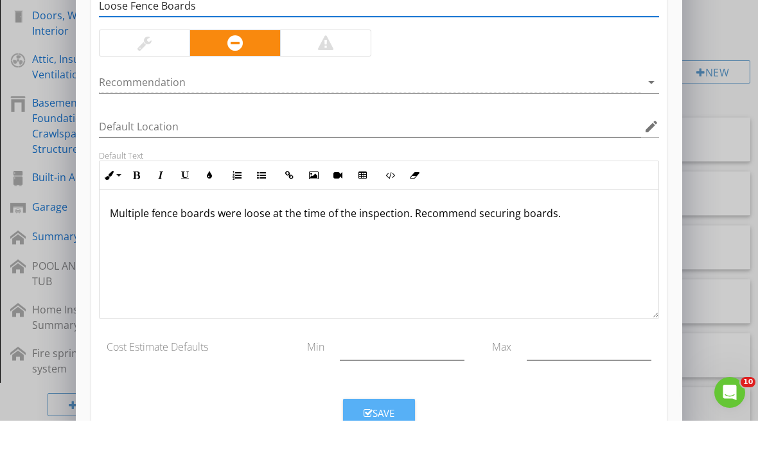
type input "Loose Fence Boards"
click at [393, 441] on div "Save" at bounding box center [379, 448] width 31 height 15
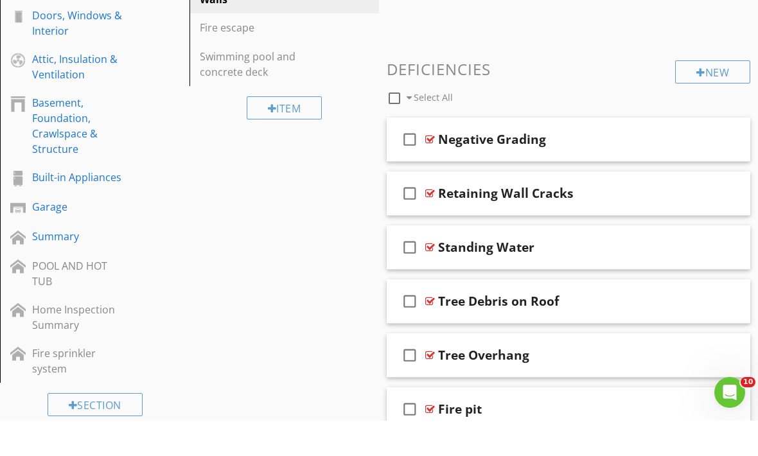
scroll to position [434, 0]
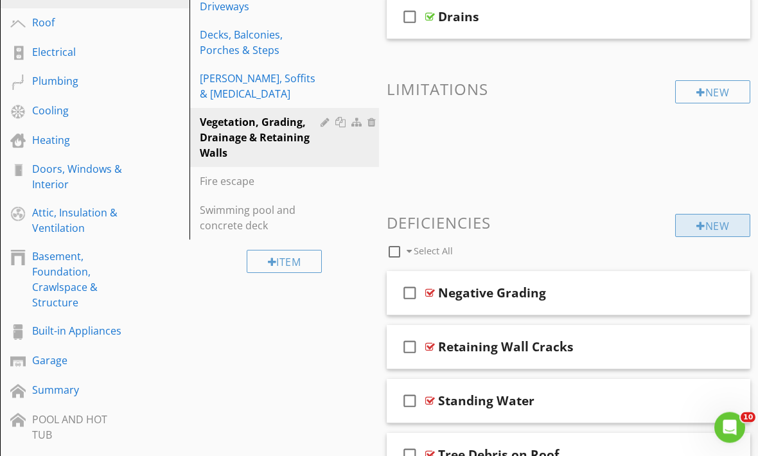
click at [705, 222] on div "New" at bounding box center [712, 226] width 75 height 23
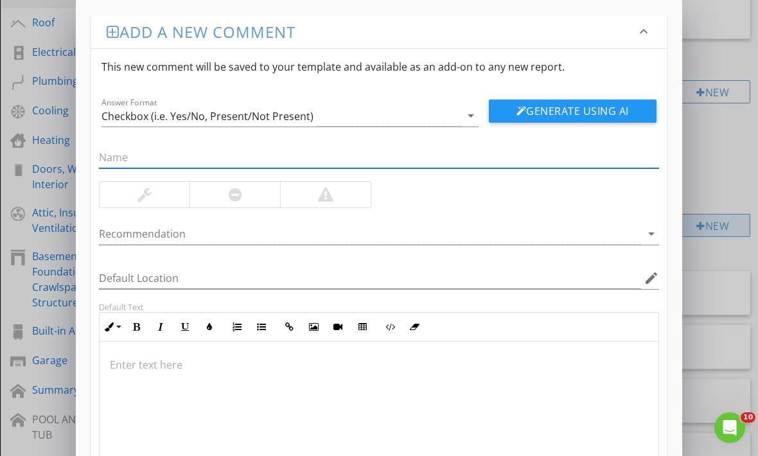
scroll to position [279, 0]
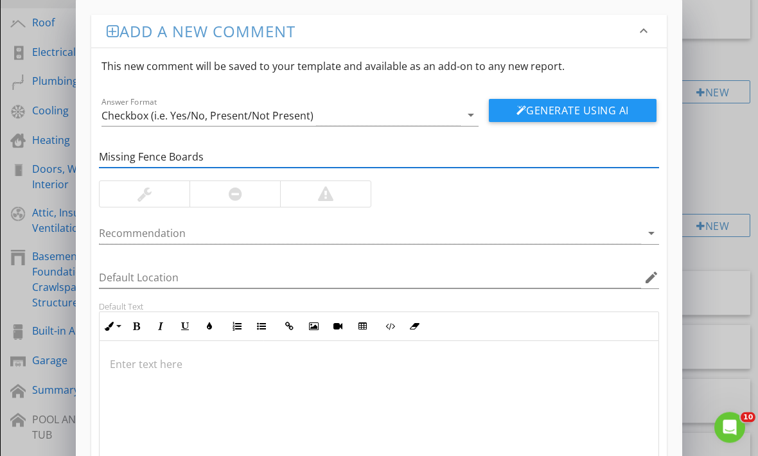
type input "Missing Fence Boards"
click at [219, 198] on div at bounding box center [235, 195] width 91 height 26
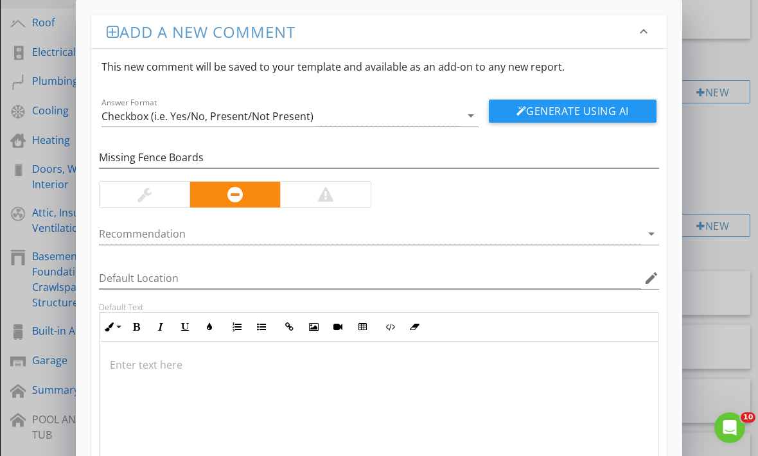
click at [118, 367] on p at bounding box center [379, 364] width 538 height 15
click at [125, 369] on p at bounding box center [379, 364] width 538 height 15
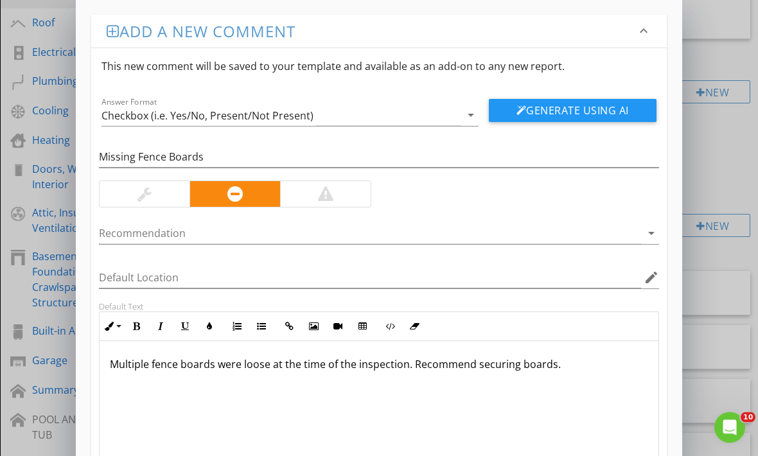
click at [268, 364] on p "Multiple fence boards were loose at the time of the inspection. Recommend secur…" at bounding box center [379, 364] width 538 height 15
click at [525, 367] on p "Multiple fence boards were missing at the time of the inspection. Recommend sec…" at bounding box center [379, 364] width 538 height 15
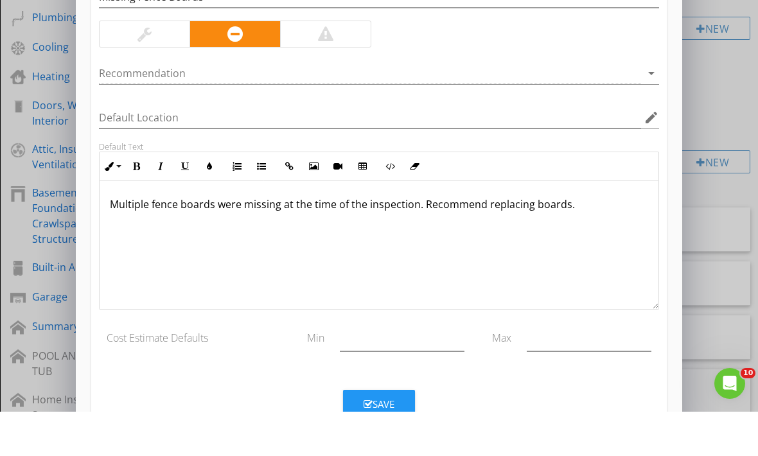
scroll to position [301, 0]
click at [391, 441] on div "Save" at bounding box center [379, 448] width 31 height 15
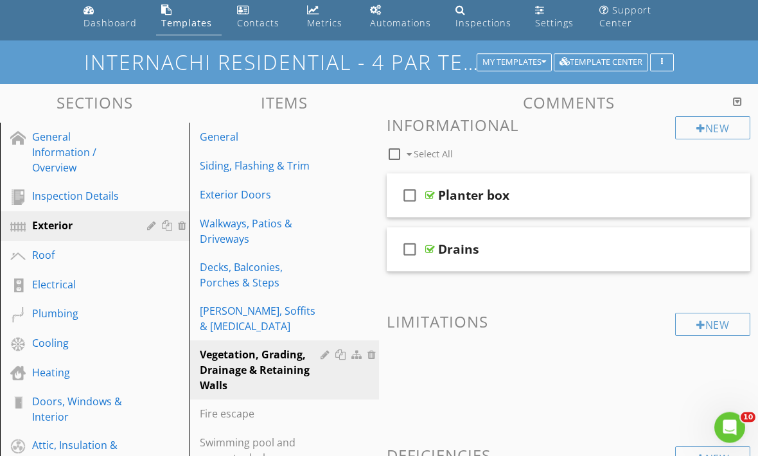
scroll to position [0, 0]
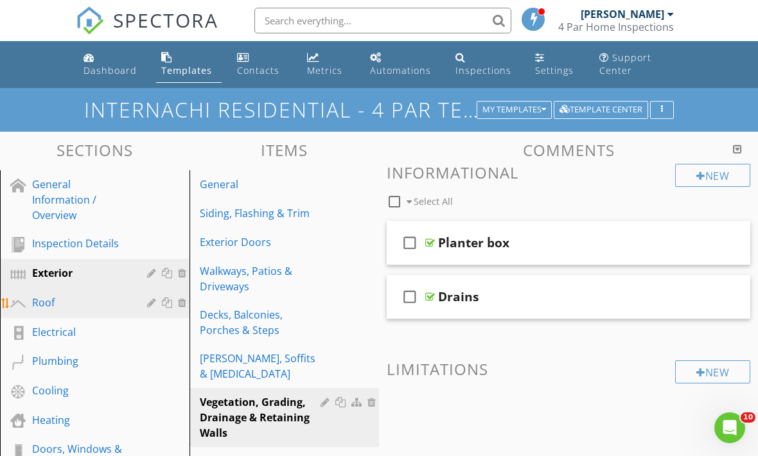
click at [110, 307] on div "Roof" at bounding box center [80, 302] width 96 height 15
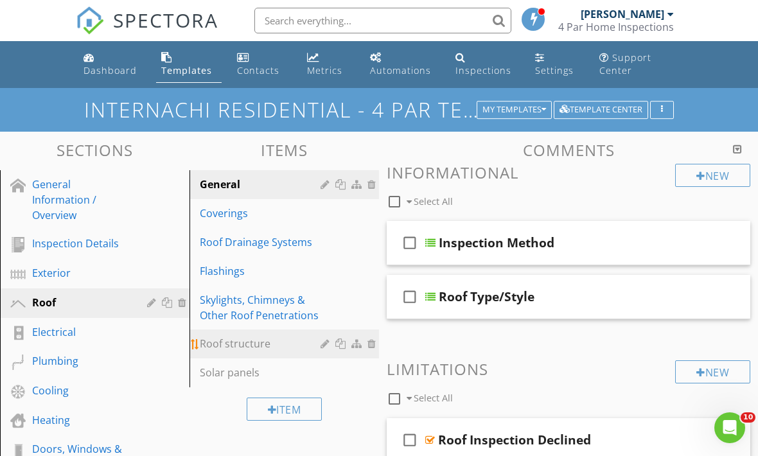
click at [252, 352] on link "Roof structure" at bounding box center [286, 344] width 186 height 28
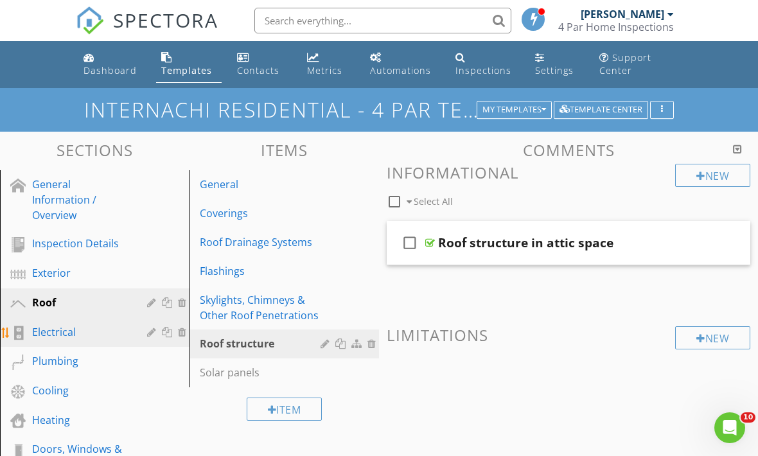
click at [78, 334] on div "Electrical" at bounding box center [80, 331] width 96 height 15
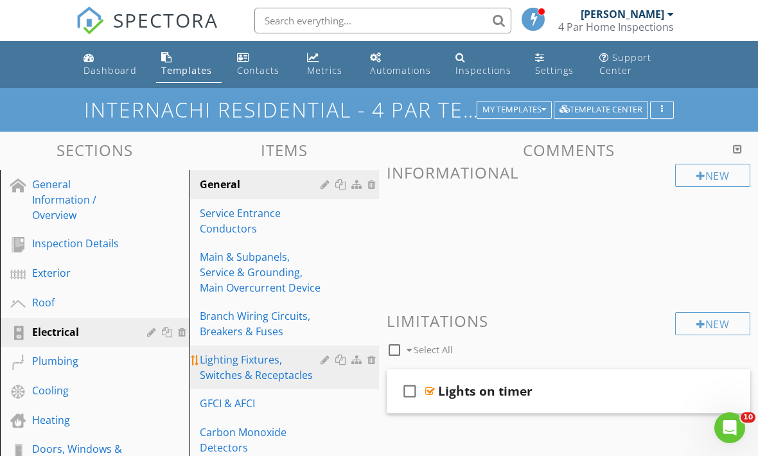
click at [269, 368] on div "Lighting Fixtures, Switches & Receptacles" at bounding box center [262, 367] width 125 height 31
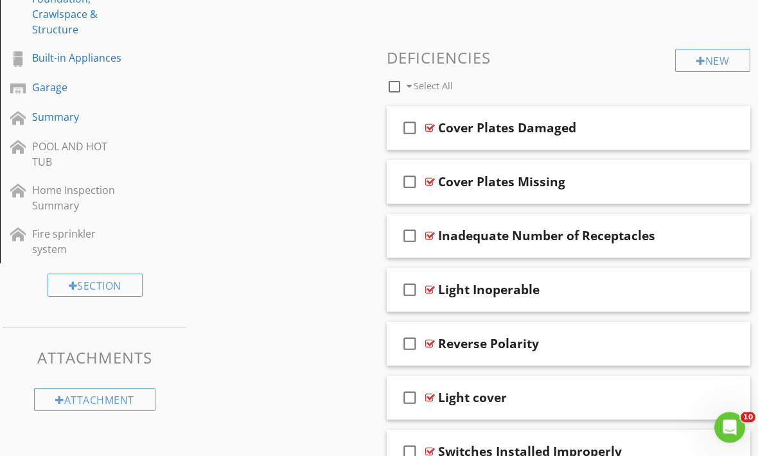
scroll to position [511, 0]
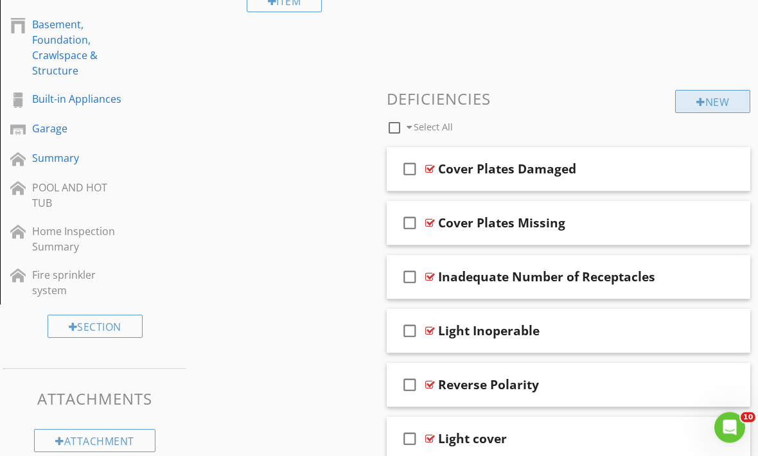
click at [696, 103] on div at bounding box center [700, 103] width 9 height 10
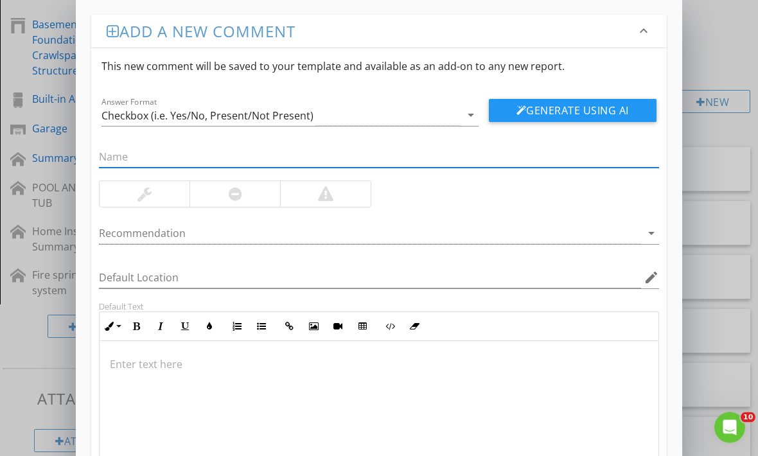
click at [207, 382] on div at bounding box center [379, 406] width 559 height 128
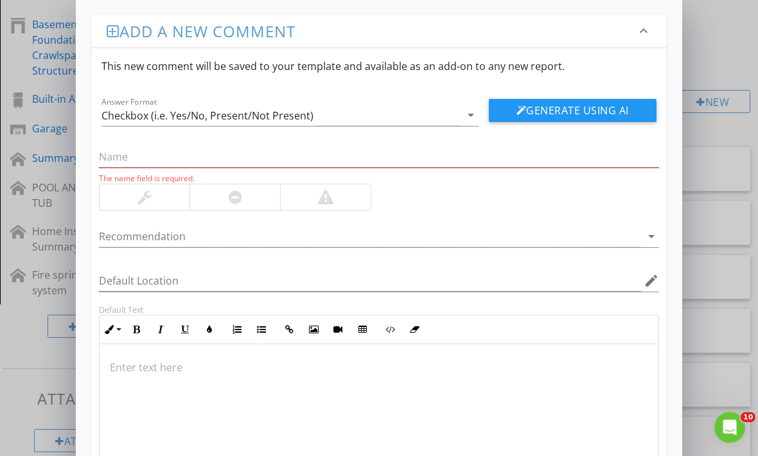
click at [206, 369] on p at bounding box center [379, 367] width 538 height 15
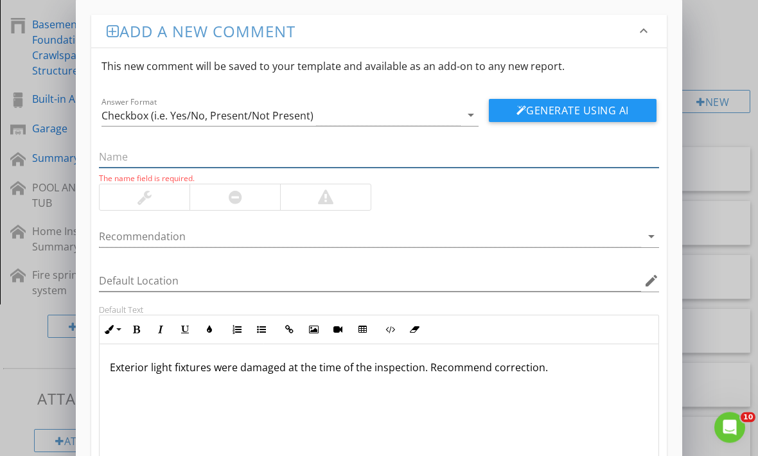
click at [231, 162] on input "text" at bounding box center [379, 157] width 560 height 21
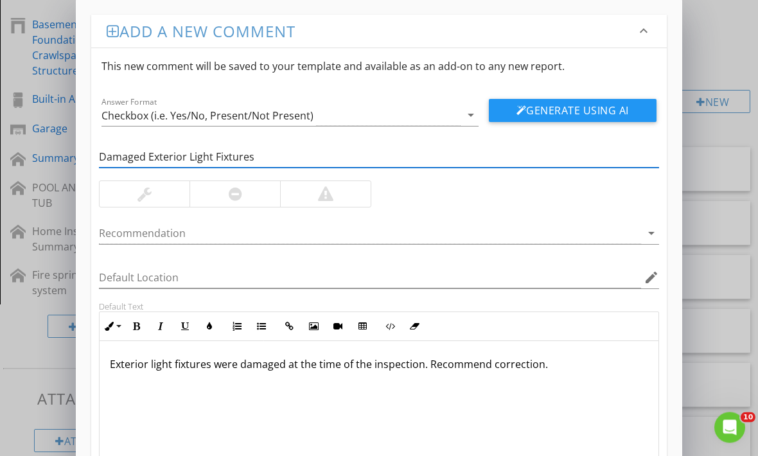
type input "Damaged Exterior Light Fixtures"
click at [239, 199] on div at bounding box center [235, 194] width 13 height 15
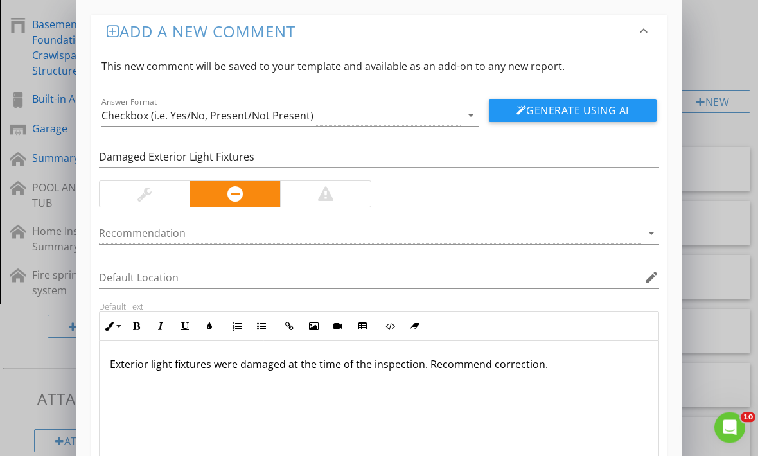
scroll to position [512, 0]
click at [563, 362] on p "Exterior light fixtures were damaged at the time of the inspection. Recommend c…" at bounding box center [379, 364] width 538 height 15
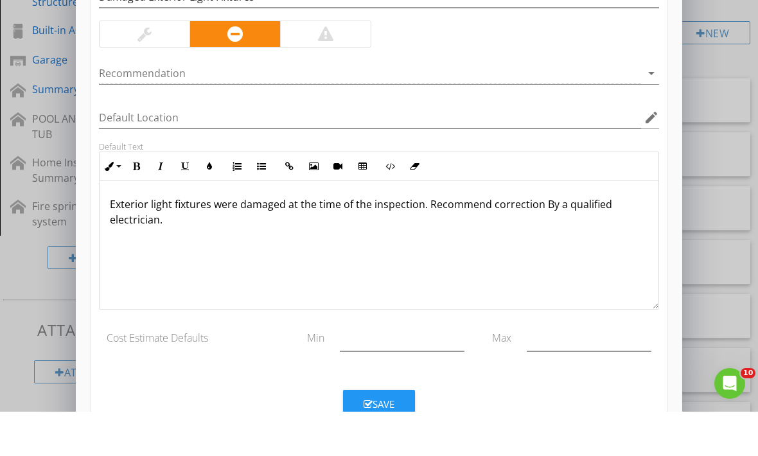
scroll to position [542, 0]
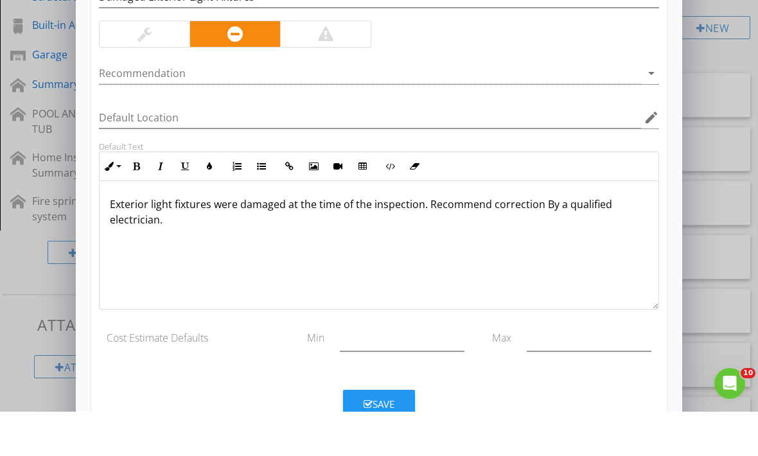
click at [393, 441] on div "Save" at bounding box center [379, 448] width 31 height 15
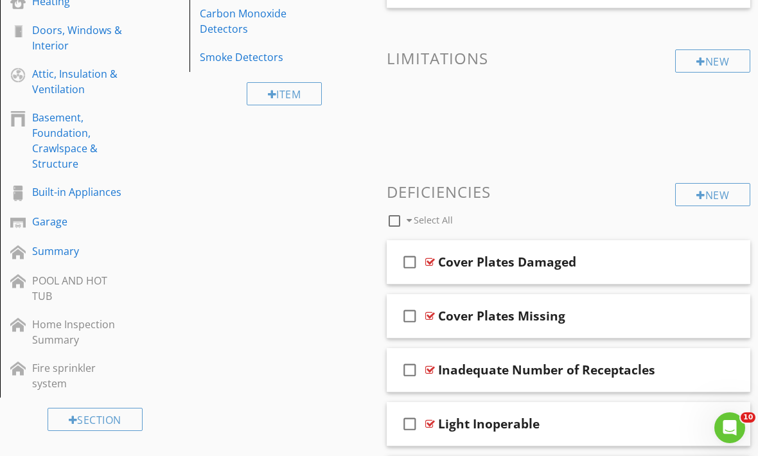
scroll to position [400, 0]
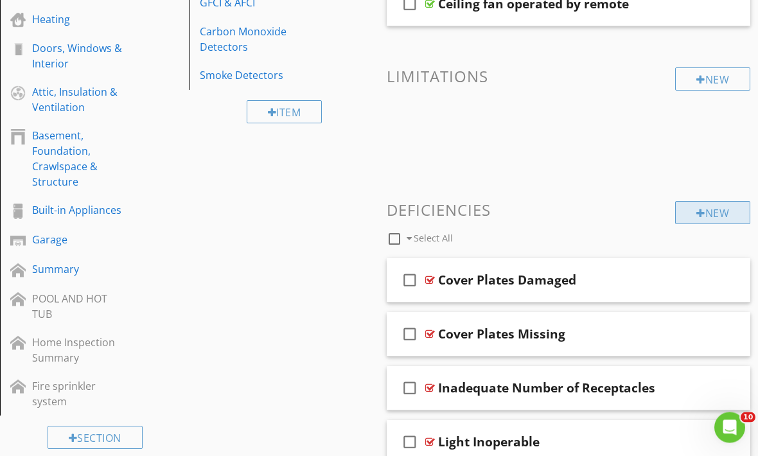
click at [702, 215] on div at bounding box center [700, 214] width 9 height 10
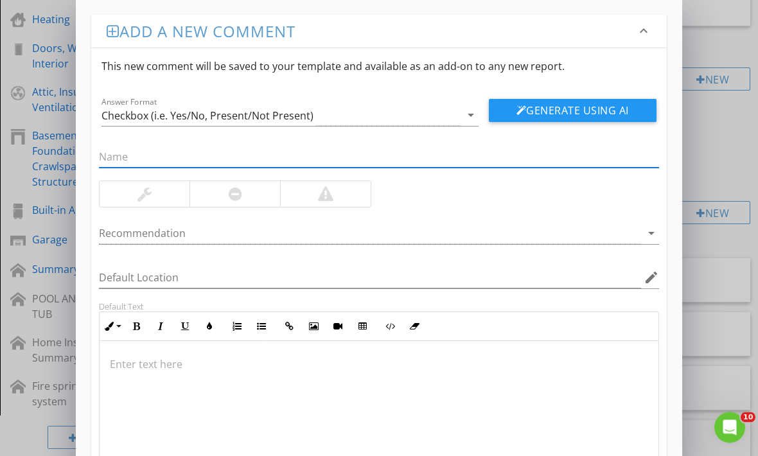
click at [249, 369] on p at bounding box center [379, 364] width 538 height 15
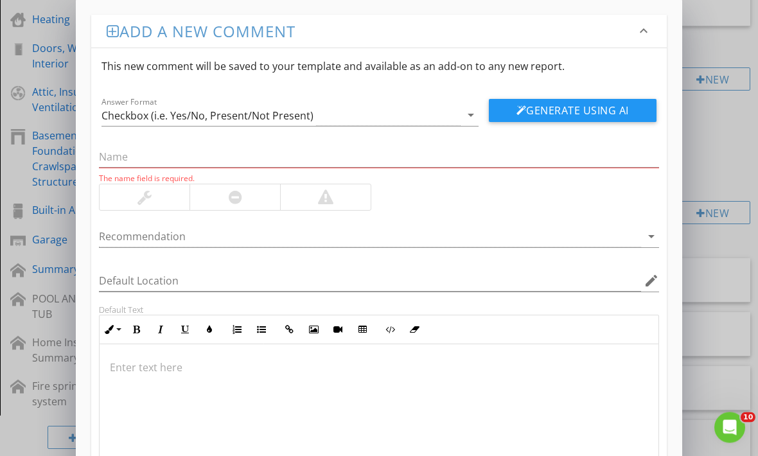
click at [161, 372] on p at bounding box center [379, 367] width 538 height 15
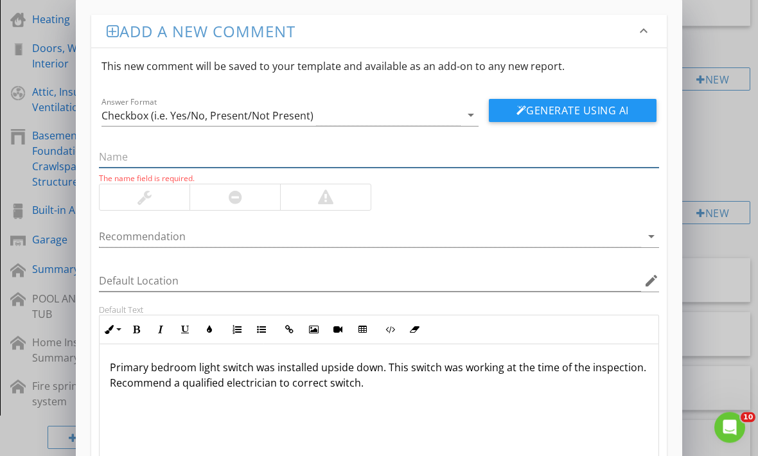
click at [258, 158] on input "text" at bounding box center [379, 157] width 560 height 21
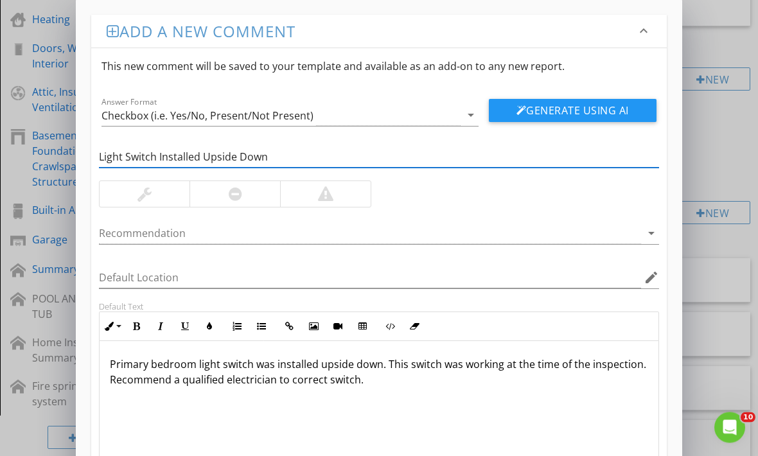
type input "Light Switch Installed Upside Down"
click at [224, 200] on div at bounding box center [235, 195] width 91 height 26
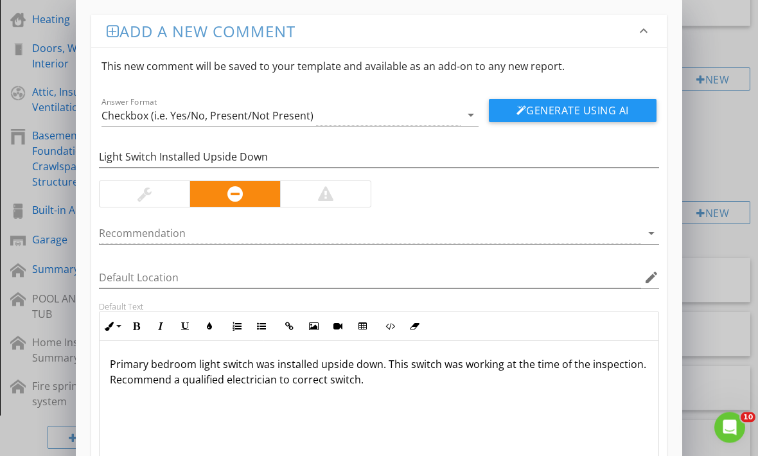
scroll to position [401, 0]
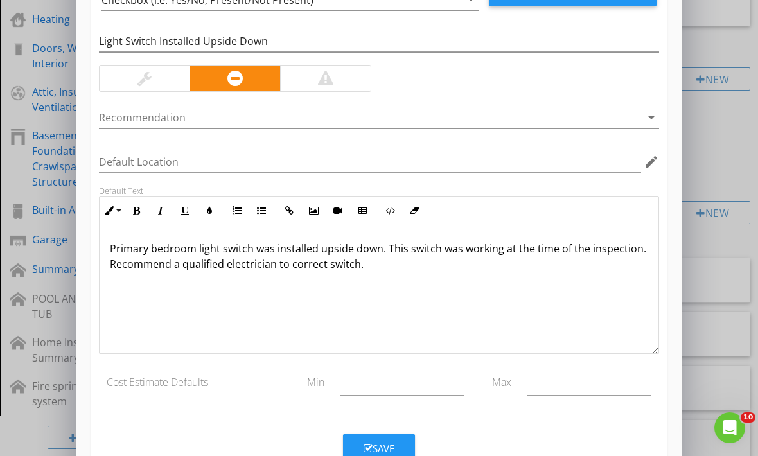
click at [398, 443] on button "Save" at bounding box center [379, 448] width 72 height 28
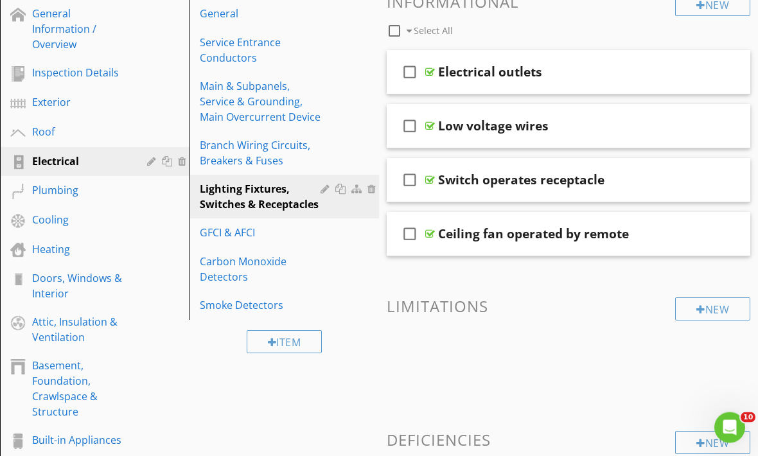
scroll to position [171, 0]
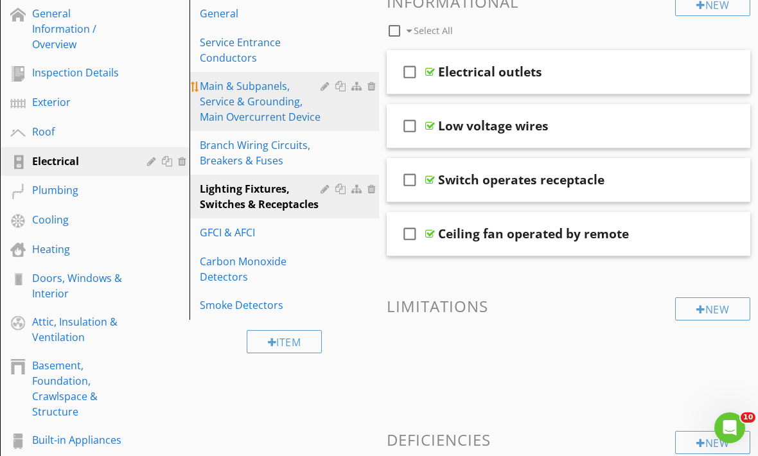
click at [257, 105] on div "Main & Subpanels, Service & Grounding, Main Overcurrent Device" at bounding box center [262, 101] width 125 height 46
click at [283, 109] on div "Main & Subpanels, Service & Grounding, Main Overcurrent Device" at bounding box center [262, 101] width 125 height 46
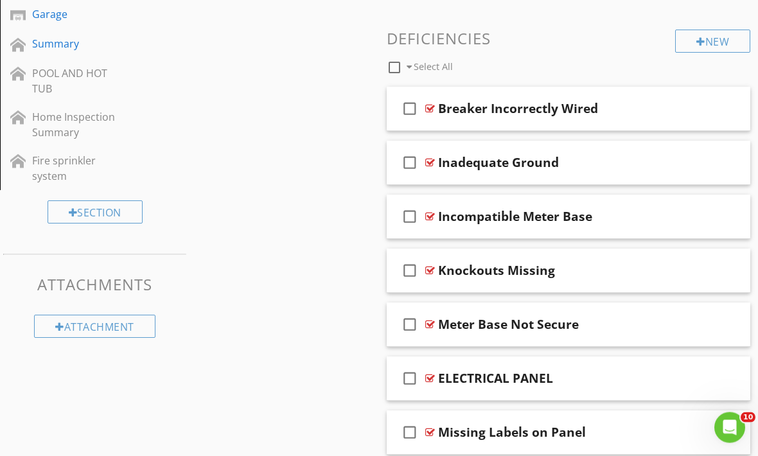
scroll to position [625, 0]
click at [696, 44] on div at bounding box center [700, 43] width 9 height 10
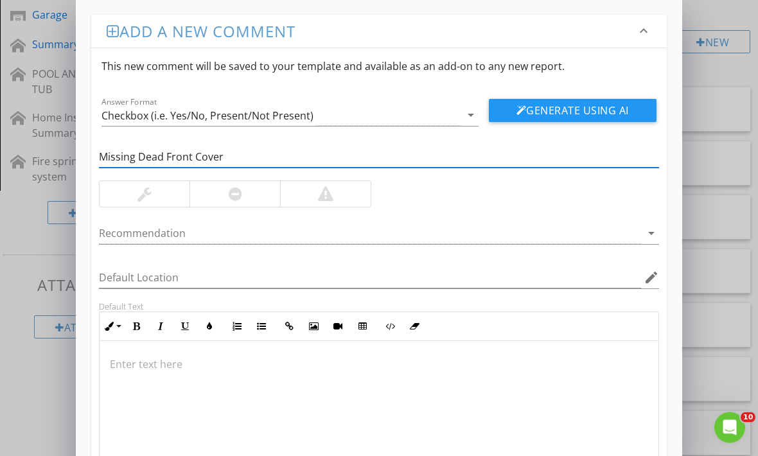
click at [224, 197] on div at bounding box center [235, 195] width 91 height 26
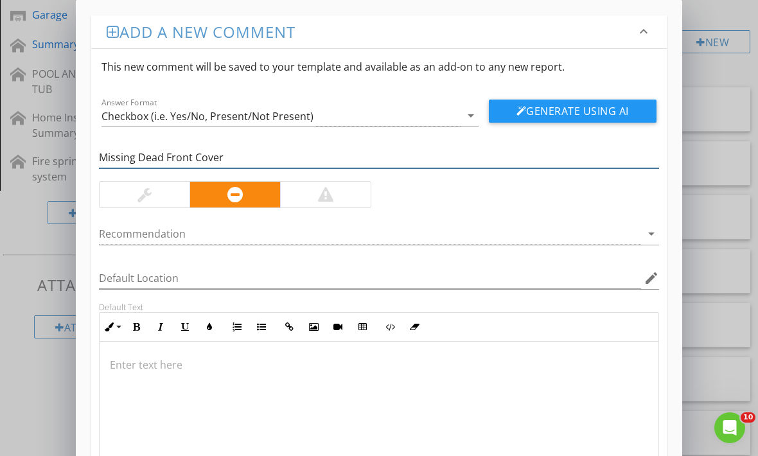
click at [242, 154] on input "Missing Dead Front Cover" at bounding box center [379, 157] width 560 height 21
type input "Missing Dead Front Cover Fastener"
click at [199, 355] on div at bounding box center [379, 406] width 559 height 128
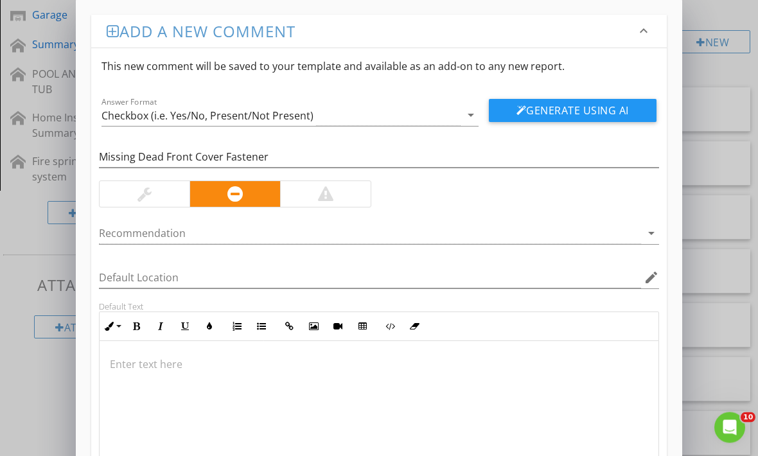
click at [178, 366] on p at bounding box center [379, 364] width 538 height 15
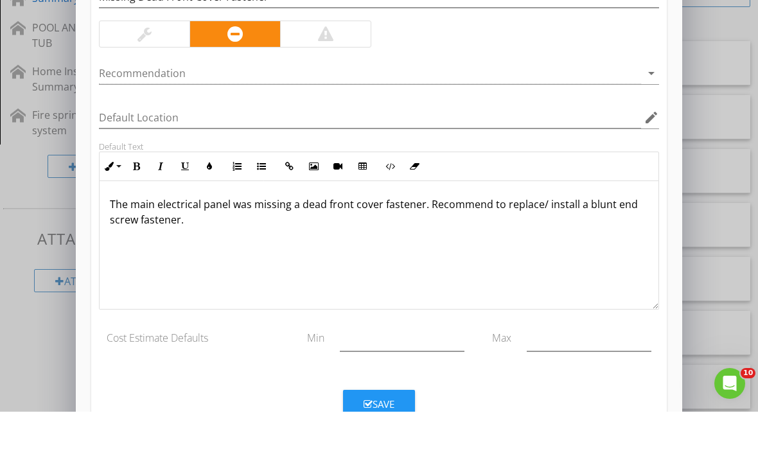
scroll to position [630, 0]
click at [391, 441] on div "Save" at bounding box center [379, 448] width 31 height 15
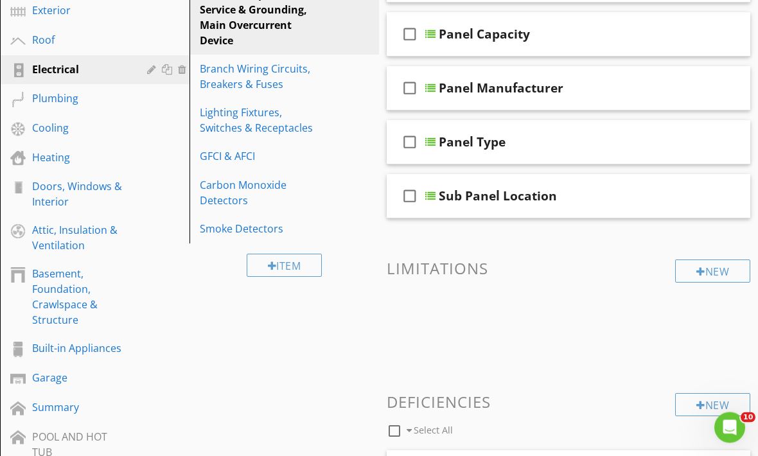
scroll to position [263, 0]
click at [75, 106] on div "Plumbing" at bounding box center [104, 99] width 145 height 17
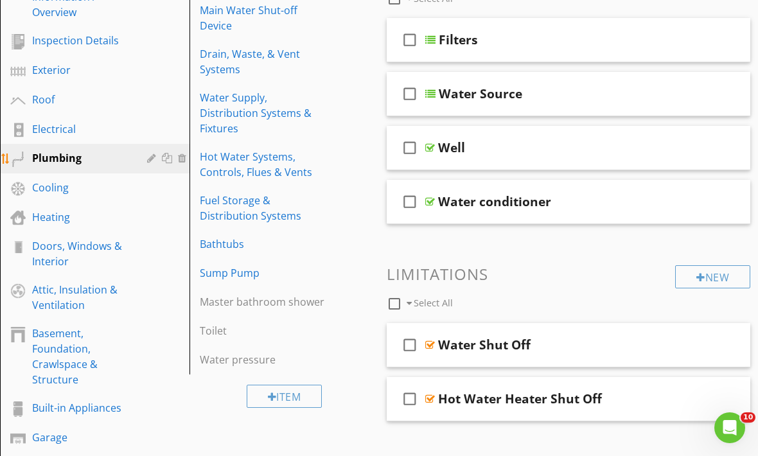
scroll to position [202, 0]
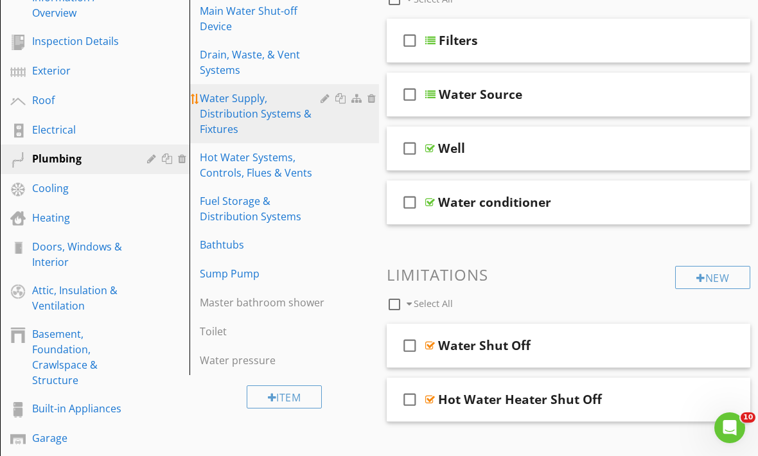
click at [253, 119] on div "Water Supply, Distribution Systems & Fixtures" at bounding box center [262, 114] width 125 height 46
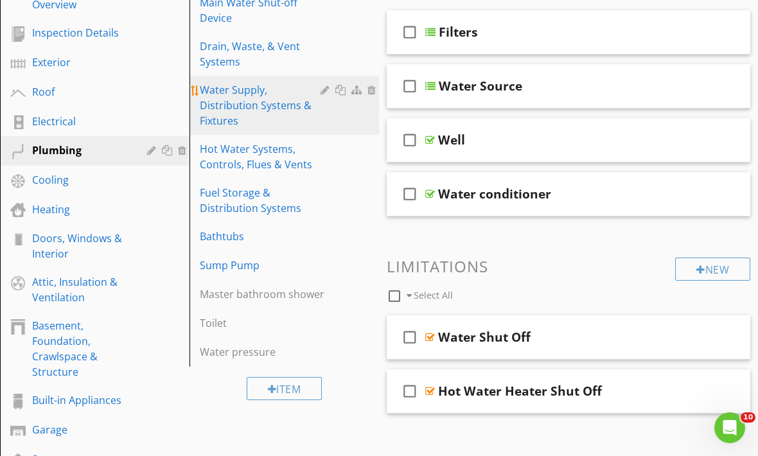
scroll to position [210, 0]
click at [236, 113] on div "Water Supply, Distribution Systems & Fixtures" at bounding box center [262, 106] width 125 height 46
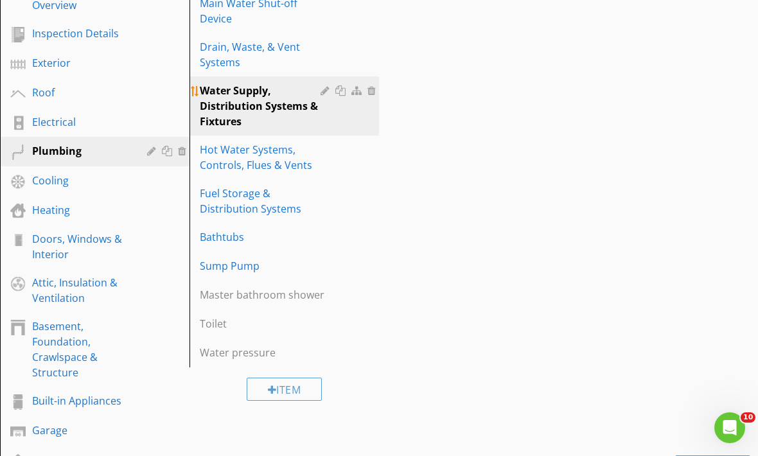
click at [238, 111] on div "Water Supply, Distribution Systems & Fixtures" at bounding box center [262, 106] width 125 height 46
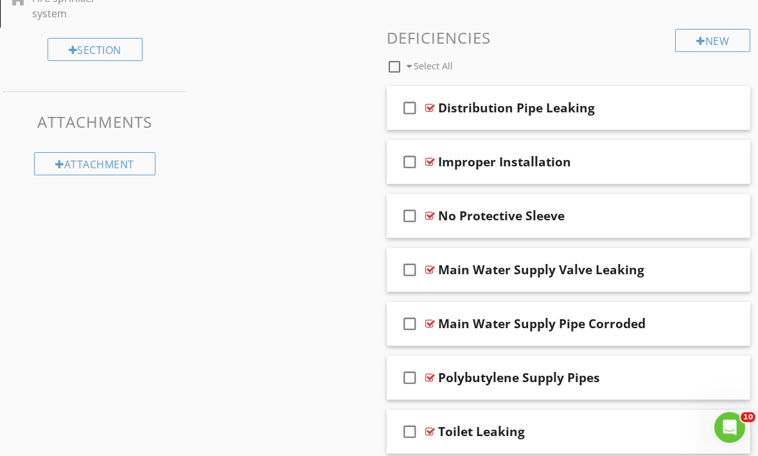
scroll to position [774, 0]
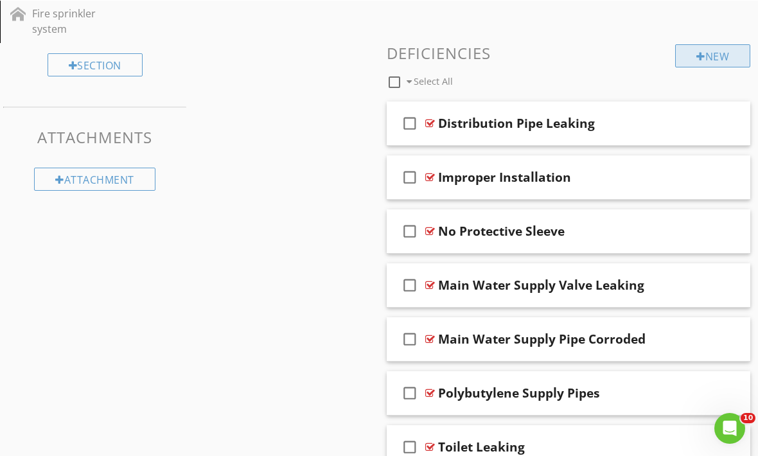
click at [715, 56] on div "New" at bounding box center [712, 55] width 75 height 23
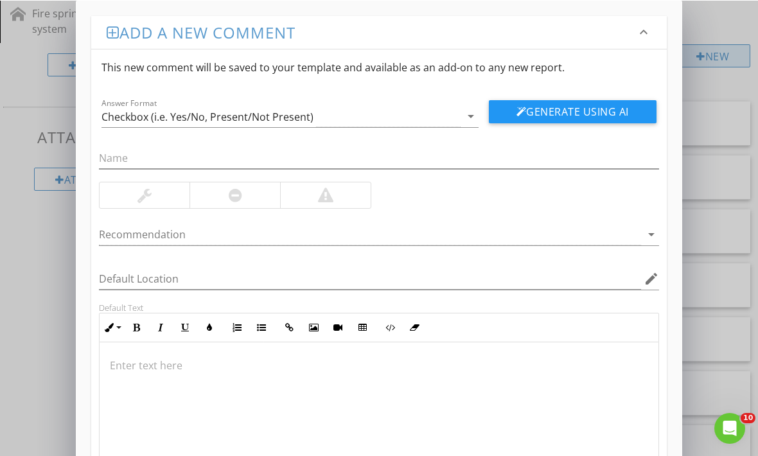
scroll to position [774, 0]
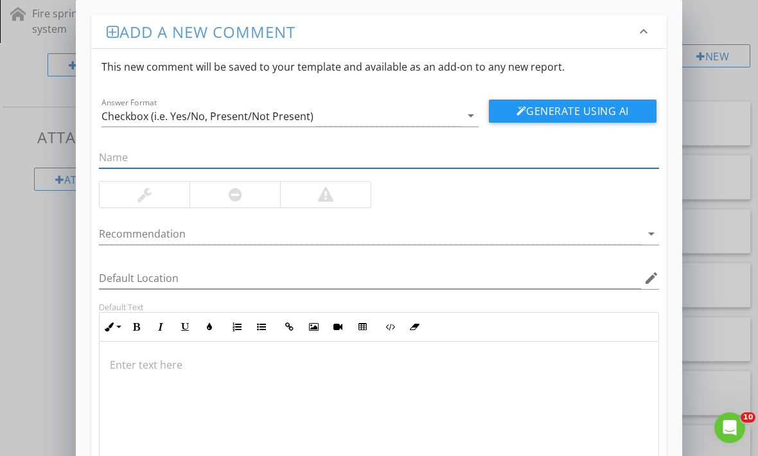
click at [256, 357] on div at bounding box center [379, 406] width 559 height 128
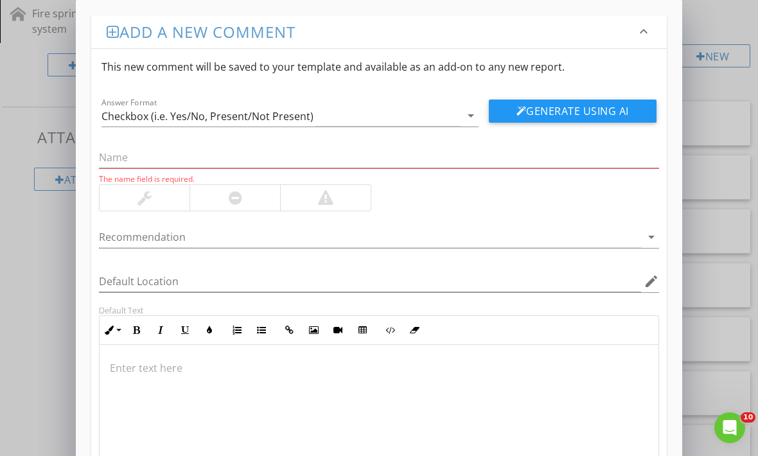
click at [195, 369] on p at bounding box center [379, 367] width 538 height 15
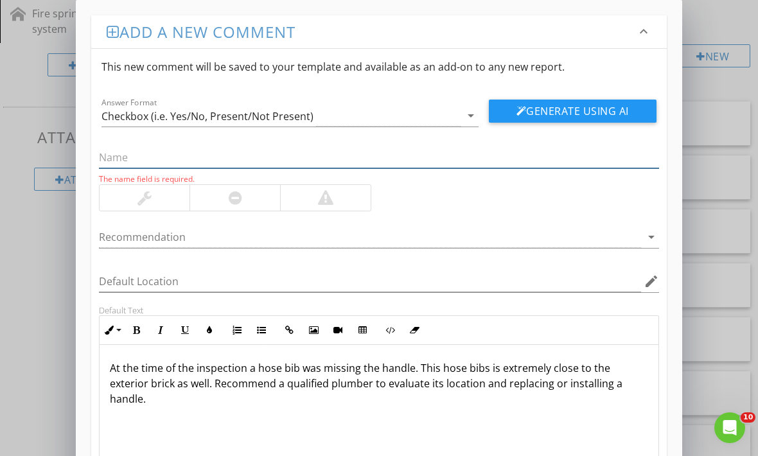
click at [269, 157] on input "text" at bounding box center [379, 157] width 560 height 21
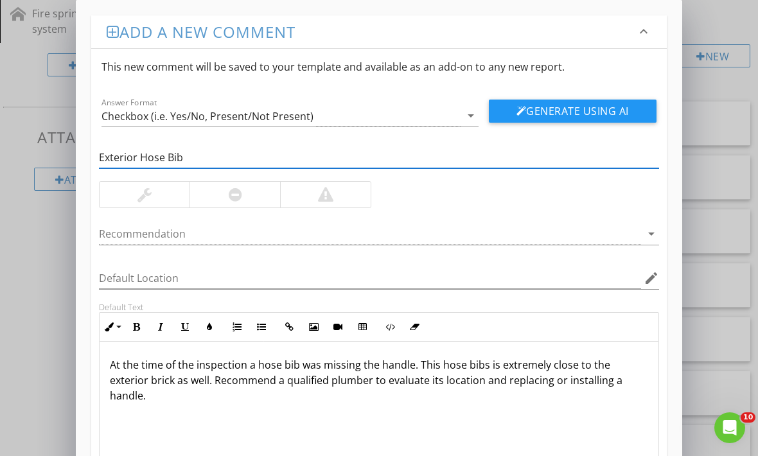
type input "Exterior Hose Bib"
click at [233, 201] on div at bounding box center [235, 194] width 13 height 15
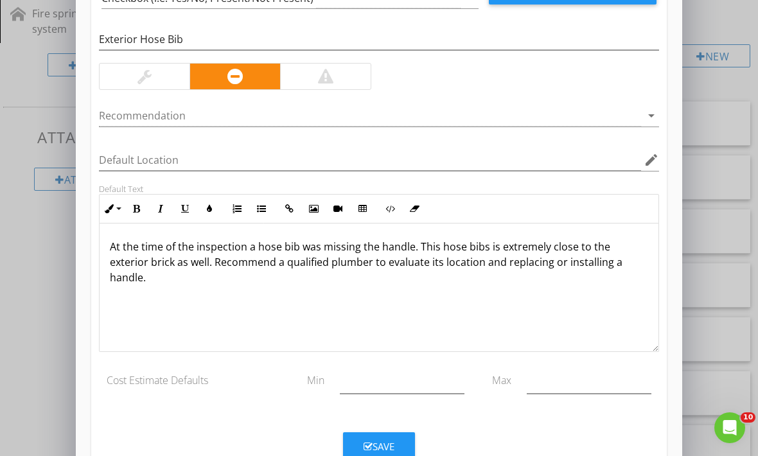
scroll to position [116, 0]
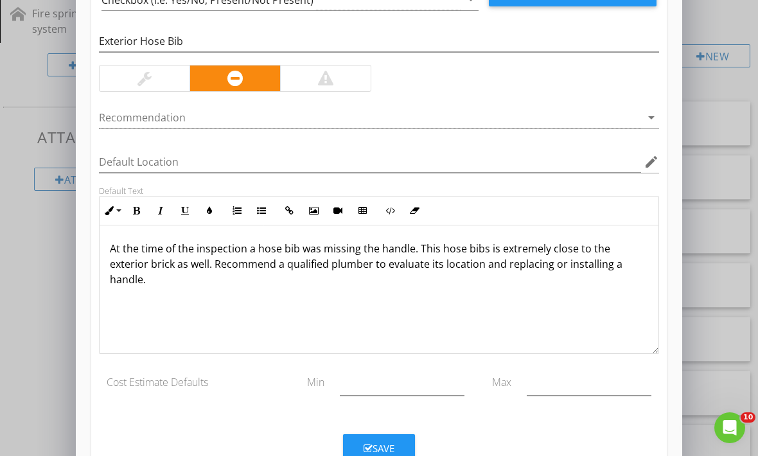
click at [401, 440] on button "Save" at bounding box center [379, 448] width 72 height 28
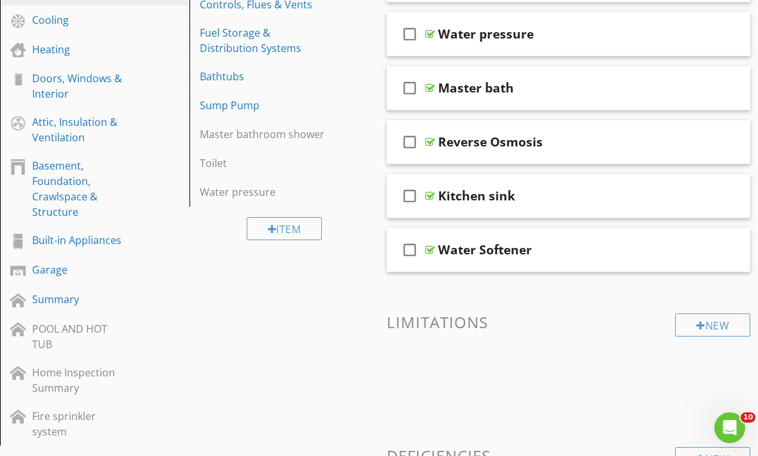
scroll to position [369, 0]
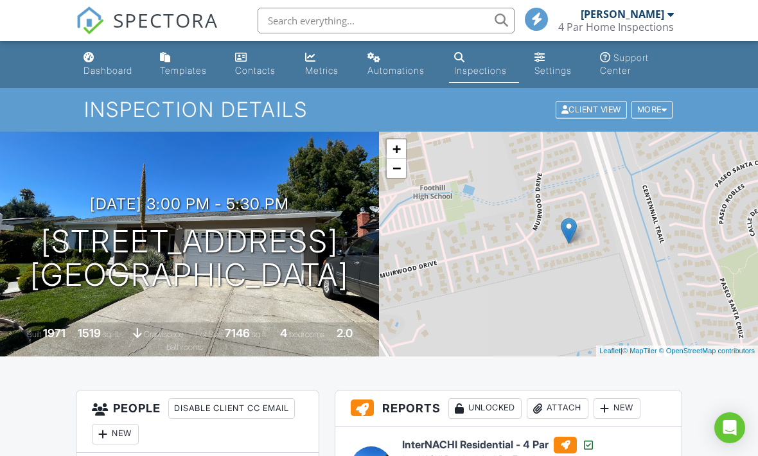
click at [480, 73] on div "Inspections" at bounding box center [480, 70] width 53 height 11
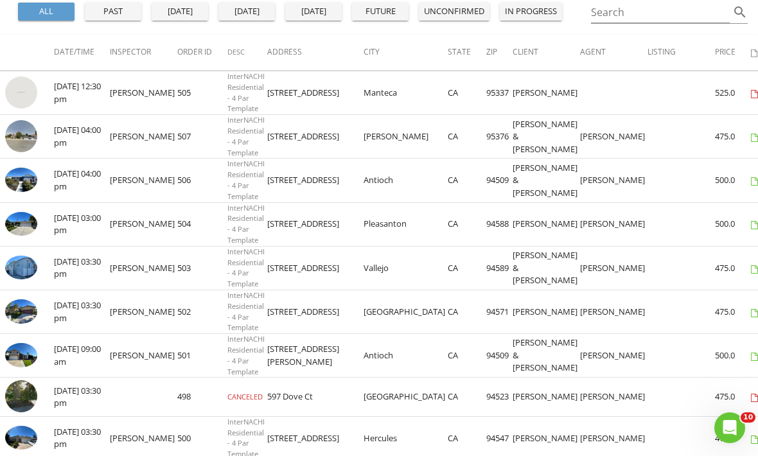
scroll to position [139, 0]
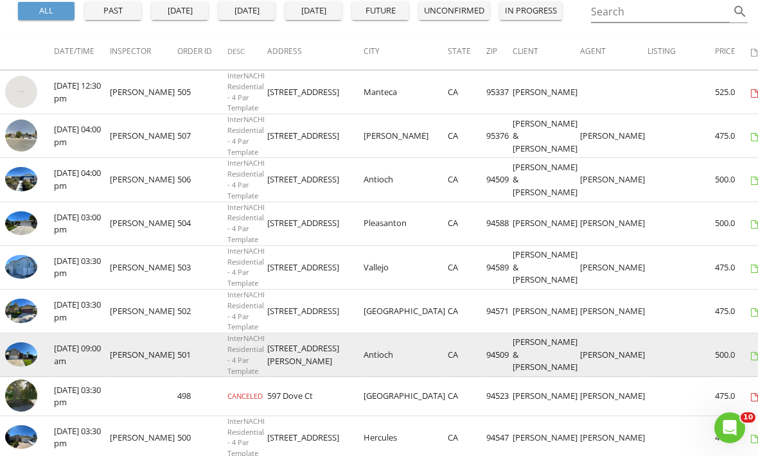
click at [24, 359] on img at bounding box center [21, 354] width 32 height 24
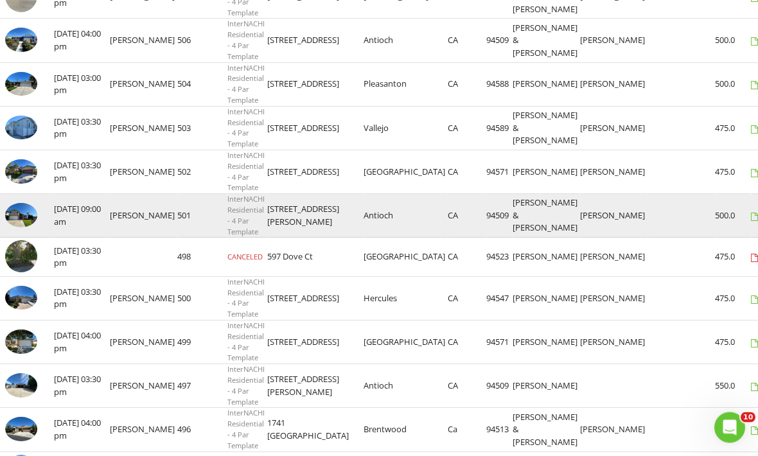
scroll to position [300, 0]
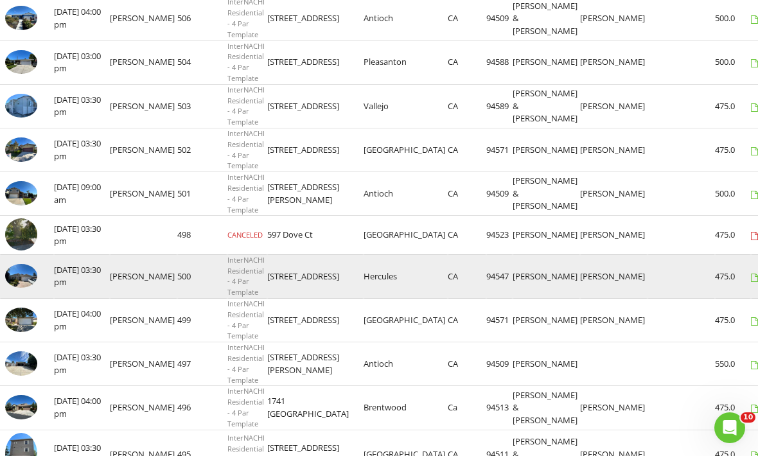
click at [25, 282] on img at bounding box center [21, 276] width 32 height 24
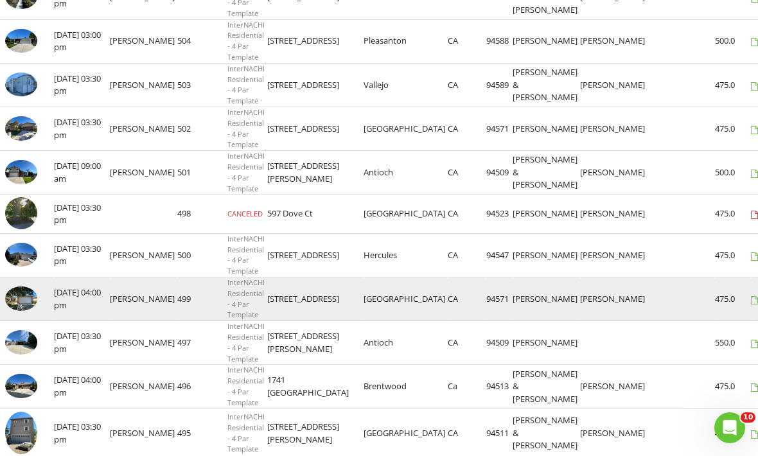
click at [21, 303] on img at bounding box center [21, 299] width 32 height 24
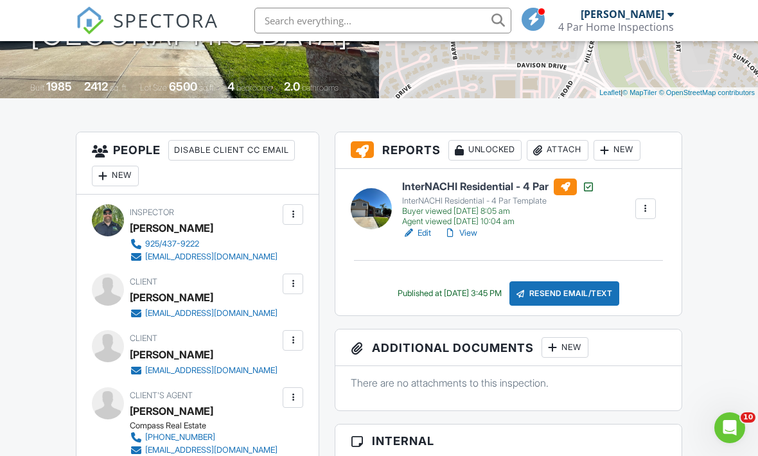
click at [471, 236] on link "View" at bounding box center [460, 233] width 33 height 13
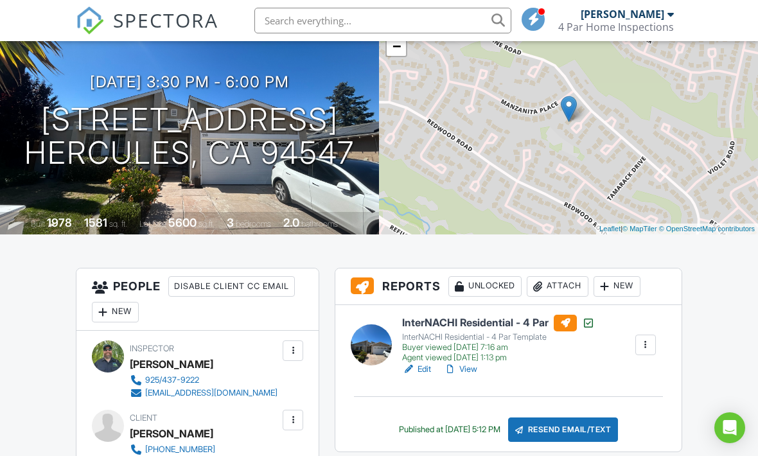
click at [477, 366] on link "View" at bounding box center [460, 369] width 33 height 13
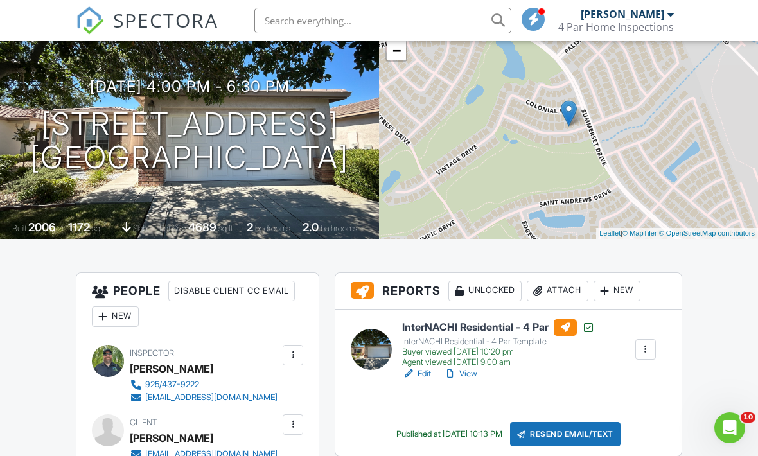
click at [476, 378] on link "View" at bounding box center [460, 373] width 33 height 13
